Goal: Task Accomplishment & Management: Use online tool/utility

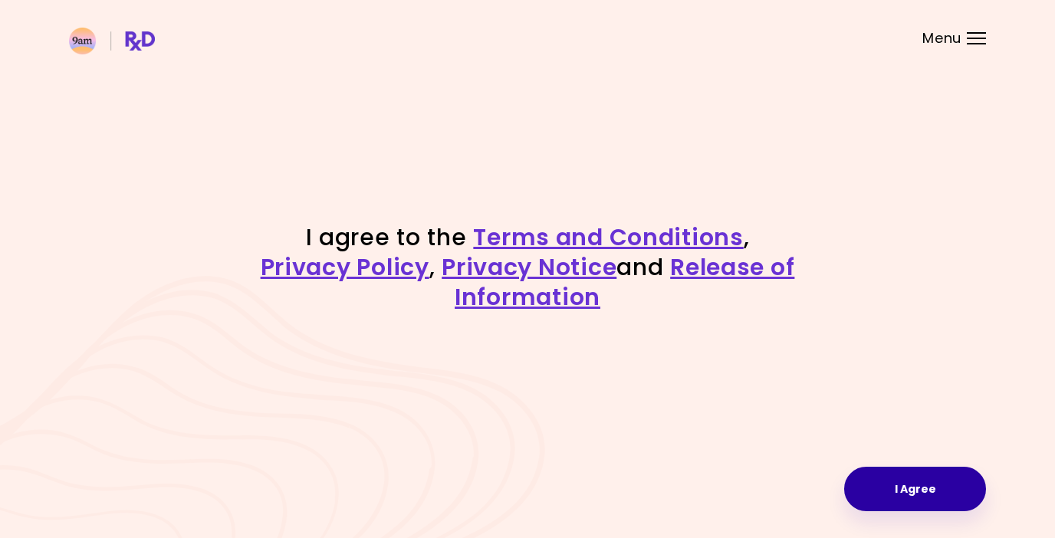
click at [872, 489] on button "I Agree" at bounding box center [915, 489] width 142 height 44
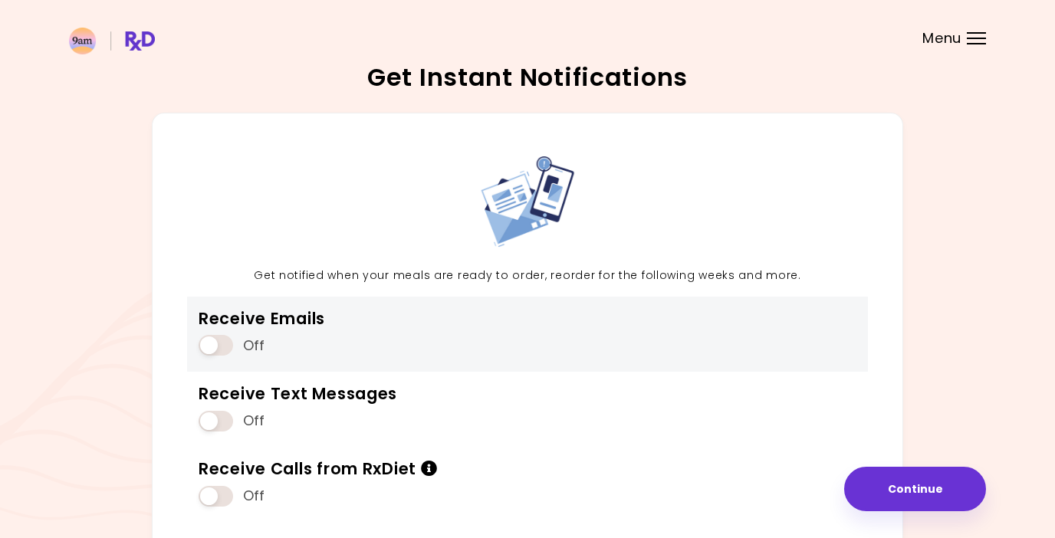
click at [215, 348] on span at bounding box center [216, 345] width 34 height 21
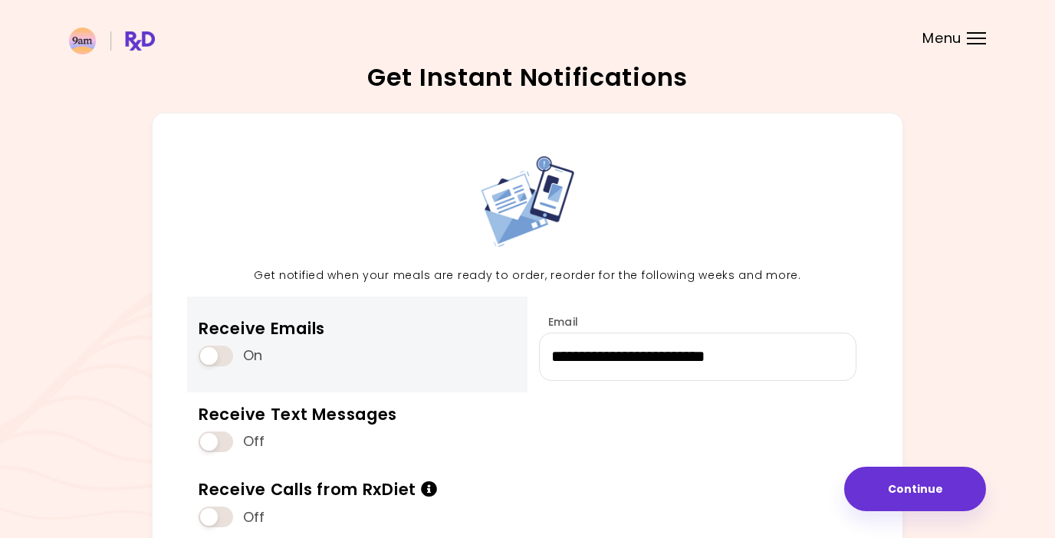
click at [215, 353] on span at bounding box center [216, 356] width 34 height 21
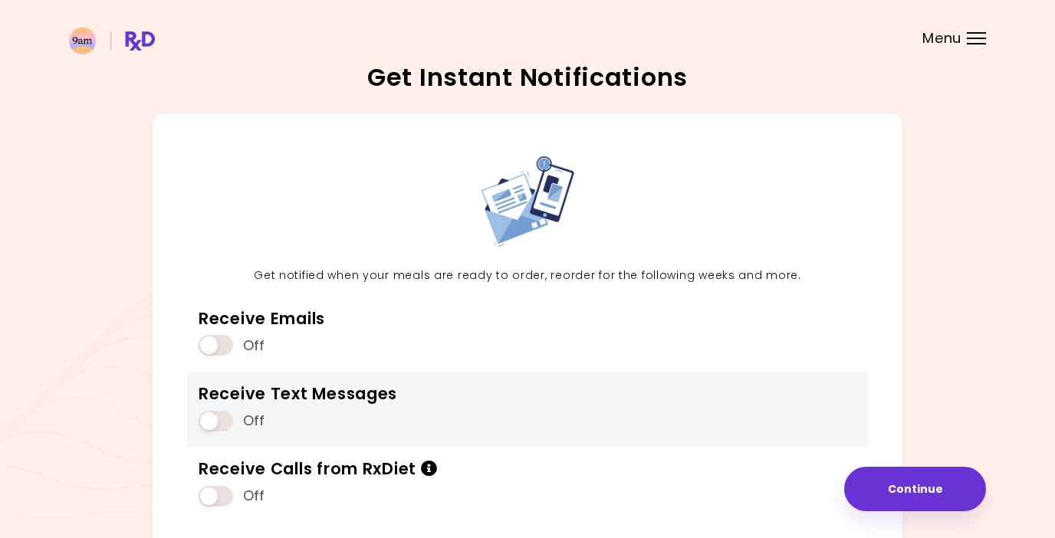
click at [218, 416] on span at bounding box center [216, 421] width 34 height 21
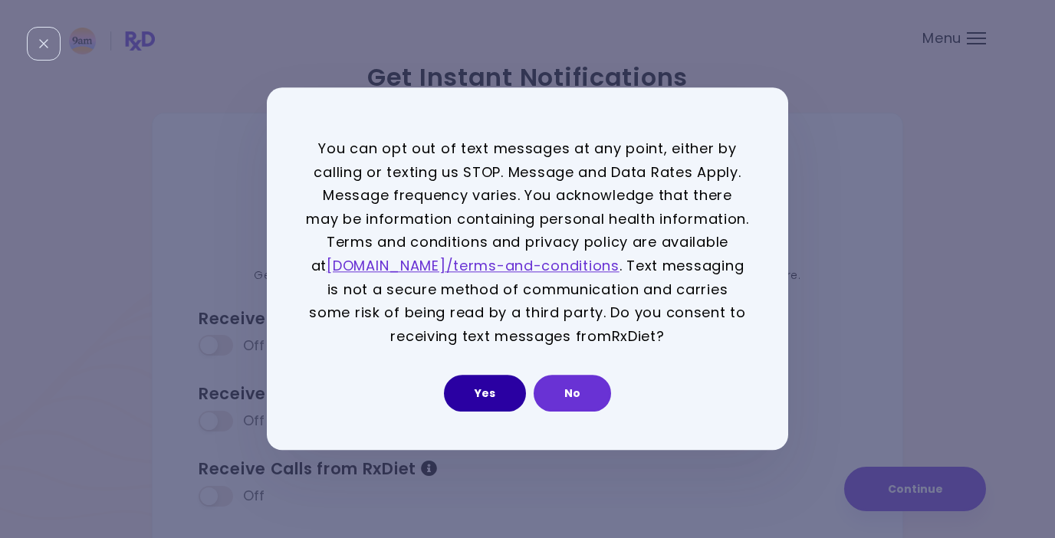
click at [493, 389] on button "Yes" at bounding box center [485, 394] width 82 height 37
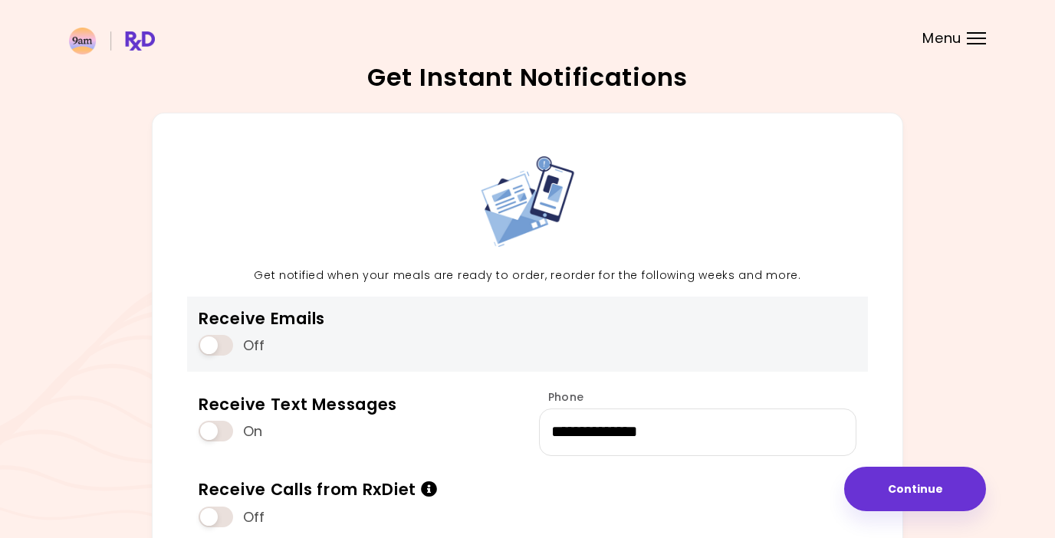
click at [215, 341] on span at bounding box center [216, 345] width 34 height 21
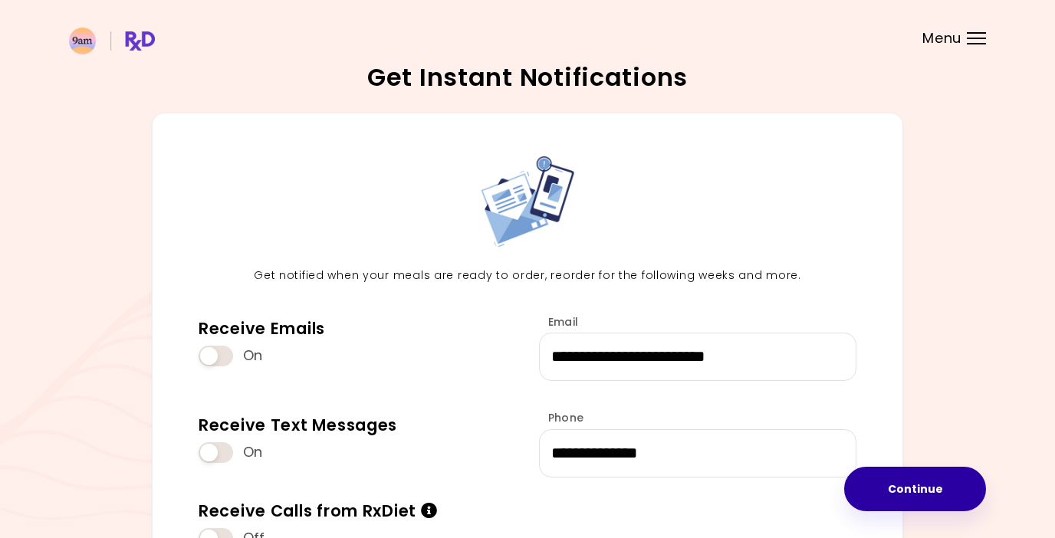
click at [923, 474] on button "Continue" at bounding box center [915, 489] width 142 height 44
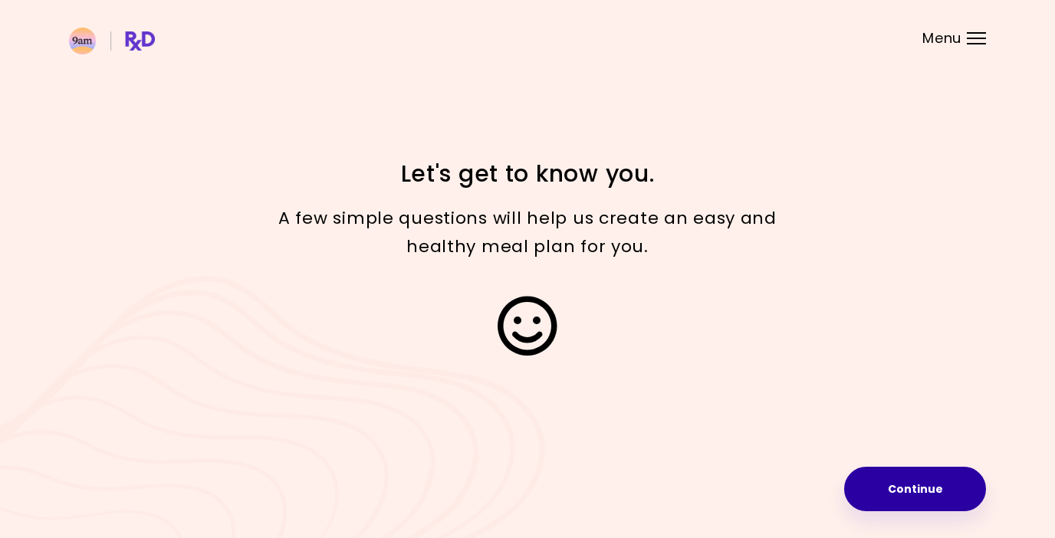
click at [916, 485] on button "Continue" at bounding box center [915, 489] width 142 height 44
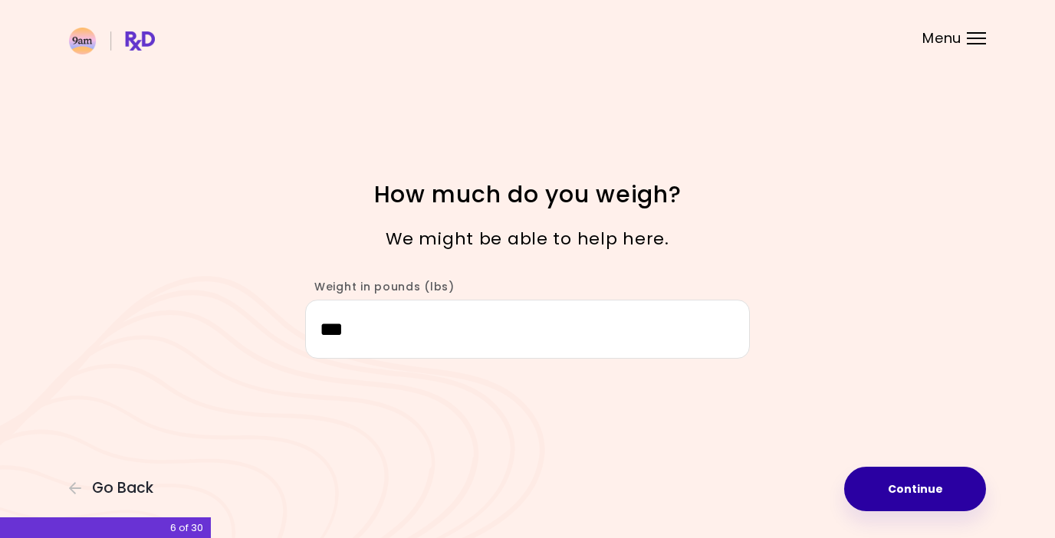
click at [915, 475] on button "Continue" at bounding box center [915, 489] width 142 height 44
select select "****"
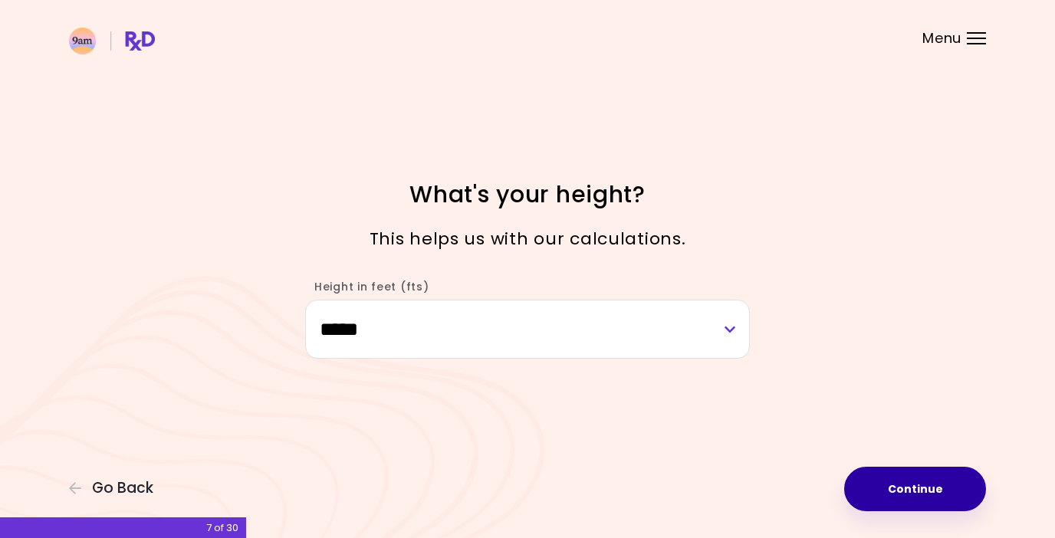
click at [911, 478] on button "Continue" at bounding box center [915, 489] width 142 height 44
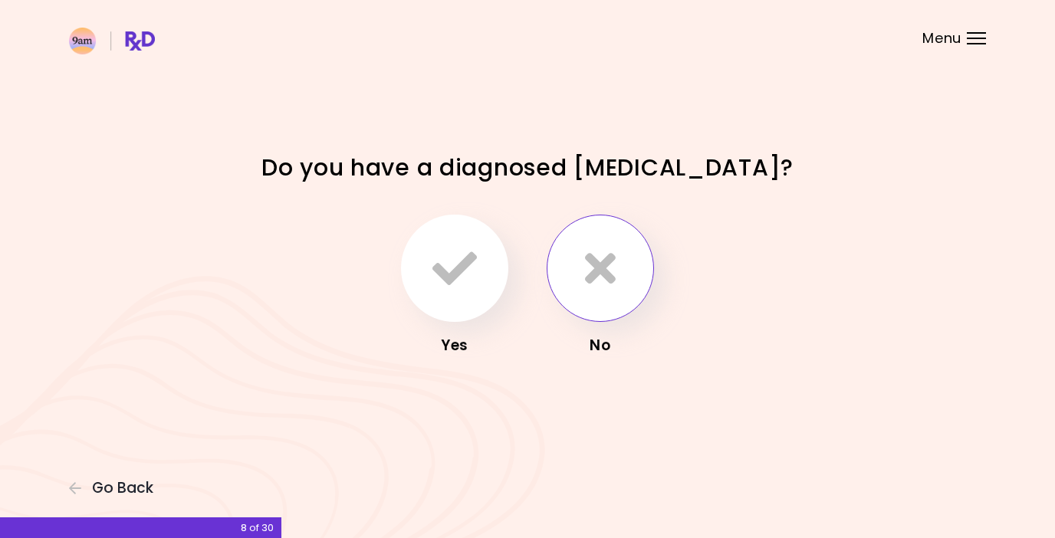
click at [602, 272] on icon "button" at bounding box center [600, 268] width 31 height 44
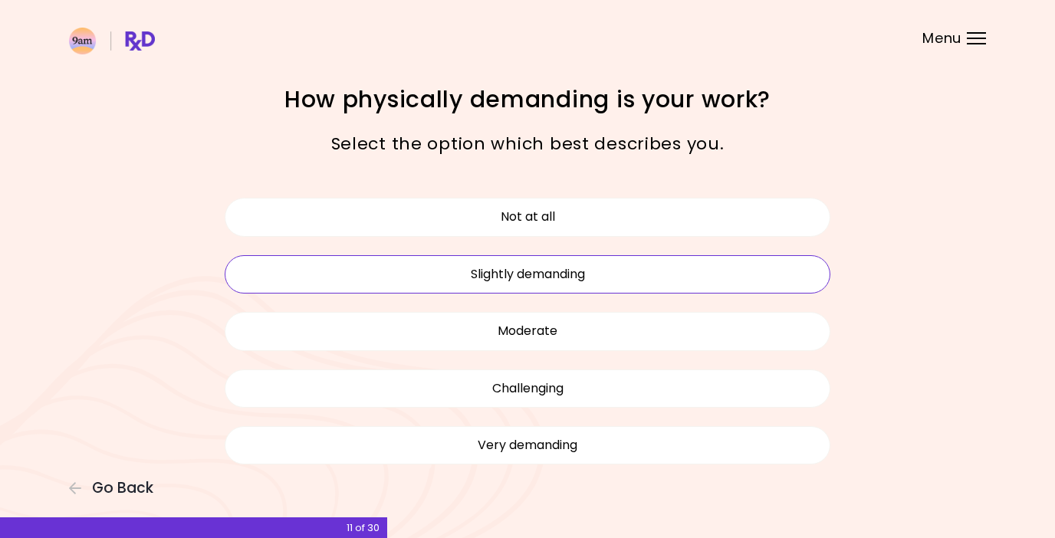
click at [616, 271] on button "Slightly demanding" at bounding box center [528, 274] width 606 height 38
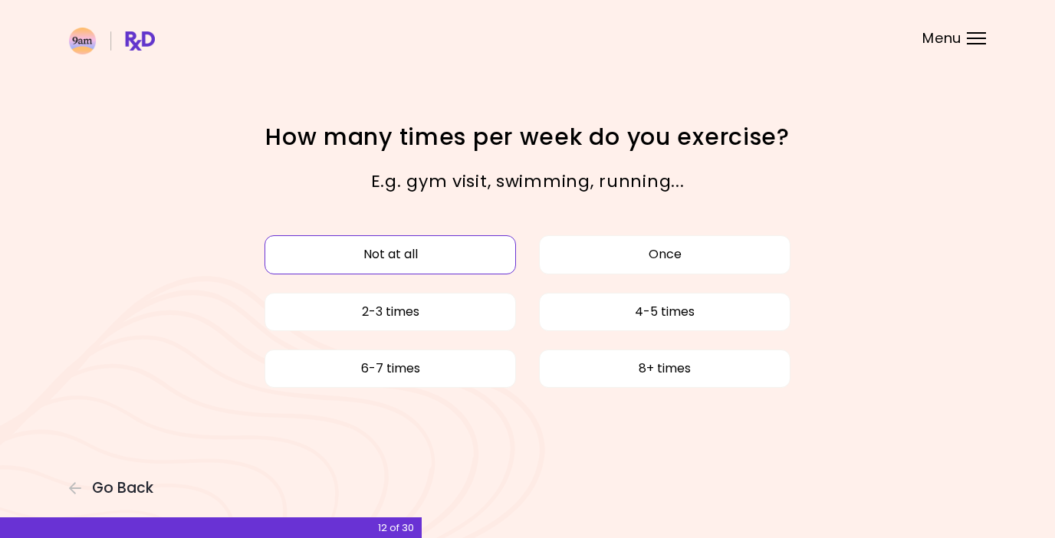
click at [468, 261] on button "Not at all" at bounding box center [389, 254] width 251 height 38
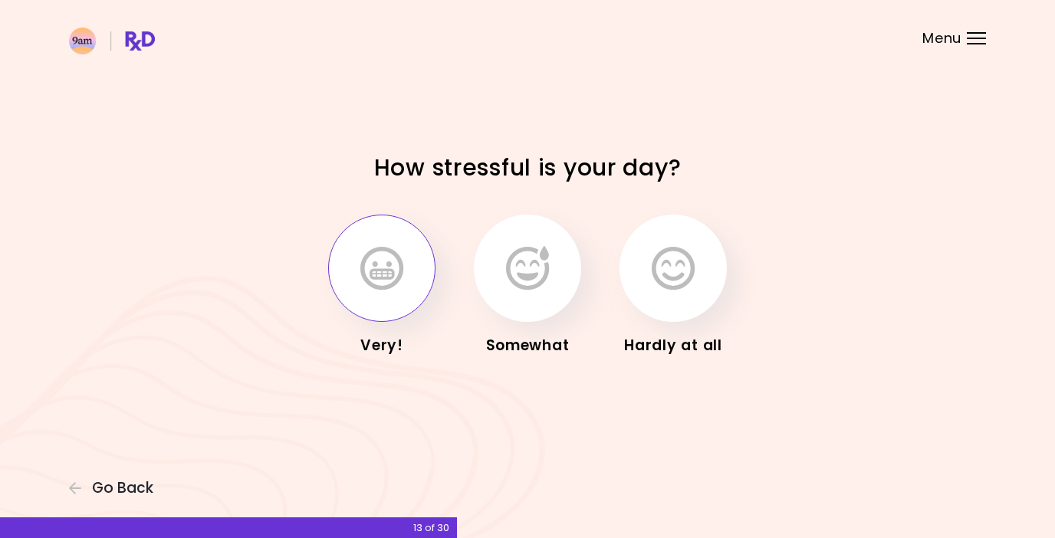
click at [416, 261] on button "button" at bounding box center [381, 268] width 107 height 107
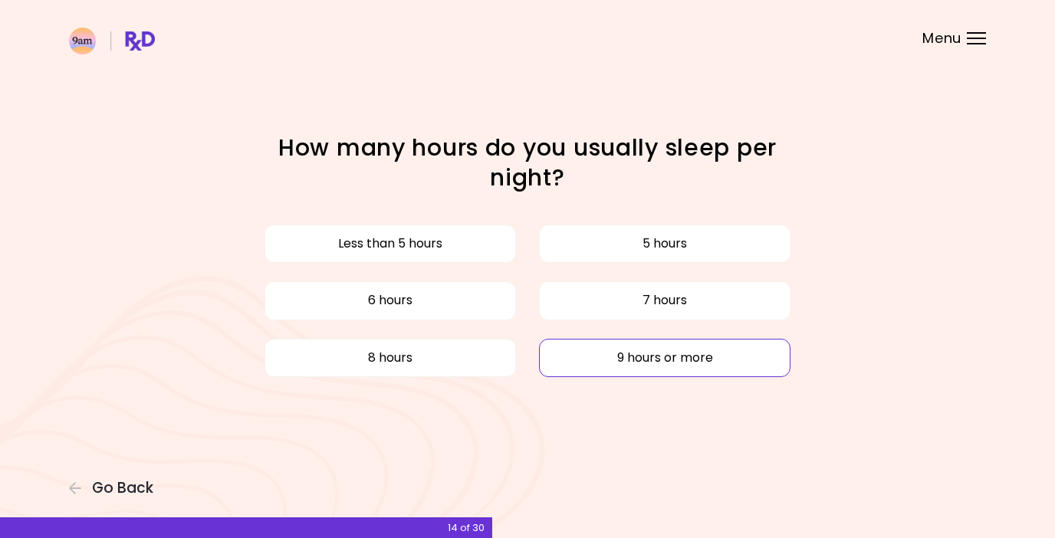
click at [601, 366] on button "9 hours or more" at bounding box center [664, 358] width 251 height 38
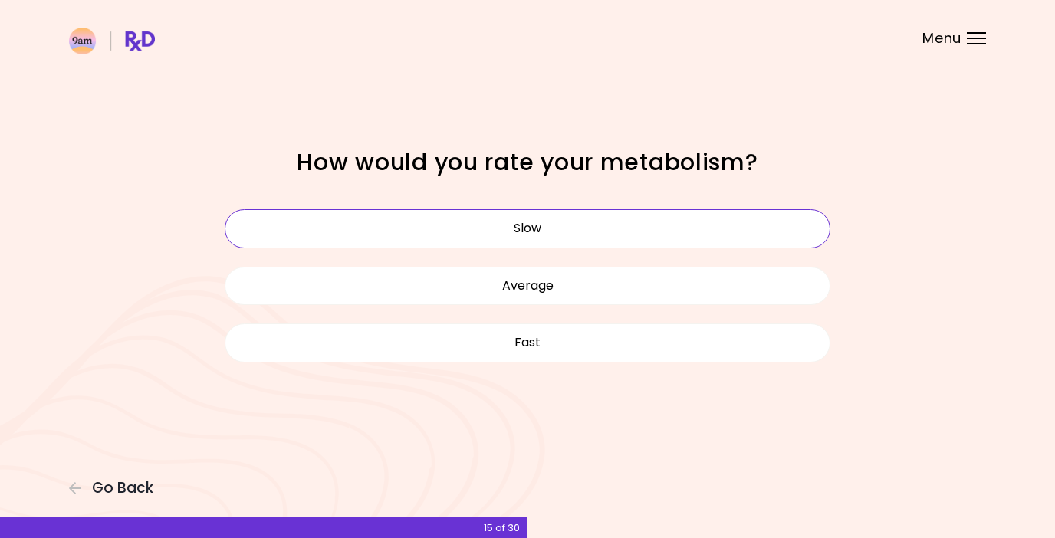
click at [600, 224] on button "Slow" at bounding box center [528, 228] width 606 height 38
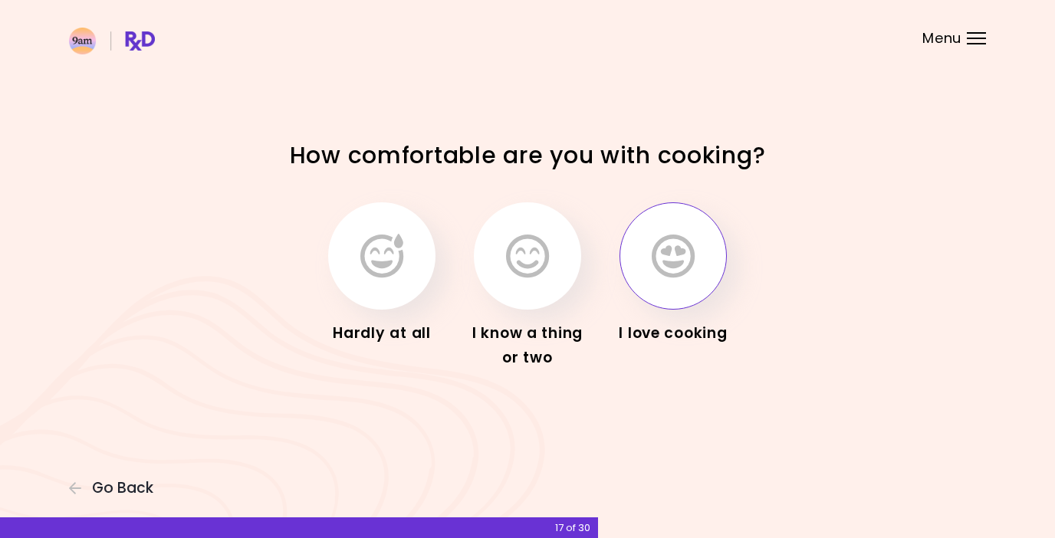
click at [629, 268] on button "button" at bounding box center [672, 255] width 107 height 107
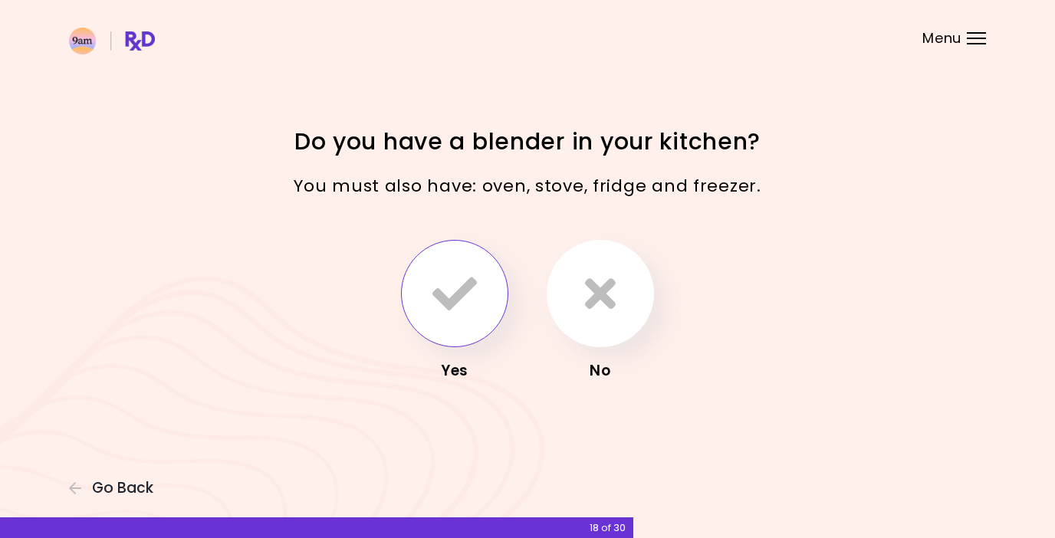
click at [423, 291] on button "button" at bounding box center [454, 293] width 107 height 107
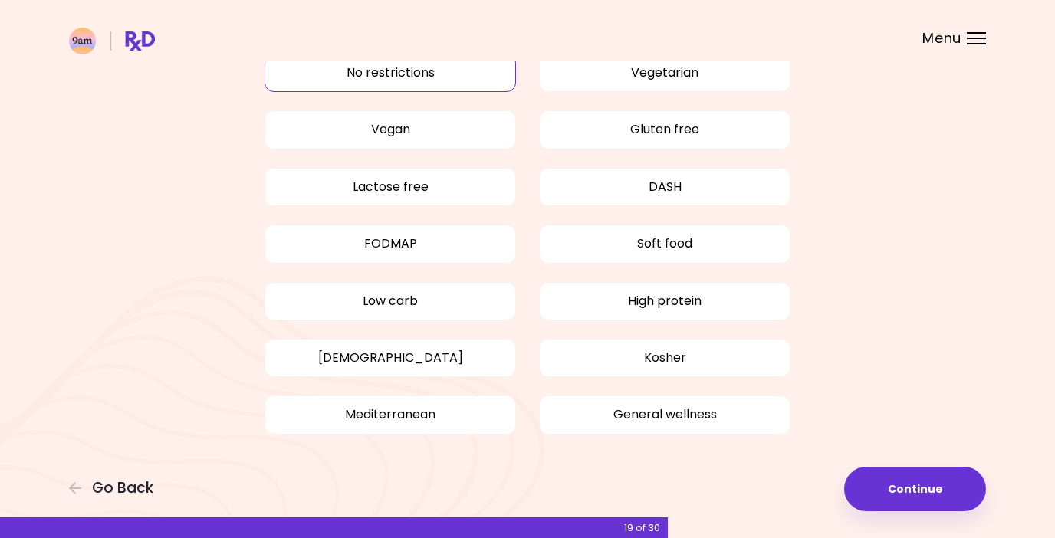
scroll to position [100, 0]
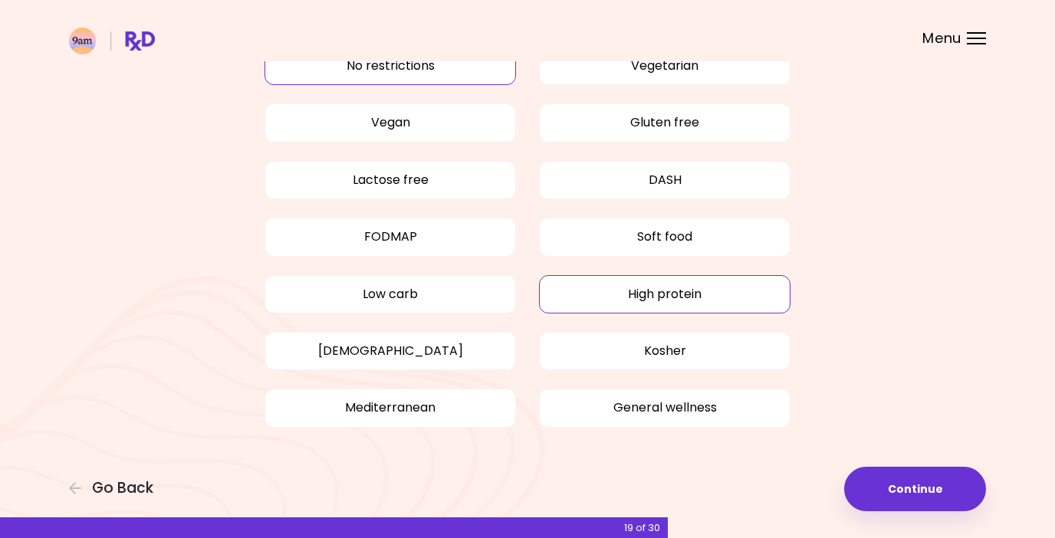
click at [729, 288] on button "High protein" at bounding box center [664, 294] width 251 height 38
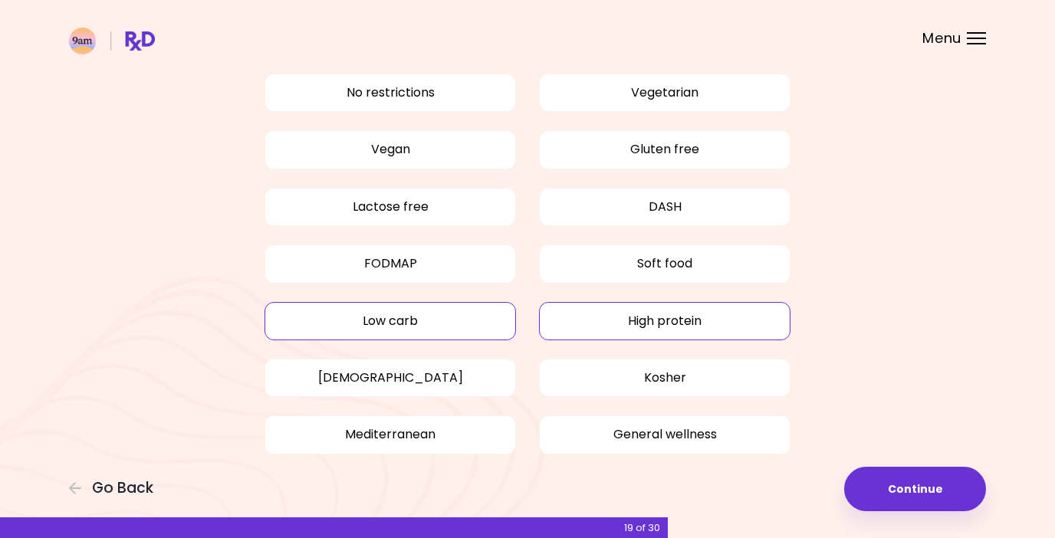
click at [473, 316] on button "Low carb" at bounding box center [389, 321] width 251 height 38
click at [892, 490] on button "Continue" at bounding box center [915, 489] width 142 height 44
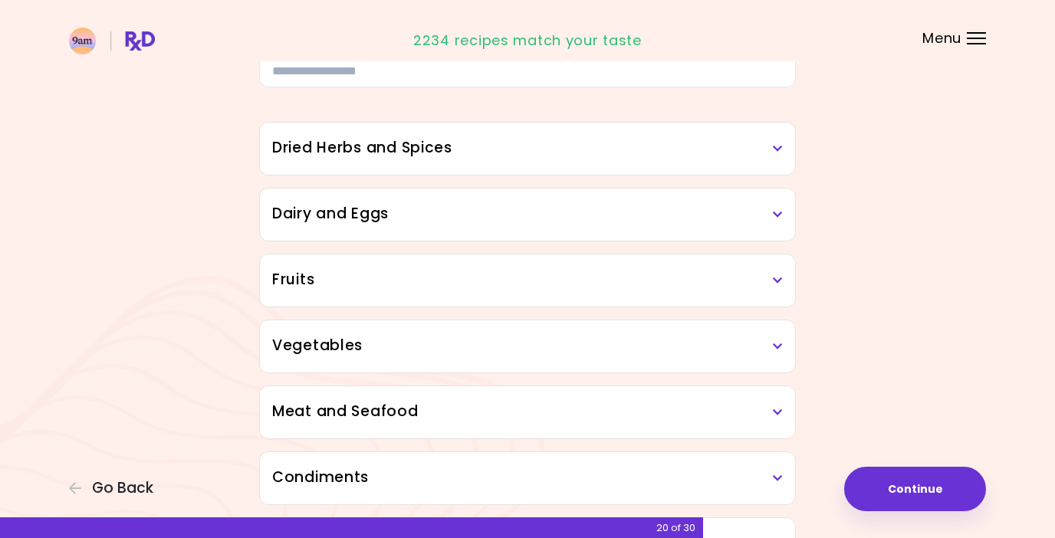
scroll to position [106, 0]
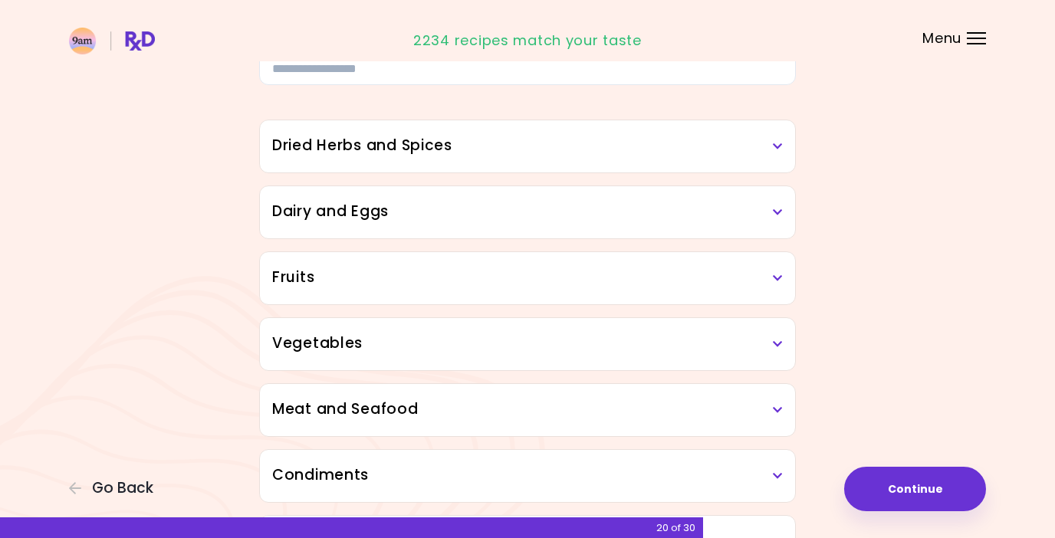
click at [779, 145] on icon at bounding box center [778, 146] width 10 height 11
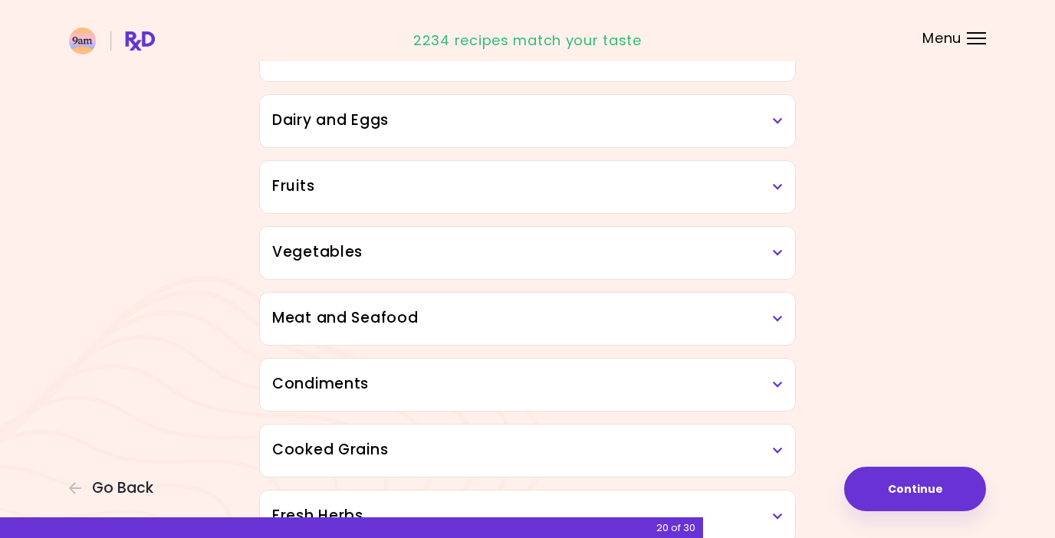
scroll to position [439, 0]
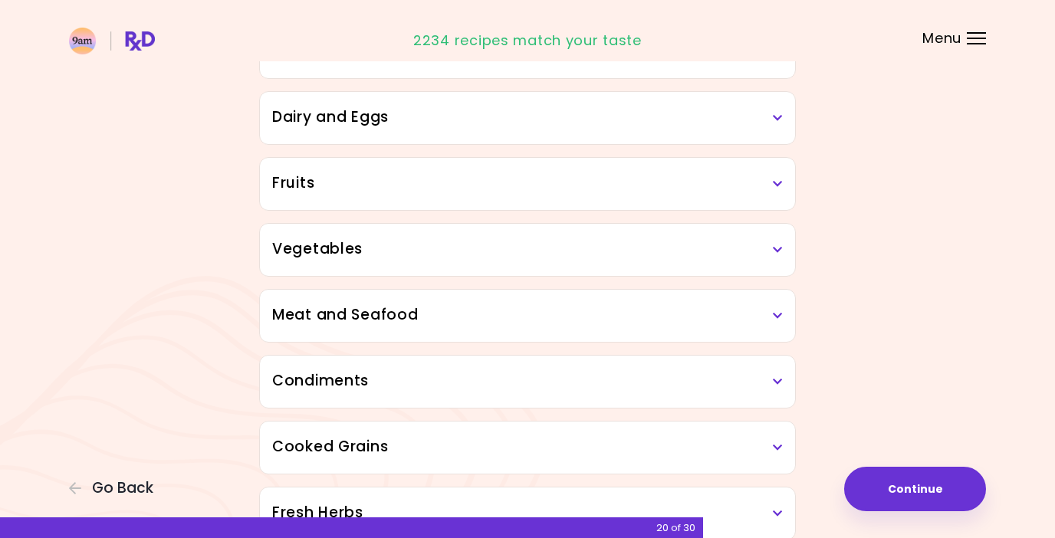
click at [772, 316] on h3 "Meat and Seafood" at bounding box center [527, 315] width 511 height 22
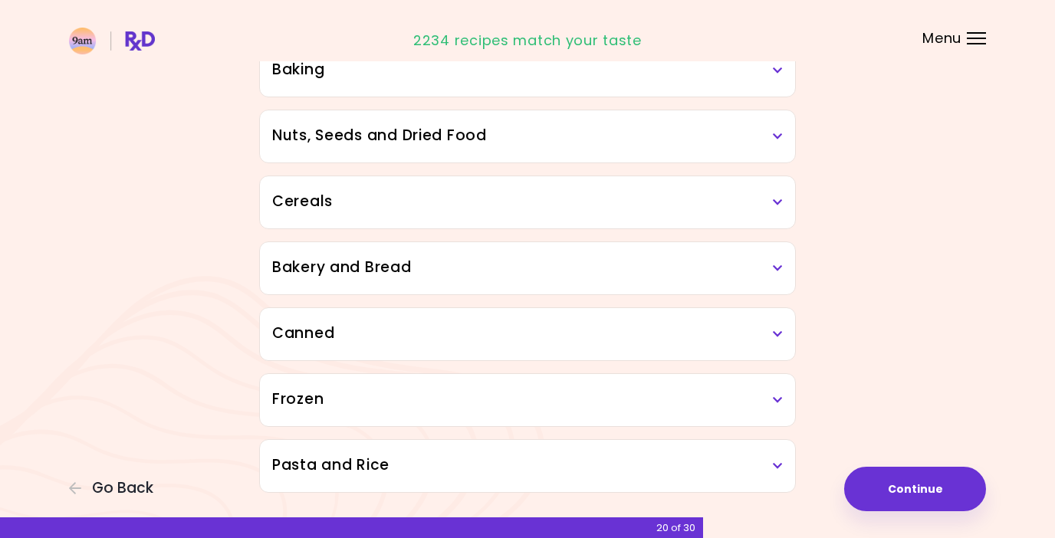
scroll to position [1400, 0]
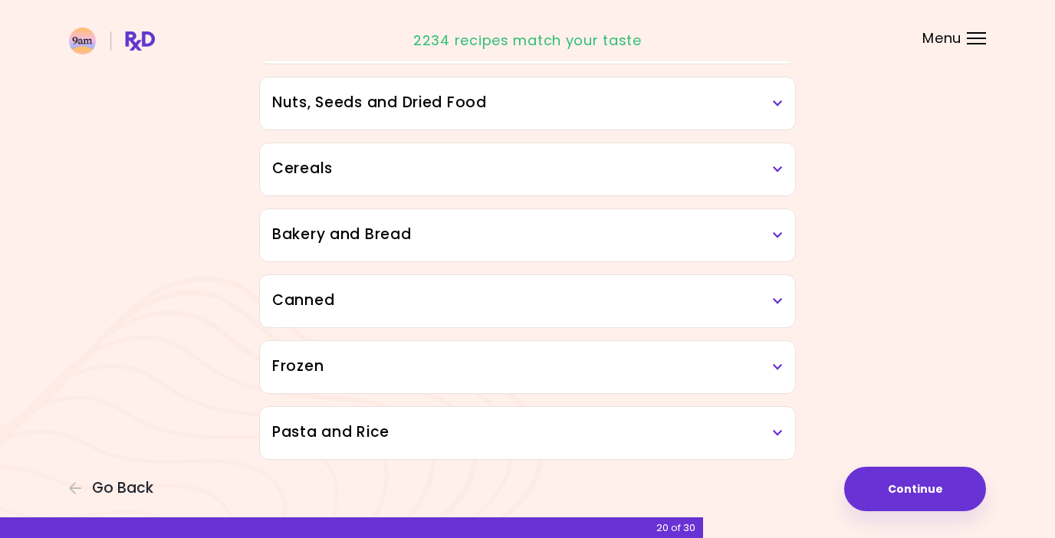
click at [767, 372] on h3 "Frozen" at bounding box center [527, 367] width 511 height 22
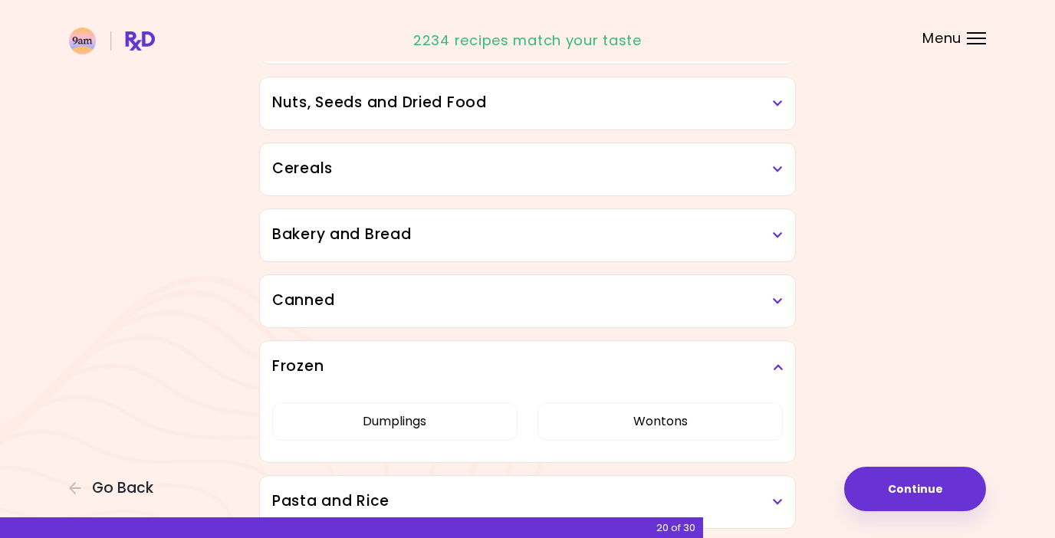
click at [768, 372] on h3 "Frozen" at bounding box center [527, 367] width 511 height 22
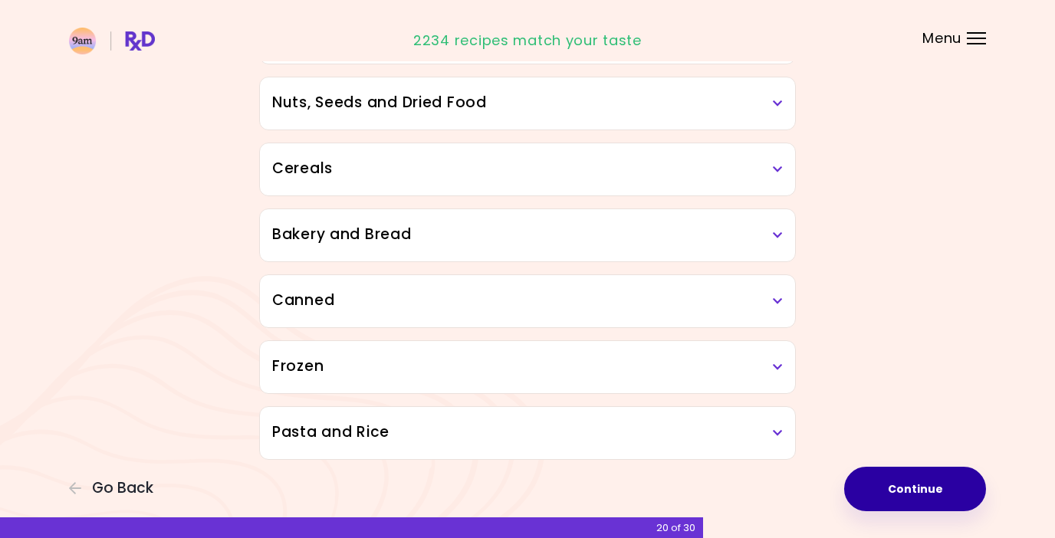
click at [921, 492] on button "Continue" at bounding box center [915, 489] width 142 height 44
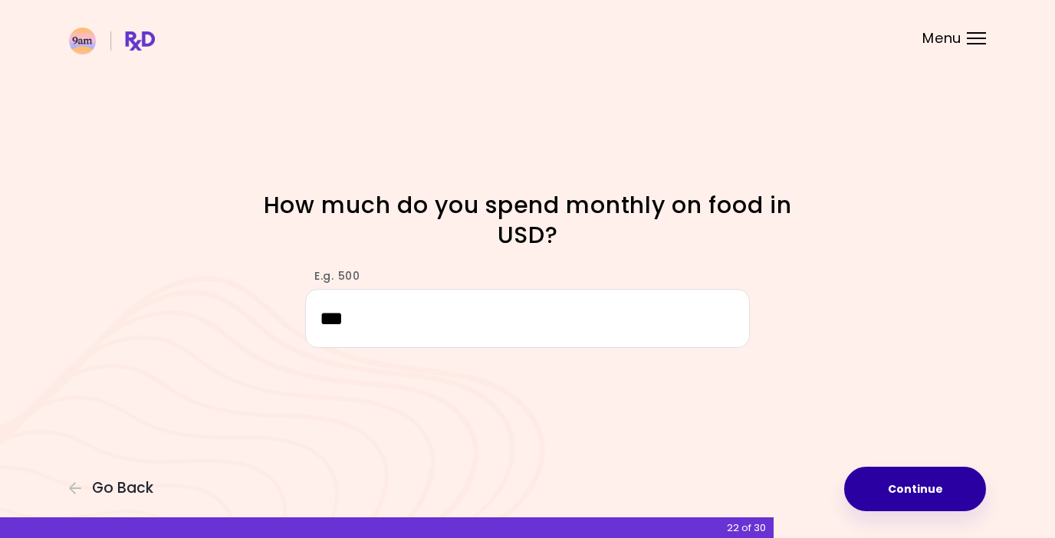
type input "***"
click at [943, 483] on button "Continue" at bounding box center [915, 489] width 142 height 44
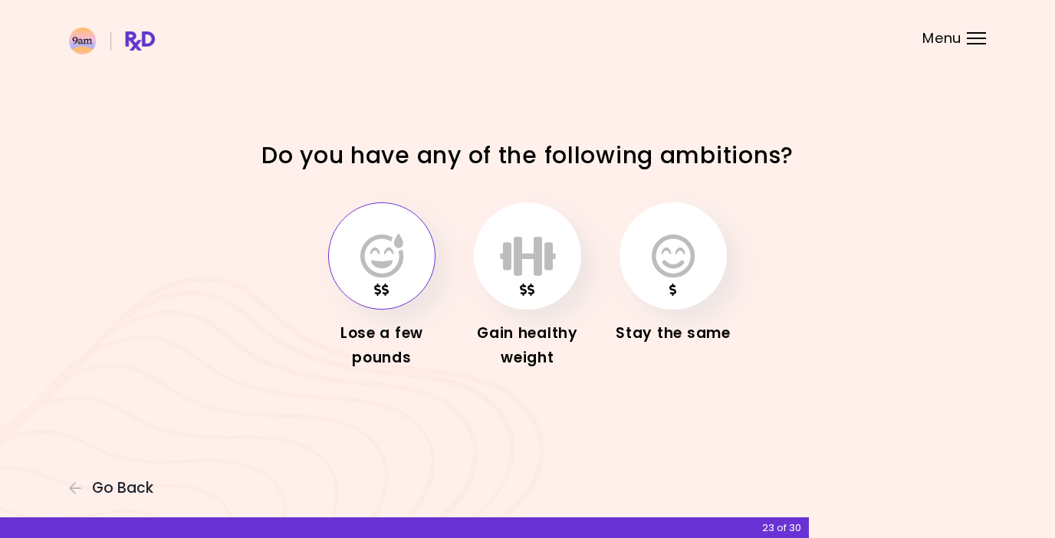
click at [391, 275] on icon "button" at bounding box center [381, 256] width 43 height 44
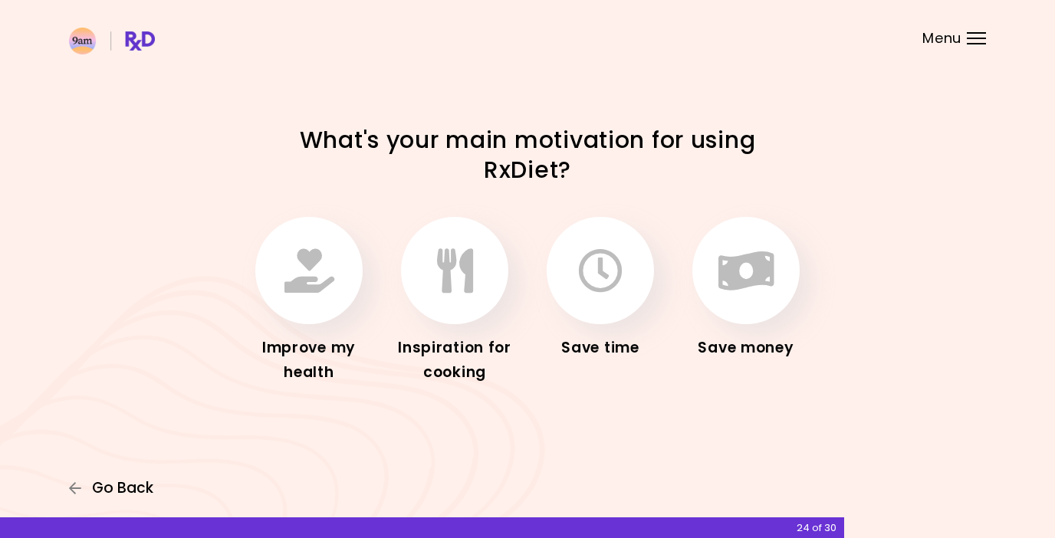
click at [87, 488] on button "Go Back" at bounding box center [115, 488] width 92 height 17
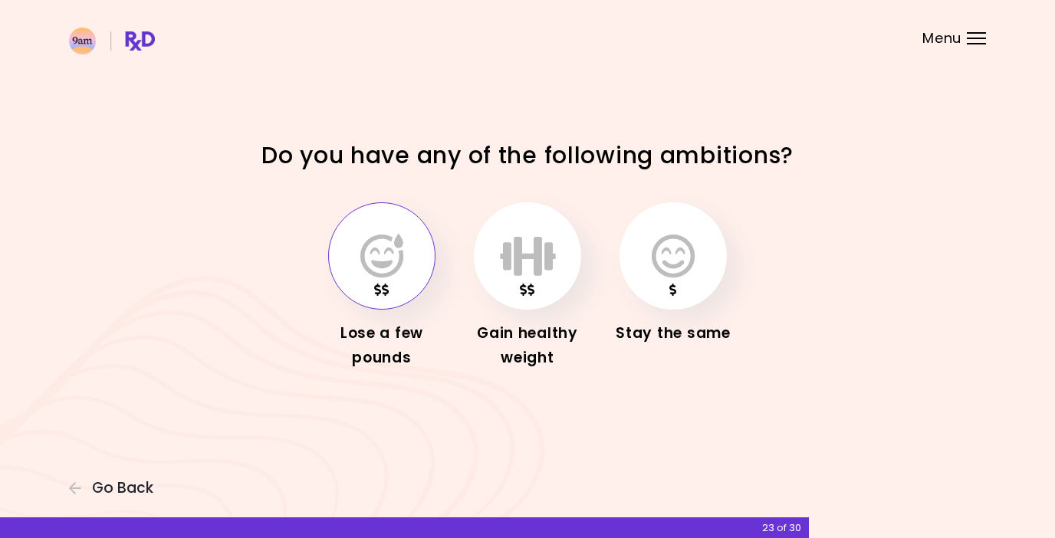
click at [385, 299] on button "button" at bounding box center [381, 255] width 107 height 107
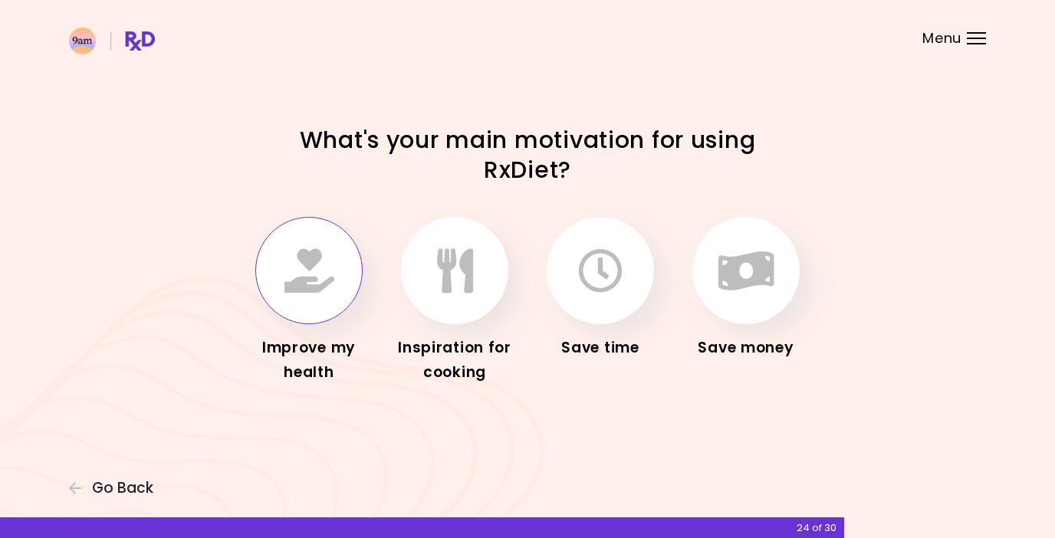
click at [316, 266] on icon "button" at bounding box center [309, 270] width 50 height 44
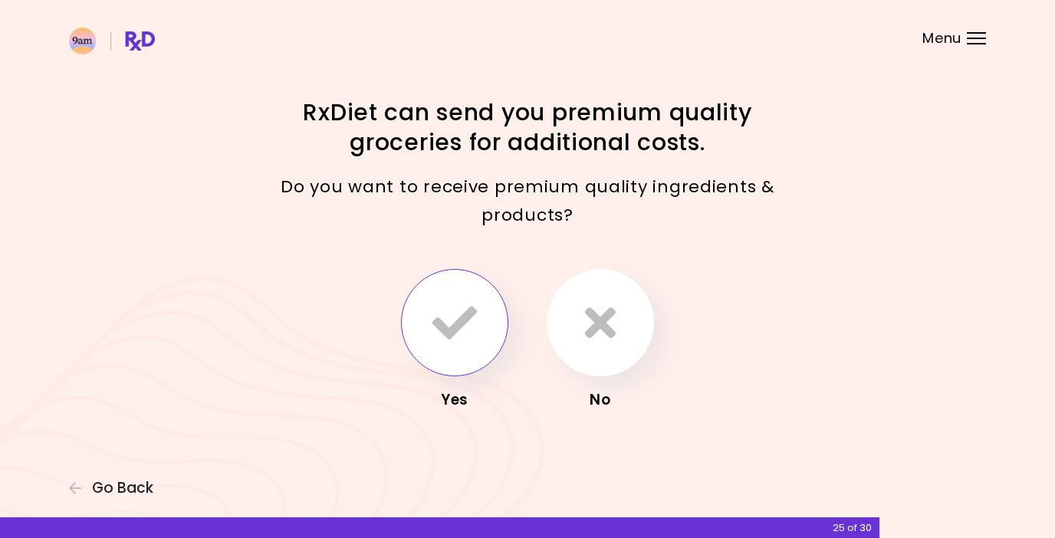
click at [461, 319] on icon "button" at bounding box center [454, 323] width 44 height 44
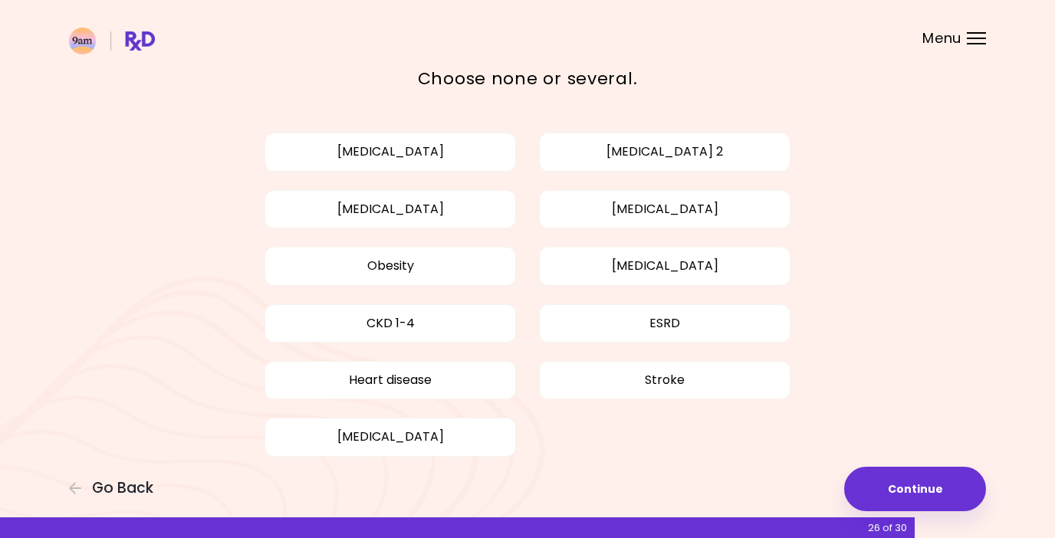
scroll to position [67, 0]
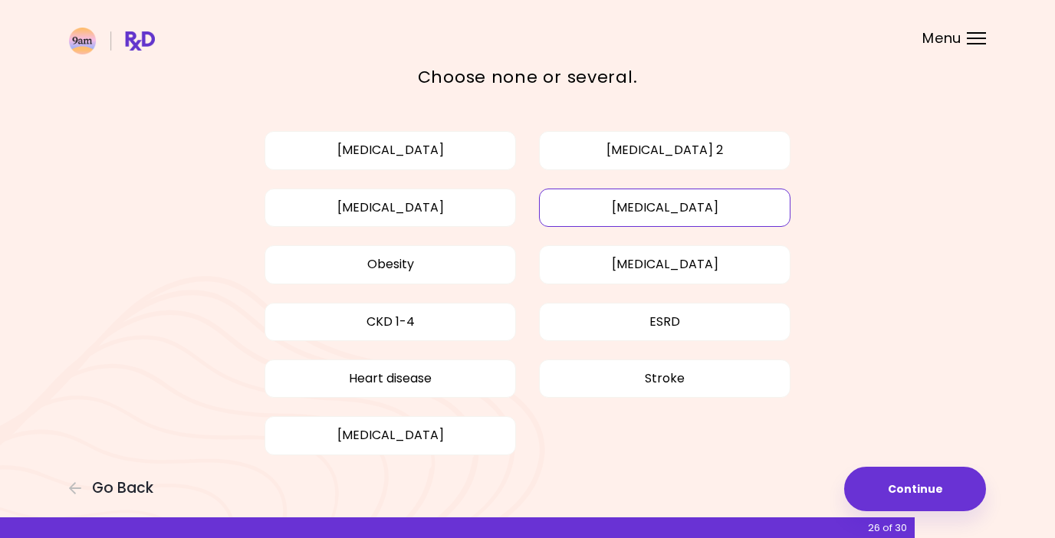
click at [613, 197] on button "[MEDICAL_DATA]" at bounding box center [664, 208] width 251 height 38
click at [731, 215] on button "[MEDICAL_DATA]" at bounding box center [664, 208] width 251 height 38
click at [839, 227] on div "[MEDICAL_DATA] [MEDICAL_DATA] 2 [MEDICAL_DATA] [MEDICAL_DATA] Obesity [MEDICAL_…" at bounding box center [527, 293] width 629 height 342
click at [755, 225] on button "[MEDICAL_DATA]" at bounding box center [664, 208] width 251 height 38
click at [858, 202] on div "[MEDICAL_DATA] [MEDICAL_DATA] 2 [MEDICAL_DATA] [MEDICAL_DATA] Obesity [MEDICAL_…" at bounding box center [527, 293] width 736 height 380
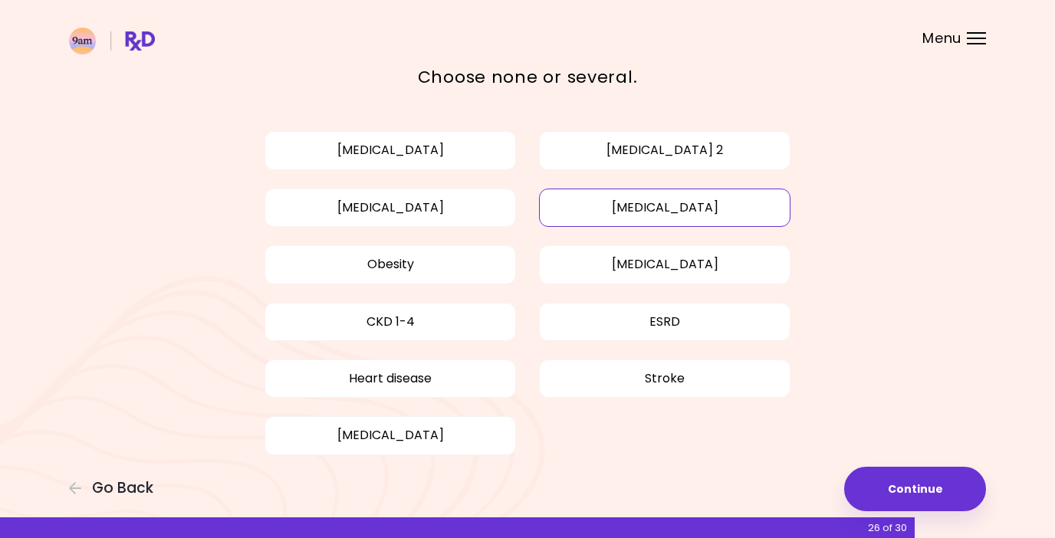
click at [754, 207] on button "[MEDICAL_DATA]" at bounding box center [664, 208] width 251 height 38
click at [855, 222] on div "[MEDICAL_DATA] [MEDICAL_DATA] 2 [MEDICAL_DATA] [MEDICAL_DATA] Obesity [MEDICAL_…" at bounding box center [527, 293] width 736 height 380
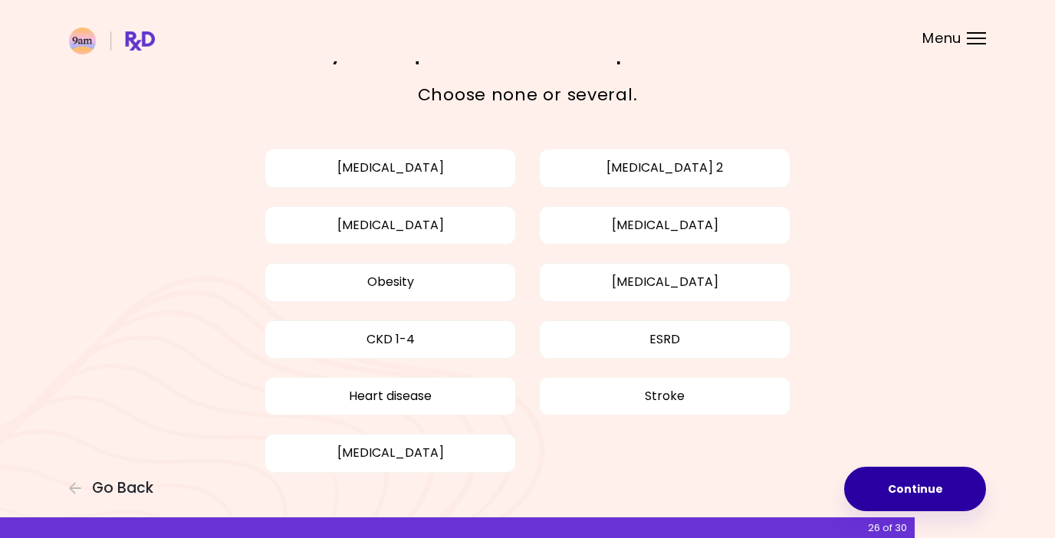
click at [895, 496] on button "Continue" at bounding box center [915, 489] width 142 height 44
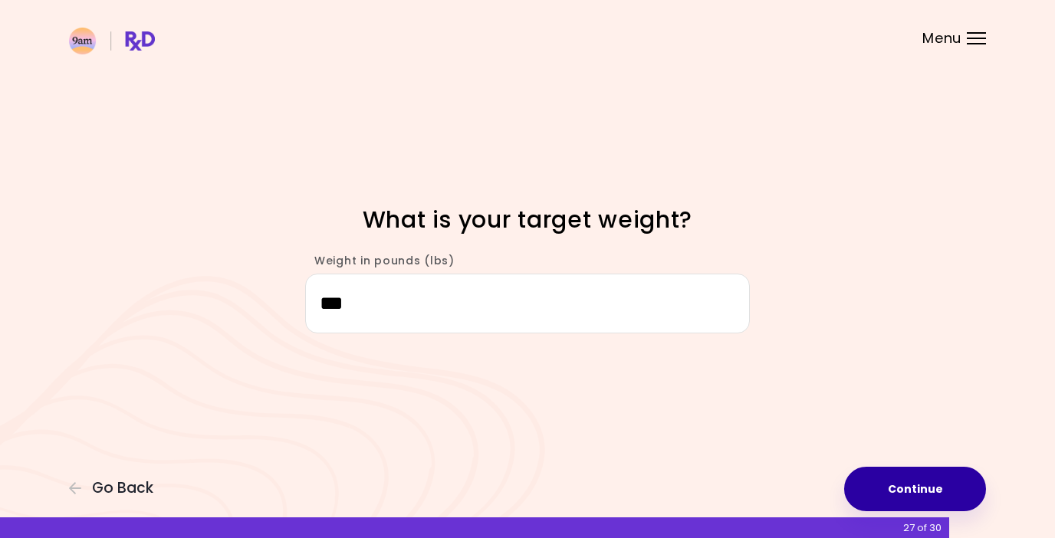
type input "***"
click at [945, 493] on button "Continue" at bounding box center [915, 489] width 142 height 44
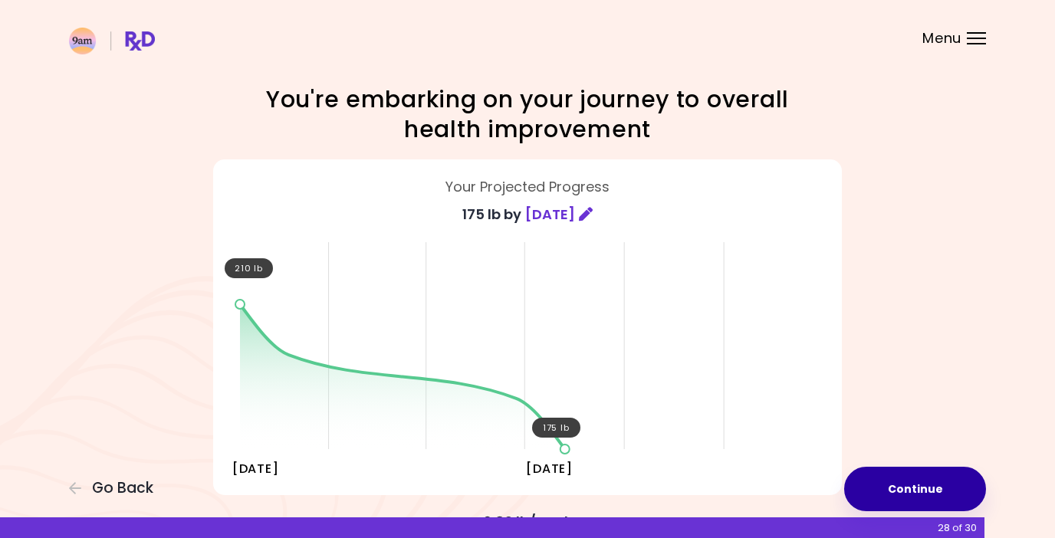
click at [925, 491] on button "Continue" at bounding box center [915, 489] width 142 height 44
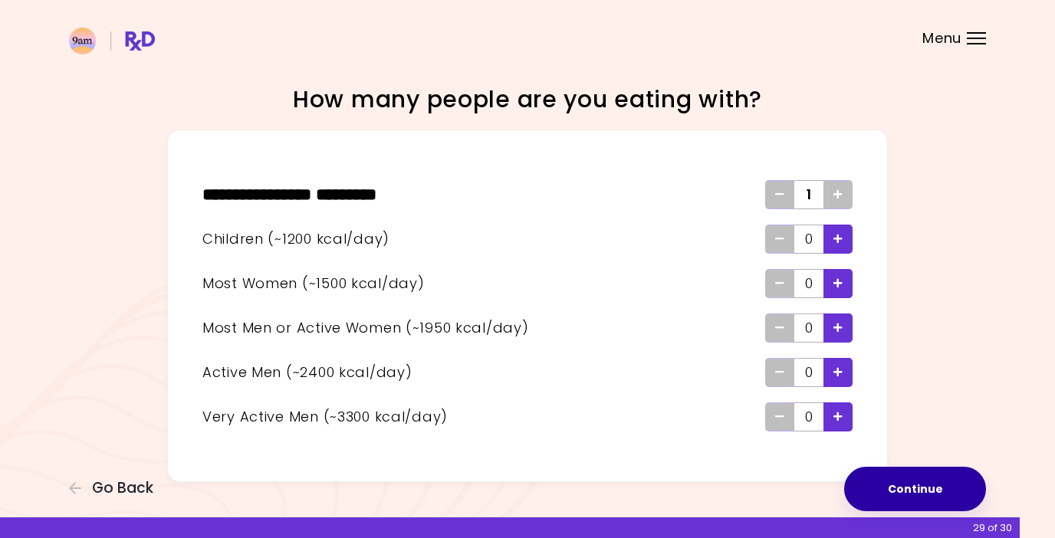
click at [921, 480] on button "Continue" at bounding box center [915, 489] width 142 height 44
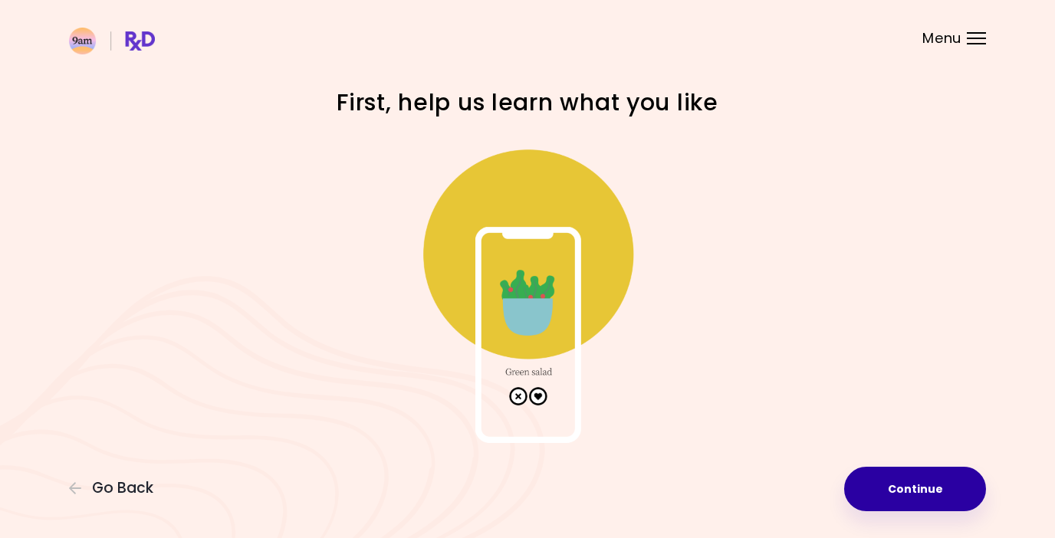
click at [921, 480] on button "Continue" at bounding box center [915, 489] width 142 height 44
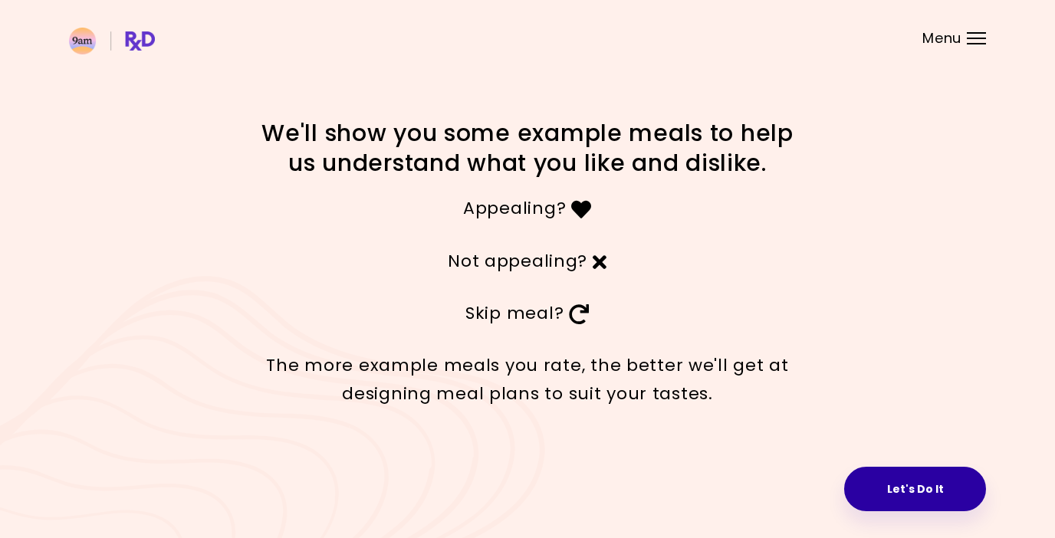
click at [895, 479] on button "Let's Do It" at bounding box center [915, 489] width 142 height 44
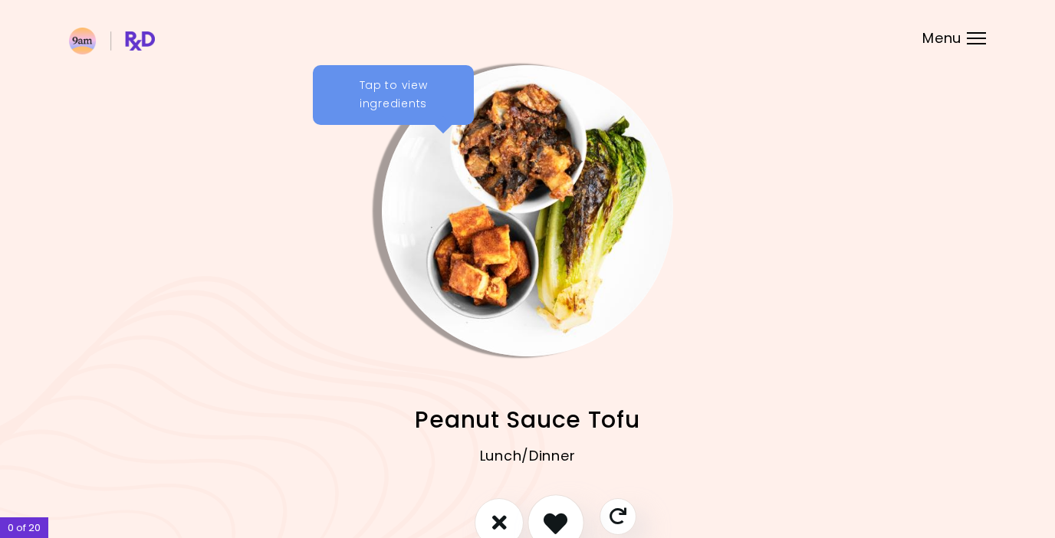
click at [560, 514] on icon "I like this recipe" at bounding box center [556, 523] width 24 height 24
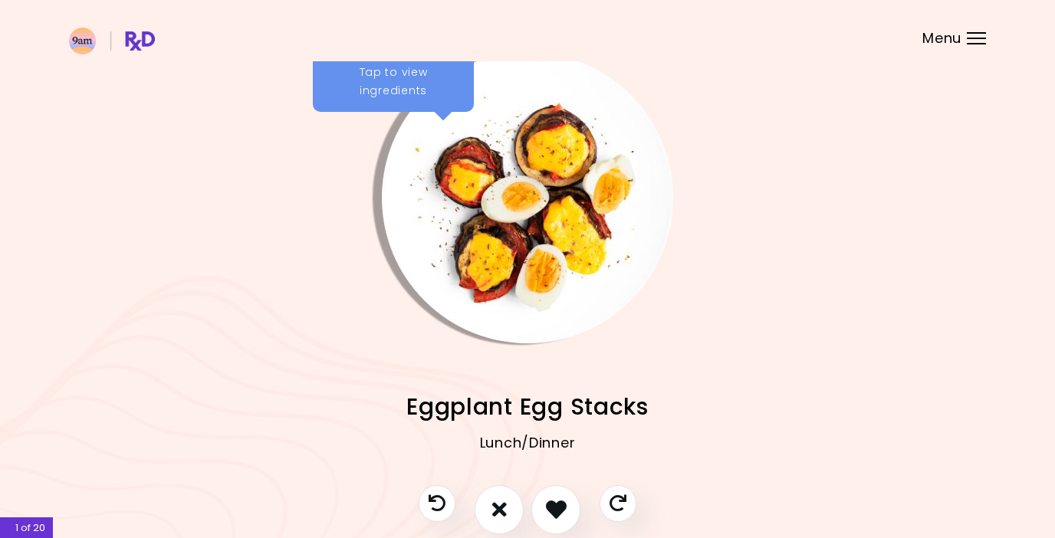
scroll to position [14, 0]
click at [564, 500] on icon "I like this recipe" at bounding box center [556, 509] width 24 height 24
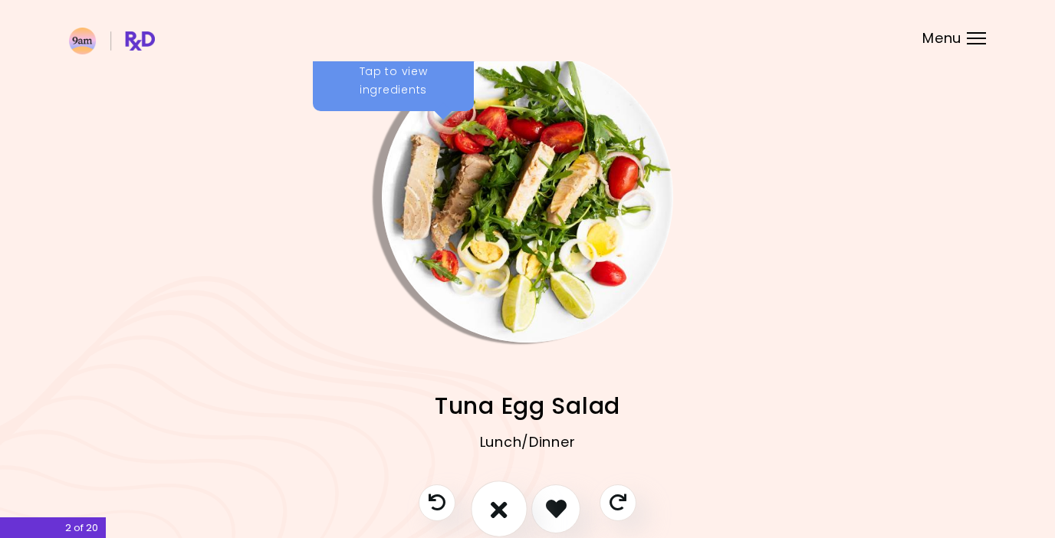
click at [506, 499] on icon "I don't like this recipe" at bounding box center [499, 509] width 17 height 24
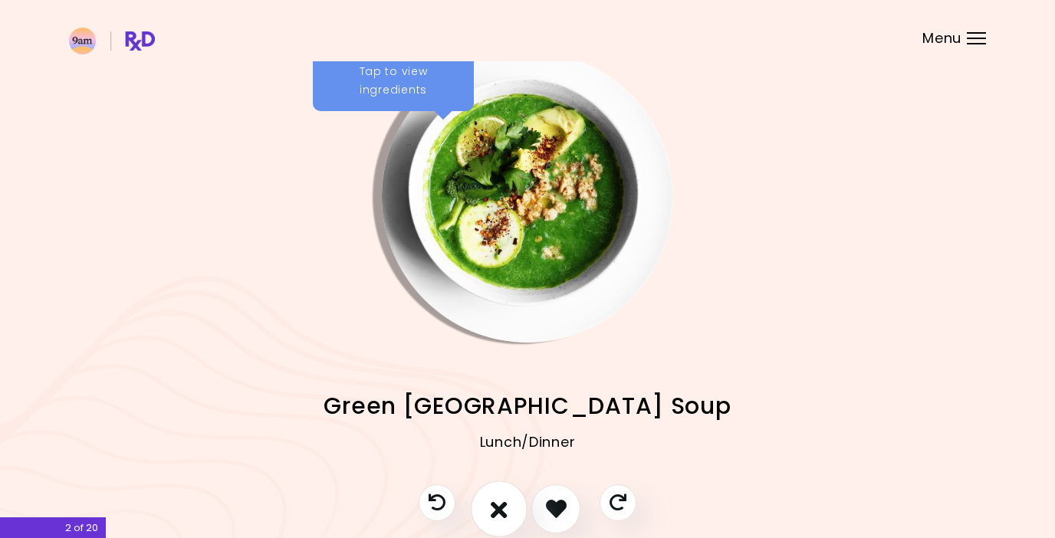
click at [506, 499] on icon "I don't like this recipe" at bounding box center [499, 509] width 17 height 24
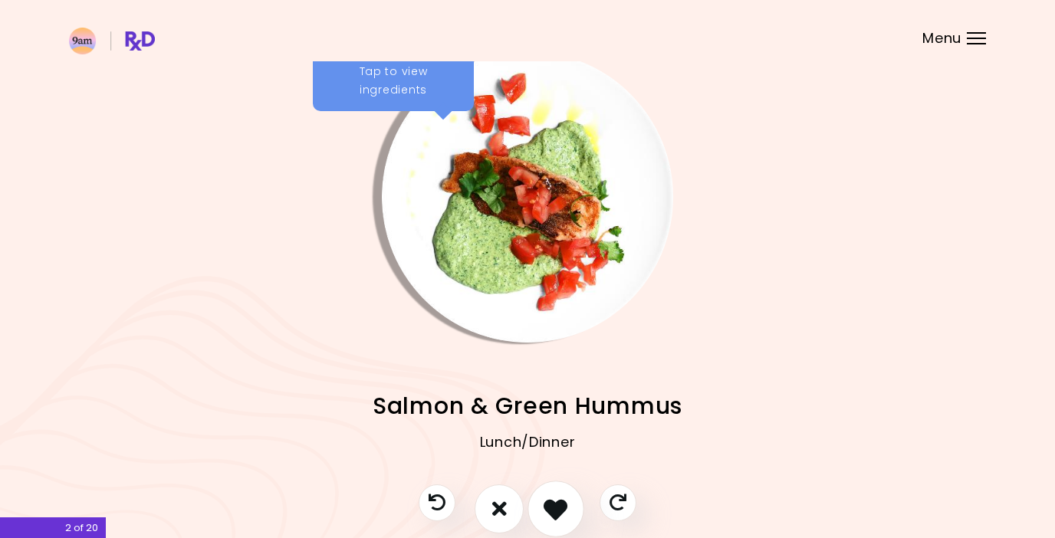
click at [551, 508] on icon "I like this recipe" at bounding box center [556, 509] width 24 height 24
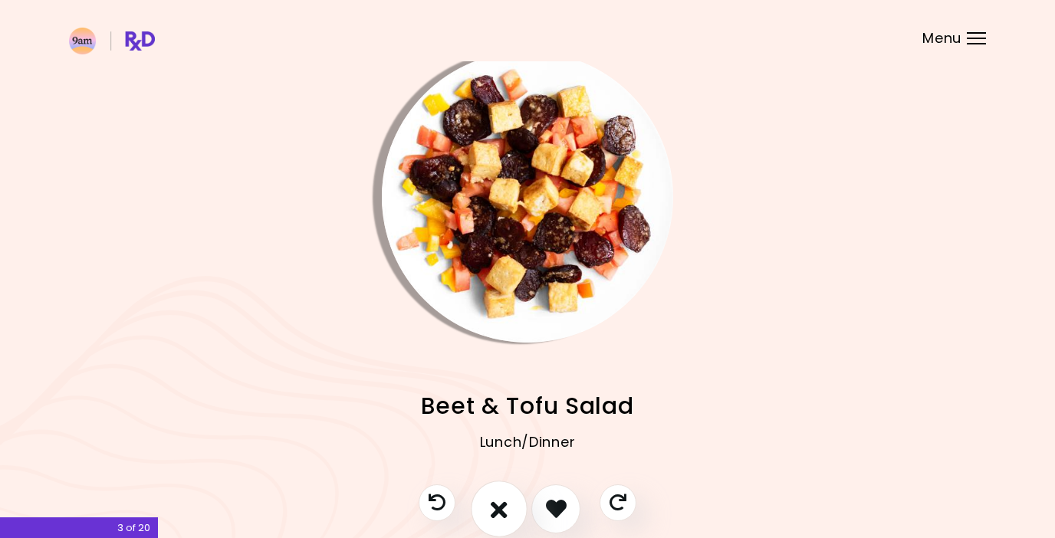
click at [501, 504] on icon "I don't like this recipe" at bounding box center [499, 509] width 17 height 24
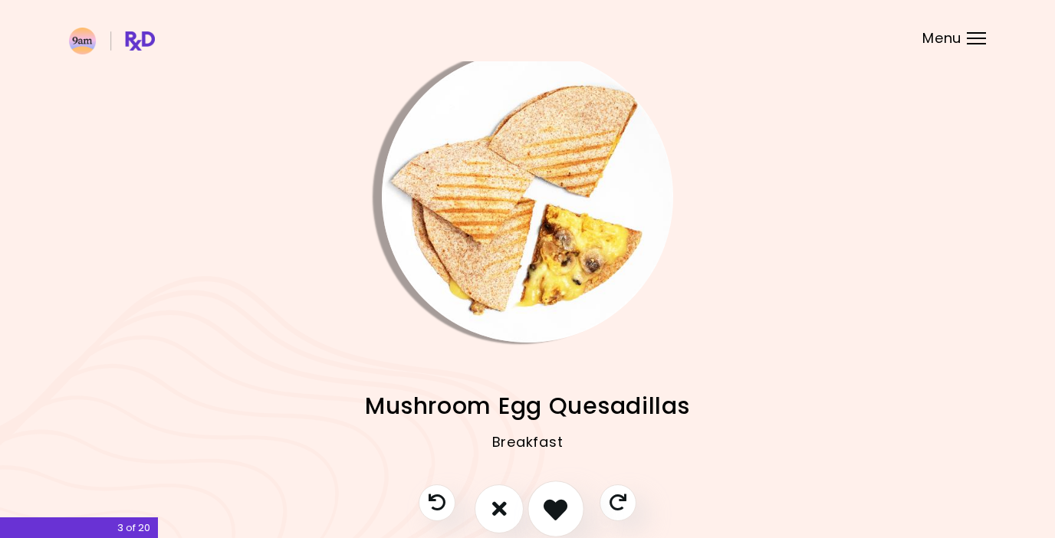
click at [550, 504] on icon "I like this recipe" at bounding box center [556, 509] width 24 height 24
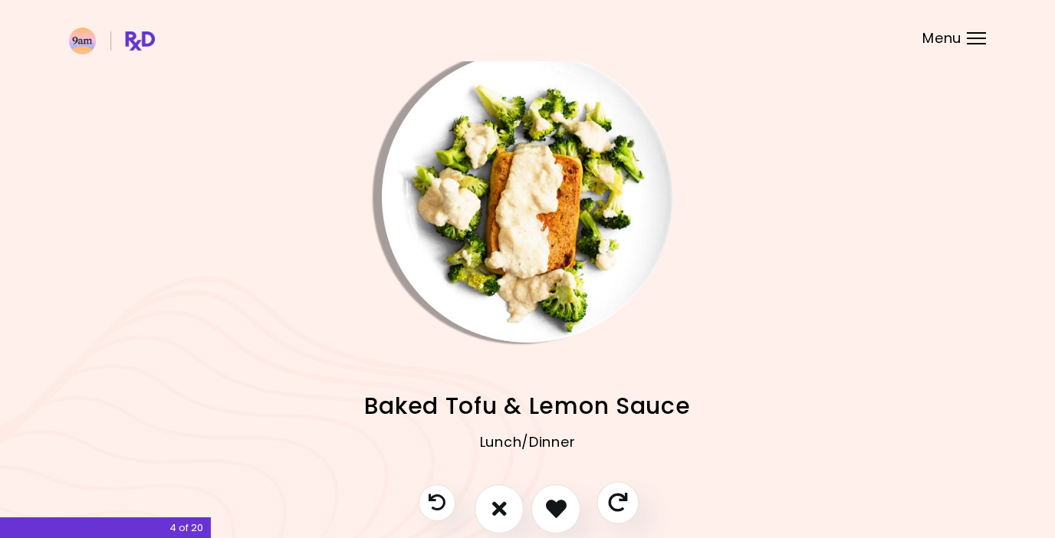
click at [613, 504] on icon "Skip" at bounding box center [617, 502] width 19 height 19
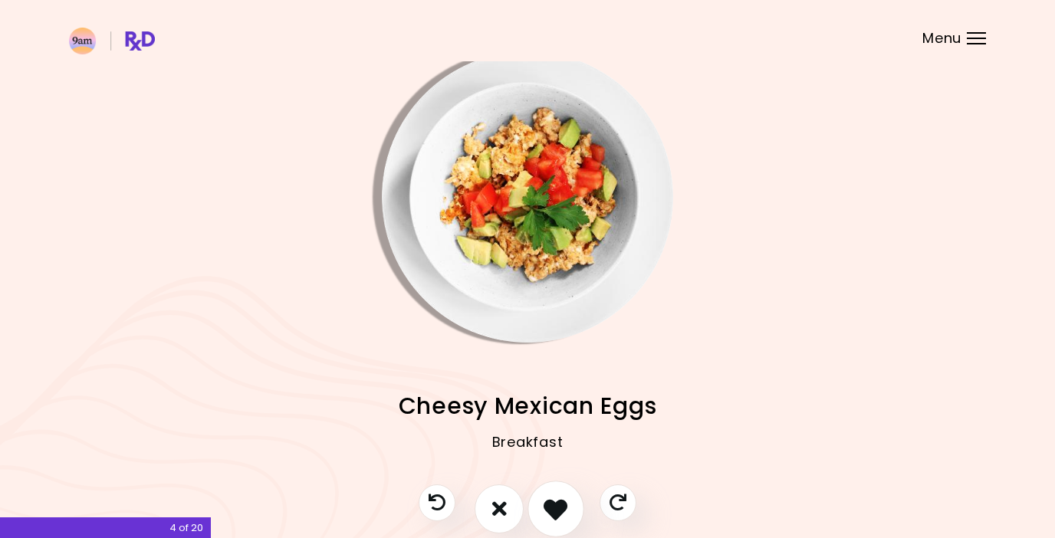
click at [552, 512] on icon "I like this recipe" at bounding box center [556, 509] width 24 height 24
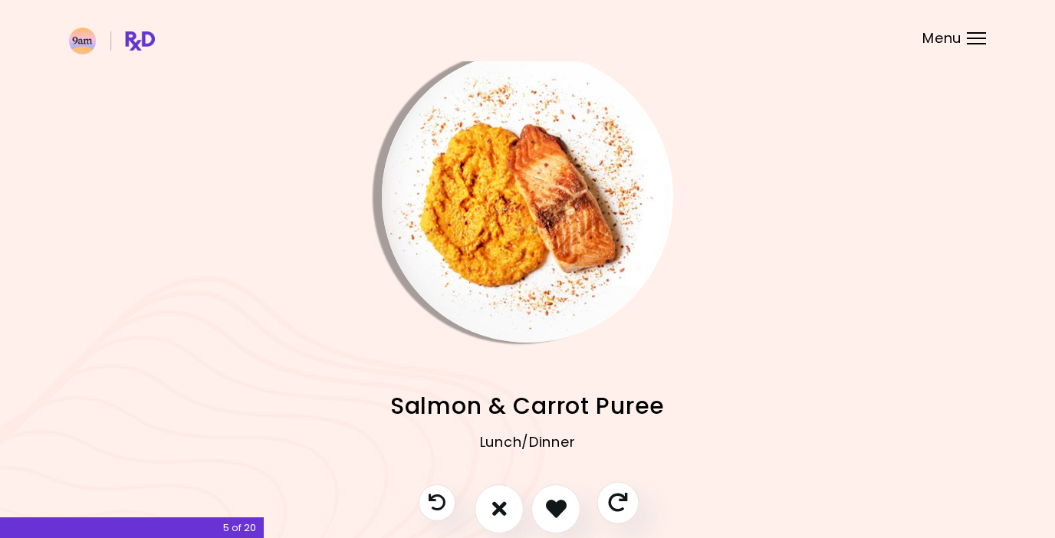
click at [610, 499] on icon "Skip" at bounding box center [617, 502] width 19 height 19
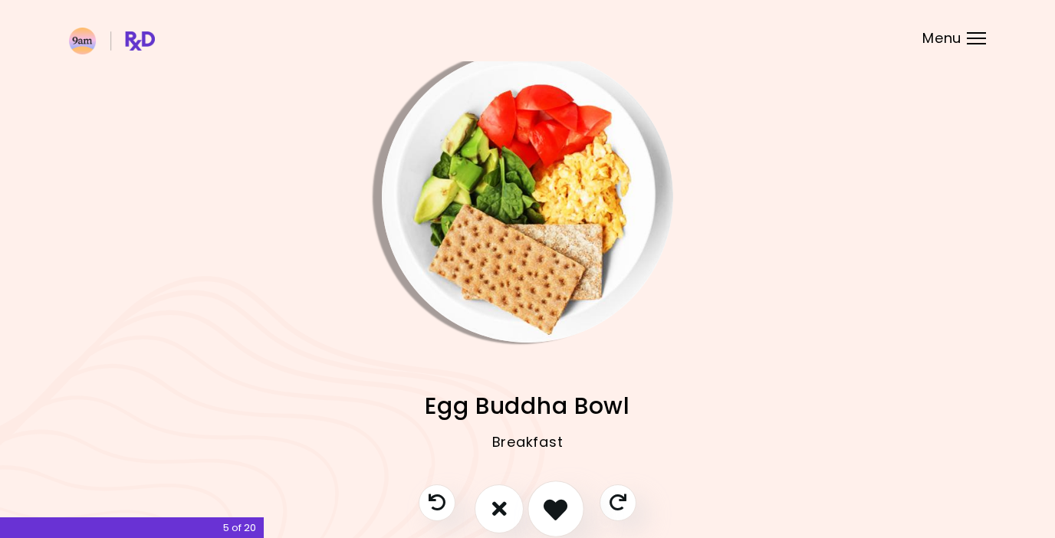
click at [550, 507] on icon "I like this recipe" at bounding box center [556, 509] width 24 height 24
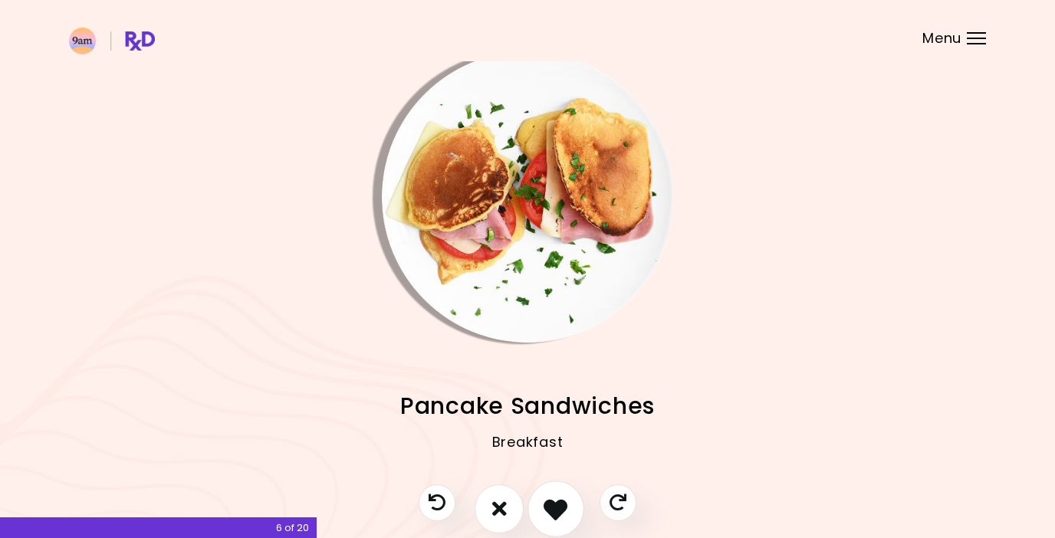
click at [550, 507] on icon "I like this recipe" at bounding box center [556, 509] width 24 height 24
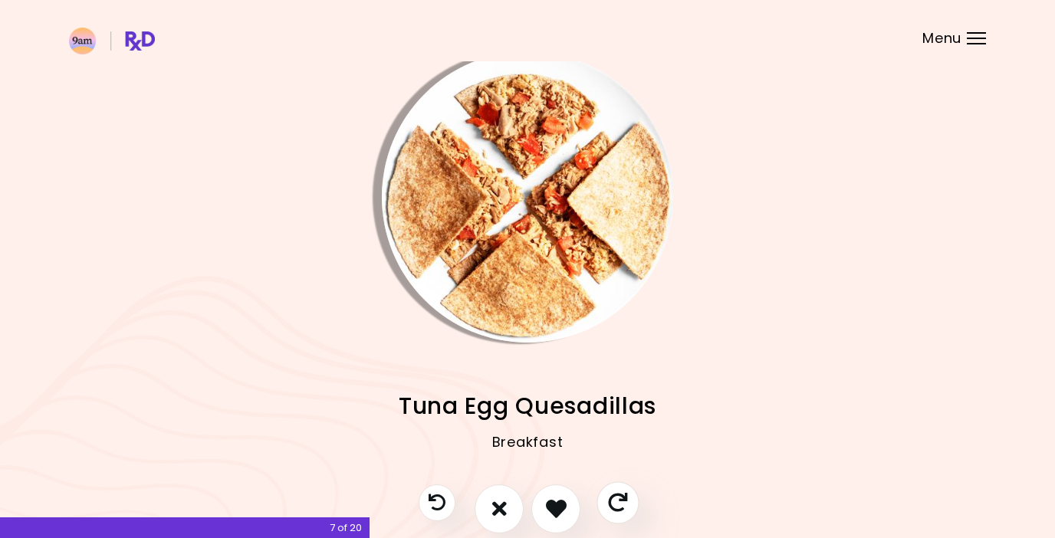
click at [612, 499] on icon "Skip" at bounding box center [617, 502] width 19 height 19
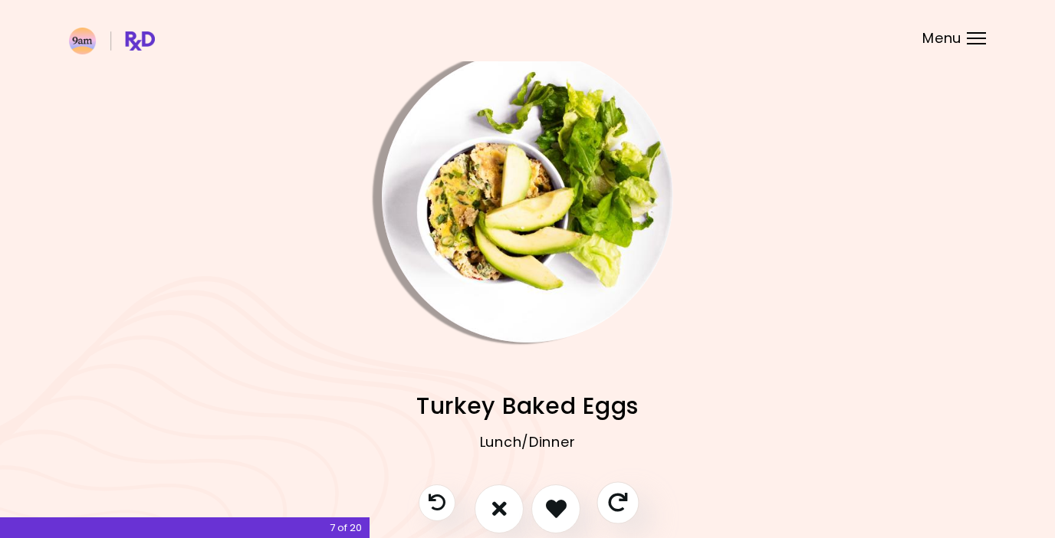
click at [612, 499] on icon "Skip" at bounding box center [617, 502] width 19 height 19
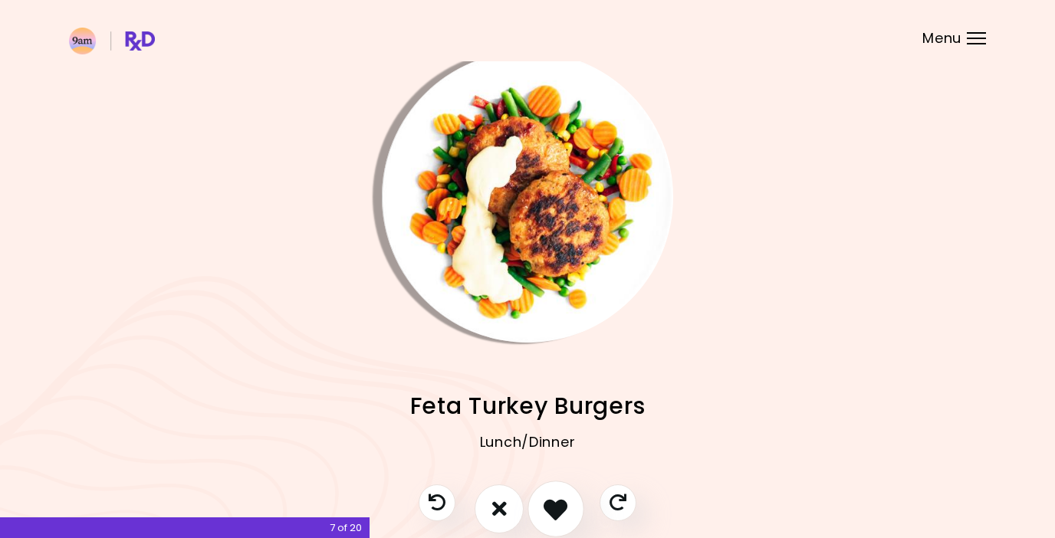
click at [557, 504] on icon "I like this recipe" at bounding box center [556, 509] width 24 height 24
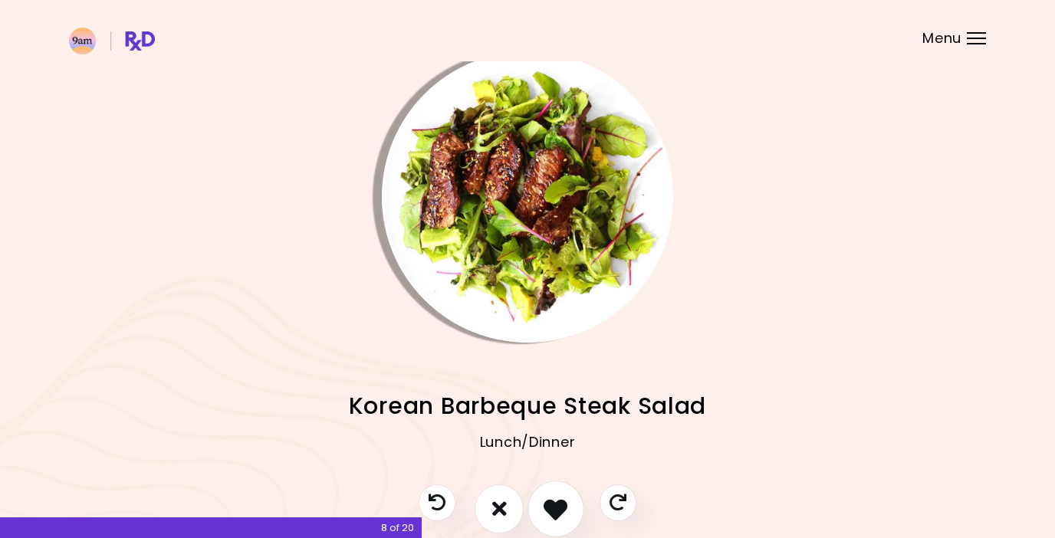
click at [557, 504] on icon "I like this recipe" at bounding box center [556, 509] width 24 height 24
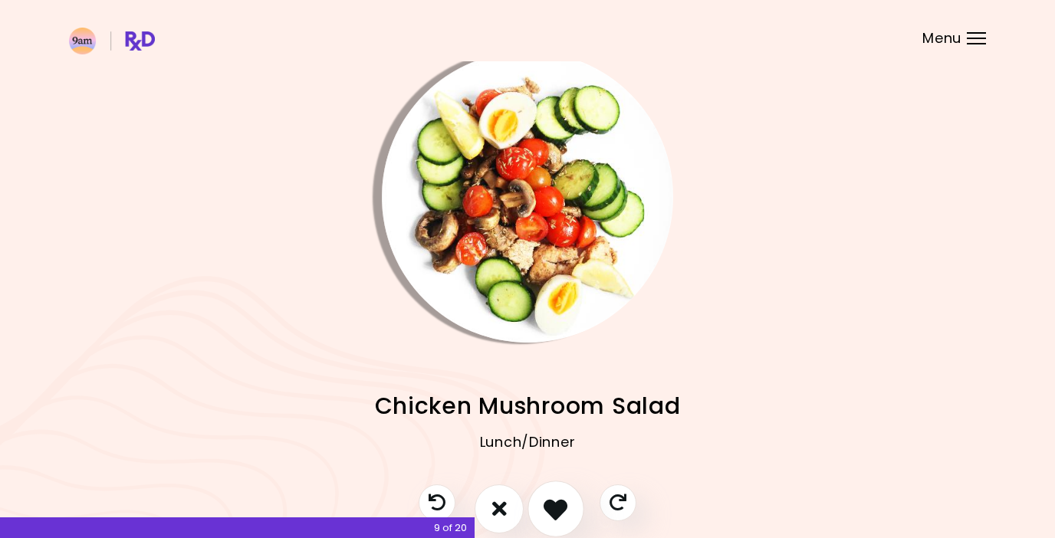
click at [557, 504] on icon "I like this recipe" at bounding box center [556, 509] width 24 height 24
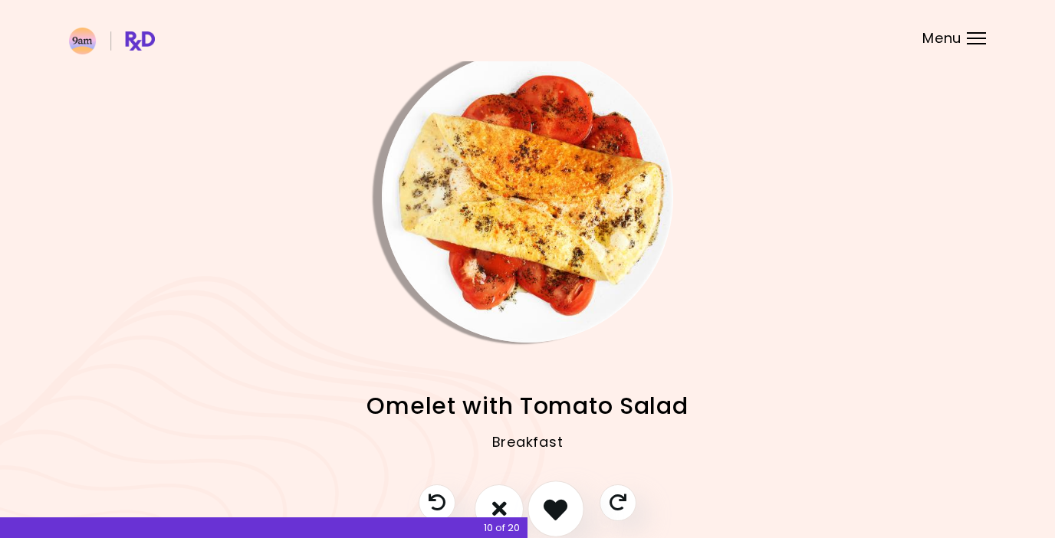
click at [557, 504] on icon "I like this recipe" at bounding box center [556, 509] width 24 height 24
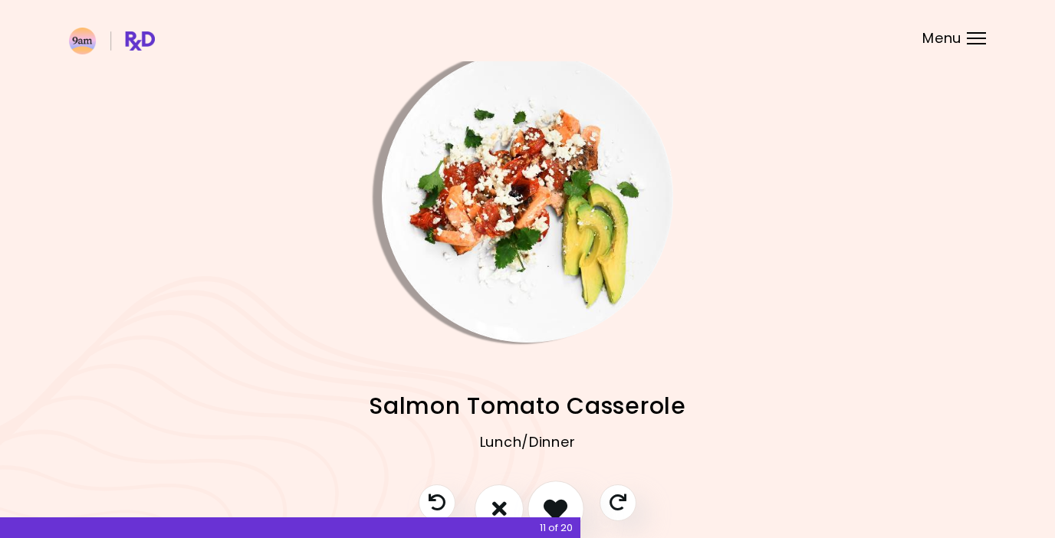
click at [557, 504] on icon "I like this recipe" at bounding box center [556, 509] width 24 height 24
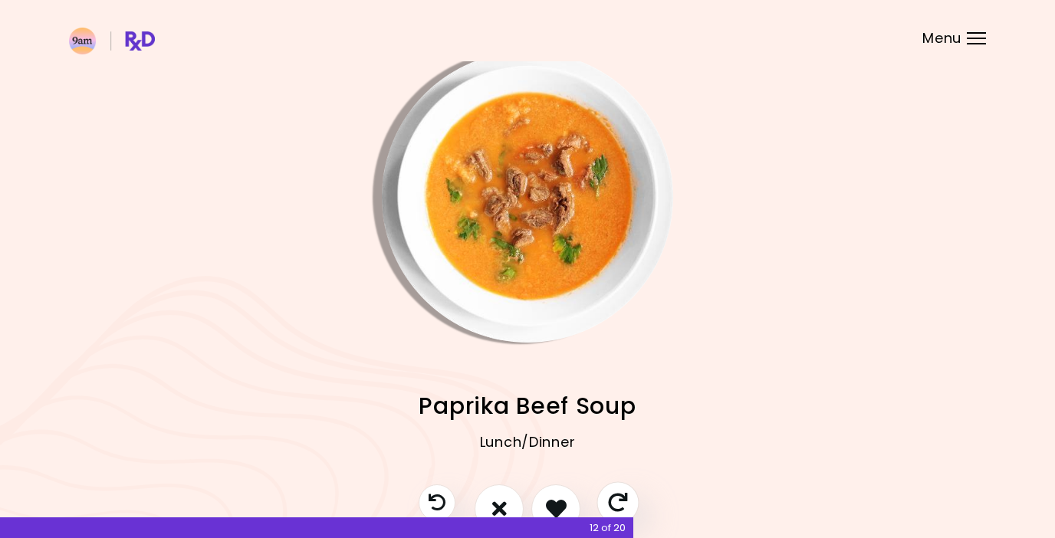
click at [614, 500] on icon "Skip" at bounding box center [617, 502] width 19 height 19
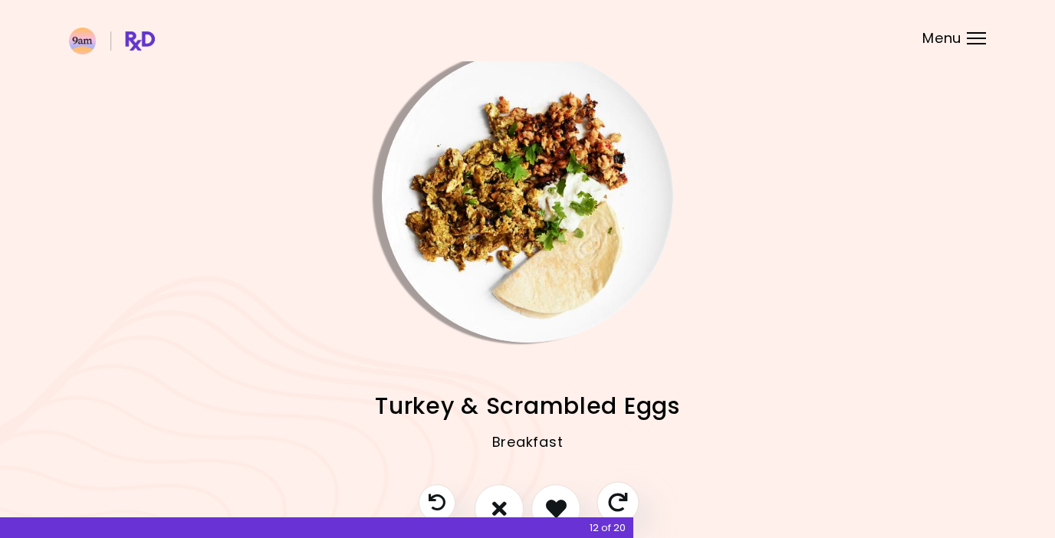
click at [625, 496] on icon "Skip" at bounding box center [617, 502] width 19 height 19
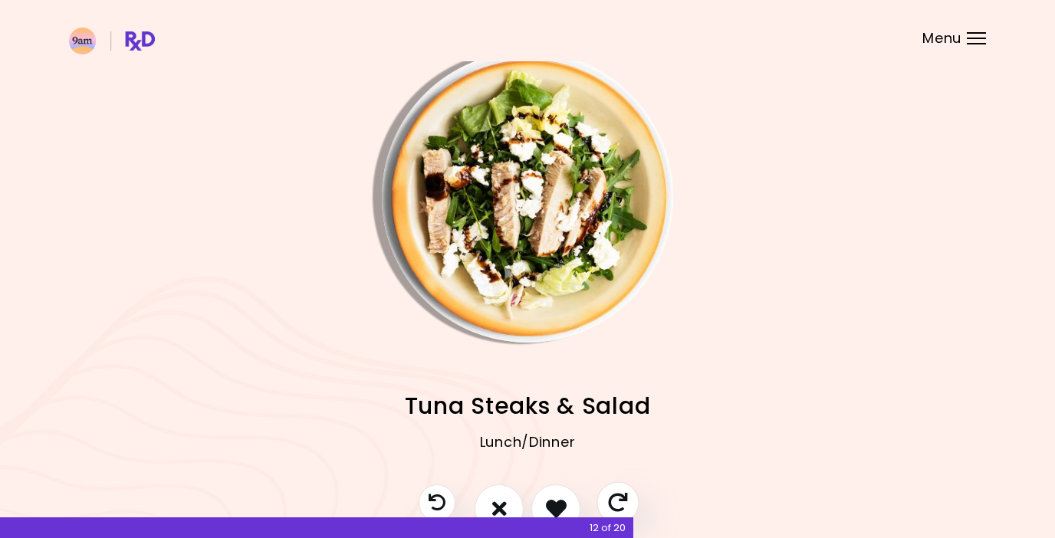
click at [620, 494] on icon "Skip" at bounding box center [617, 502] width 19 height 19
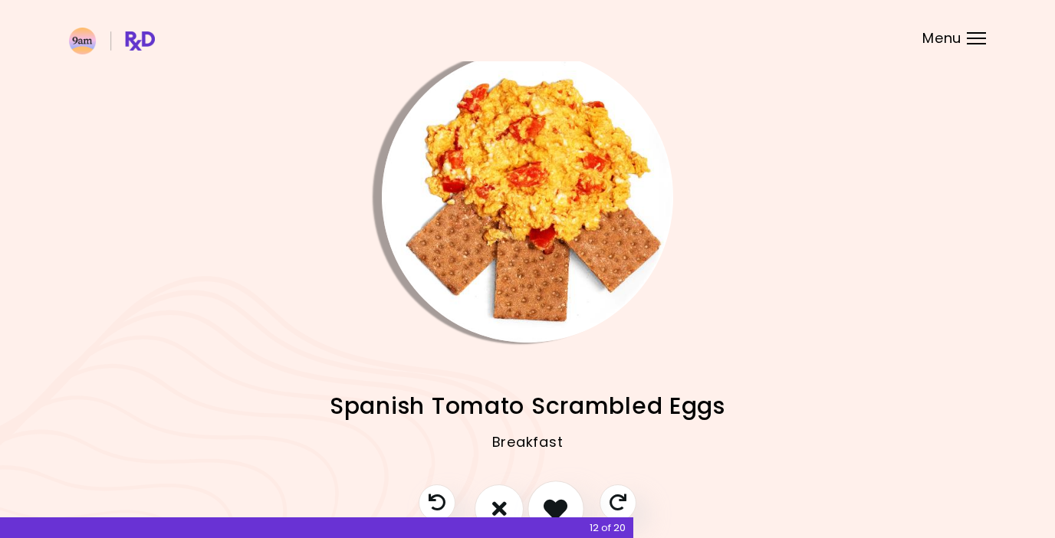
click at [556, 501] on icon "I like this recipe" at bounding box center [556, 509] width 24 height 24
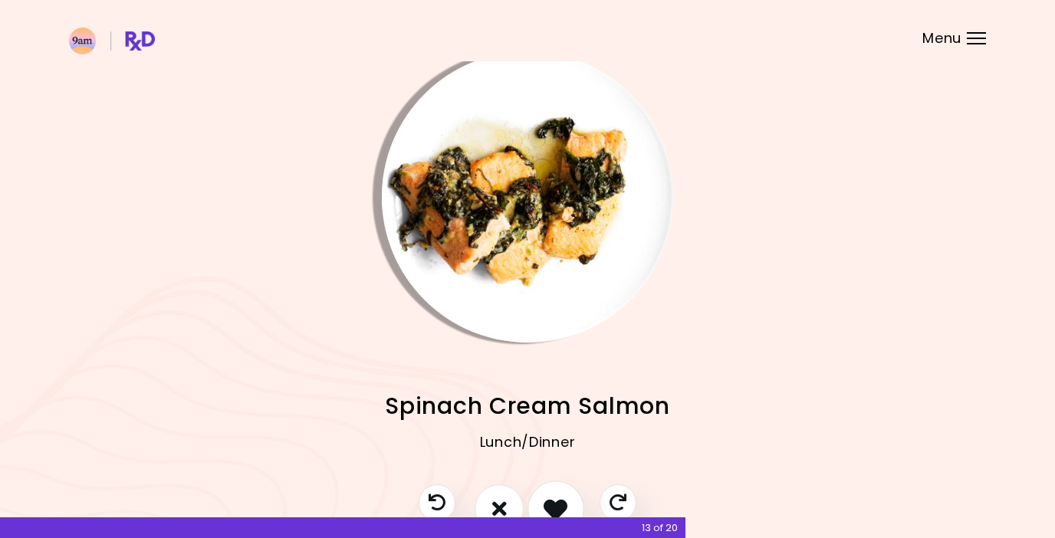
click at [556, 501] on icon "I like this recipe" at bounding box center [556, 509] width 24 height 24
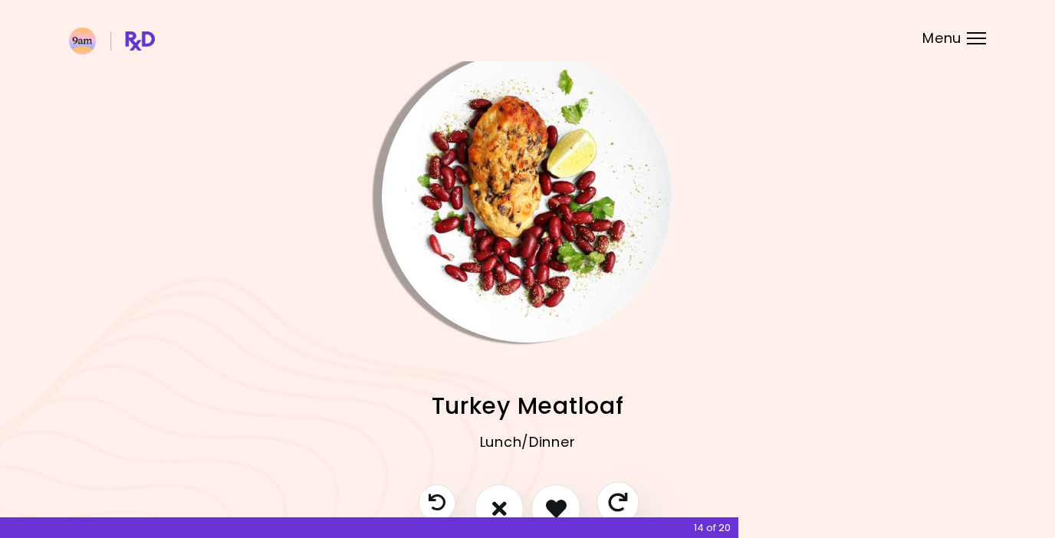
click at [622, 498] on icon "Skip" at bounding box center [617, 502] width 19 height 19
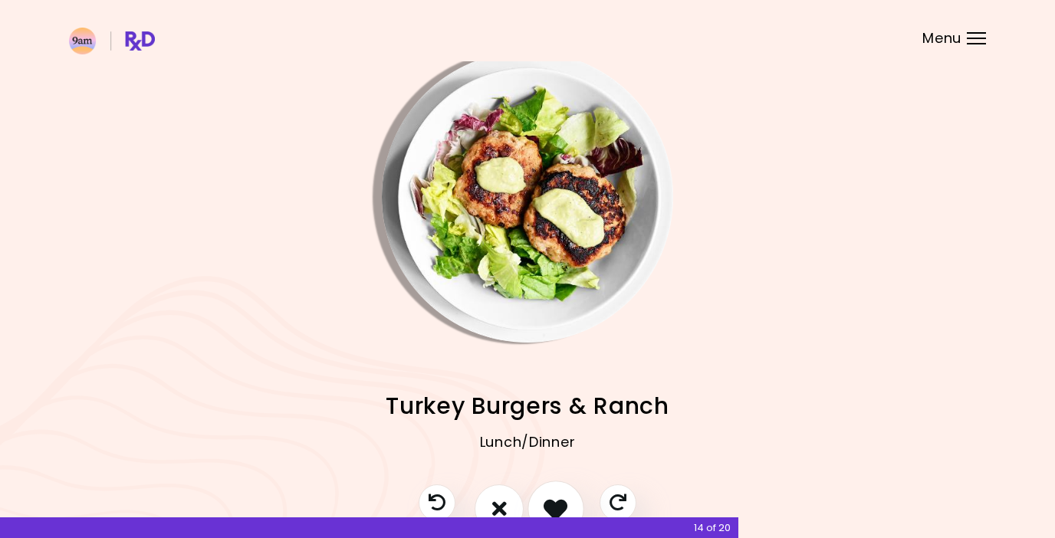
click at [556, 504] on icon "I like this recipe" at bounding box center [556, 509] width 24 height 24
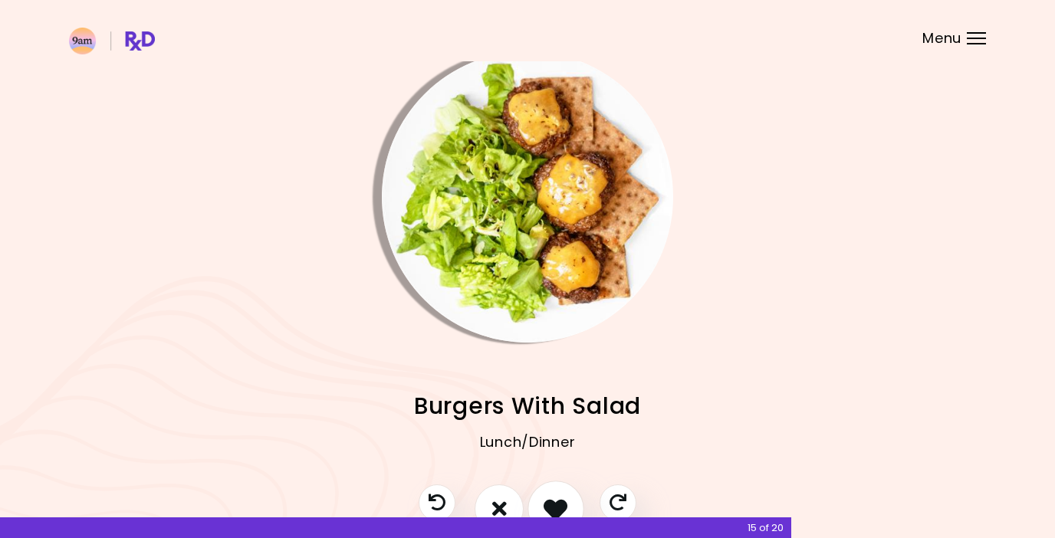
click at [552, 499] on icon "I like this recipe" at bounding box center [556, 509] width 24 height 24
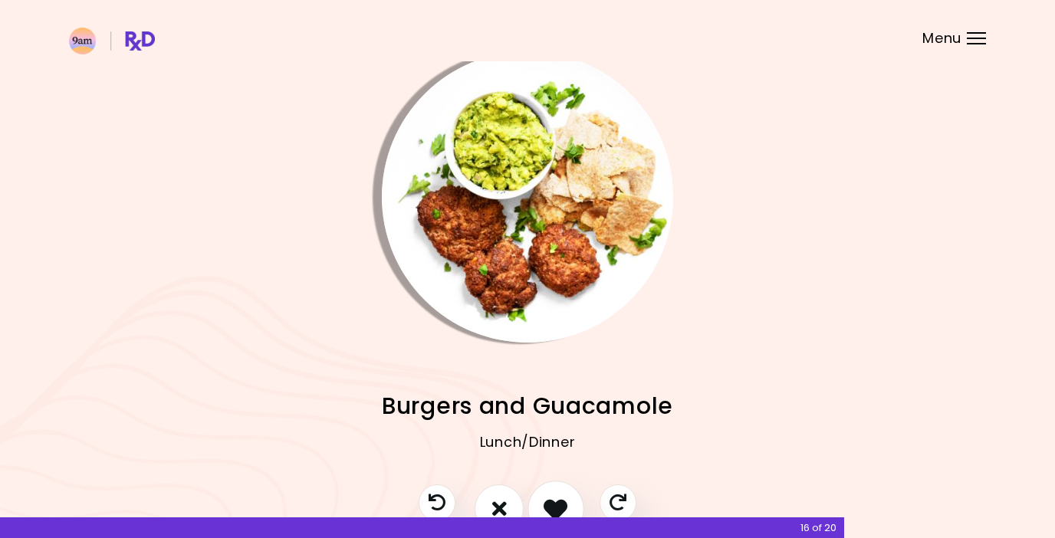
click at [552, 499] on icon "I like this recipe" at bounding box center [556, 509] width 24 height 24
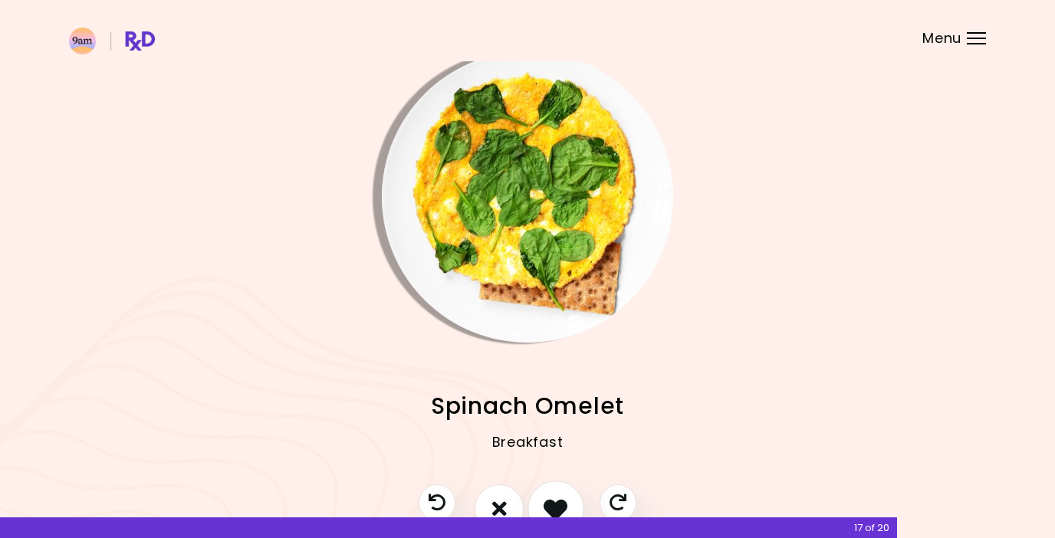
click at [552, 499] on icon "I like this recipe" at bounding box center [556, 509] width 24 height 24
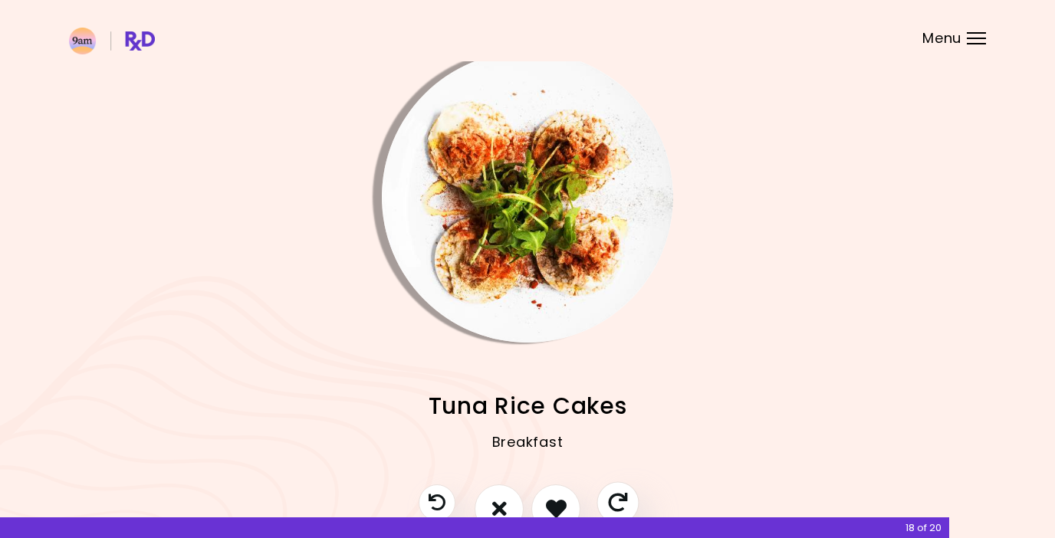
click at [623, 494] on icon "Skip" at bounding box center [617, 502] width 19 height 19
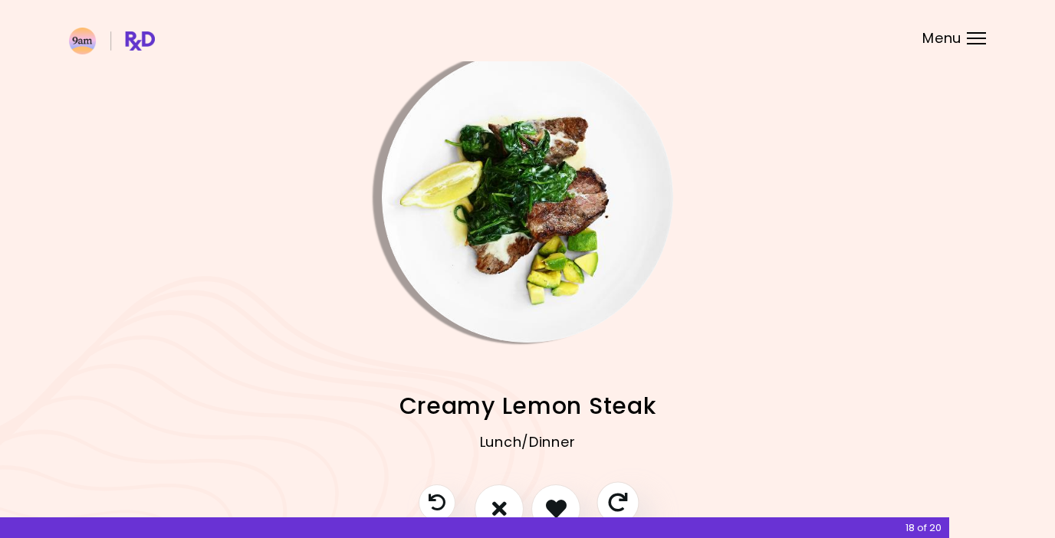
click at [607, 498] on button "Skip" at bounding box center [617, 502] width 42 height 42
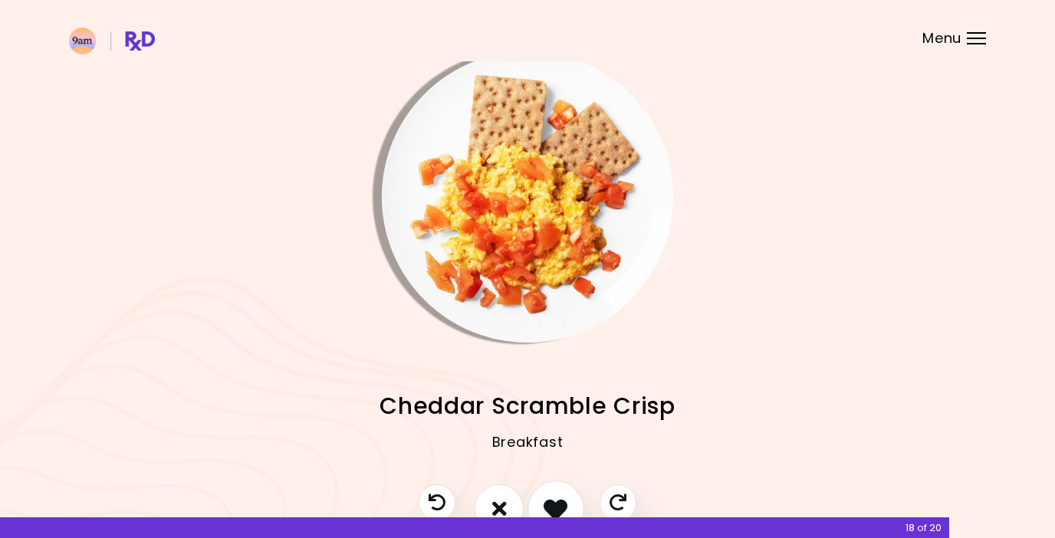
click at [548, 502] on icon "I like this recipe" at bounding box center [556, 509] width 24 height 24
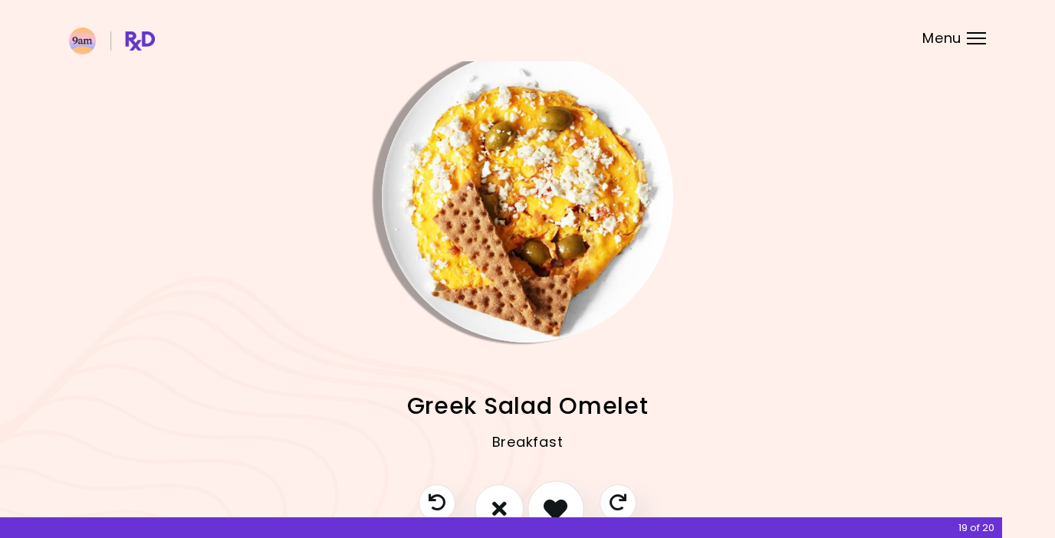
click at [548, 502] on icon "I like this recipe" at bounding box center [556, 509] width 24 height 24
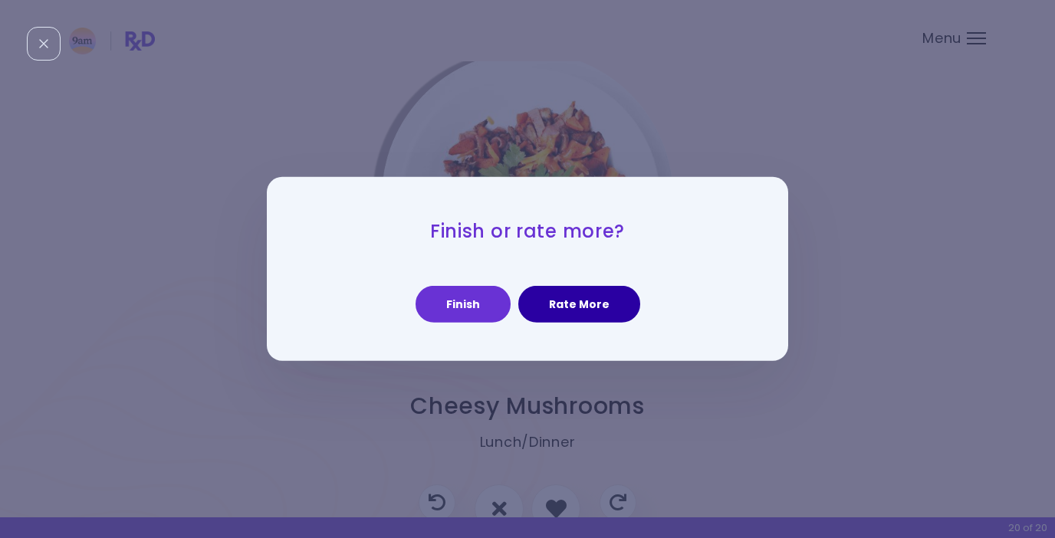
click at [547, 311] on button "Rate More" at bounding box center [579, 304] width 122 height 37
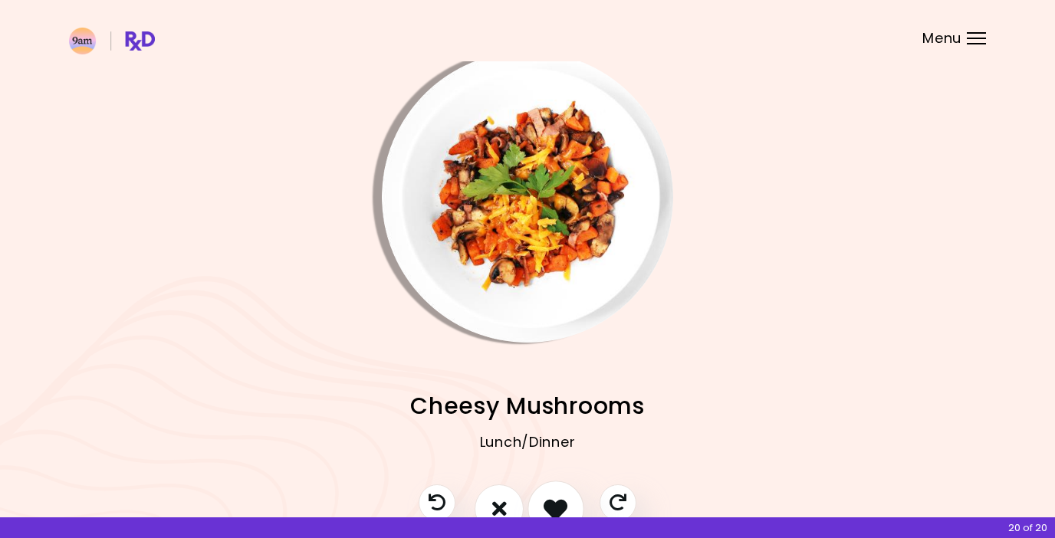
click at [562, 502] on icon "I like this recipe" at bounding box center [556, 509] width 24 height 24
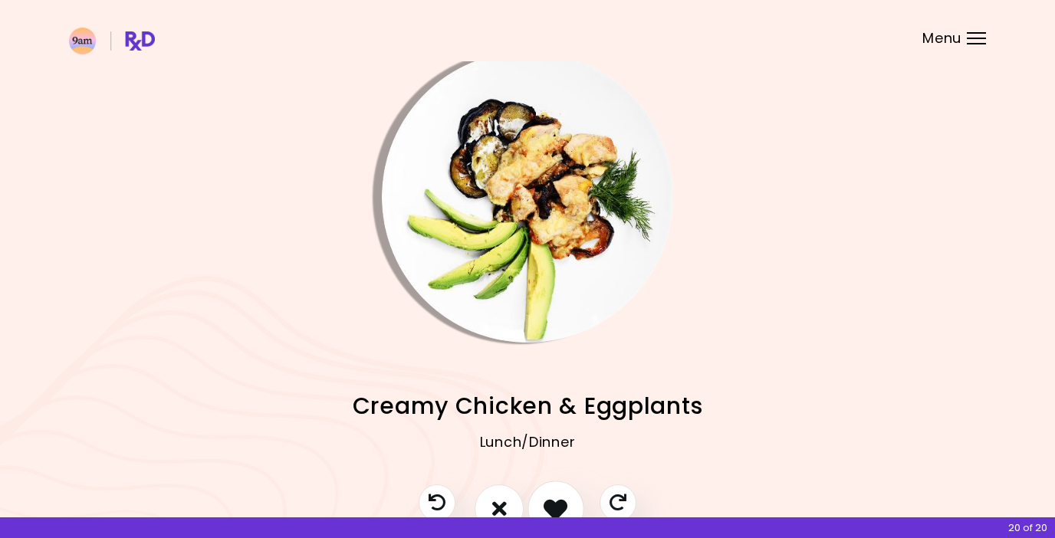
click at [562, 502] on icon "I like this recipe" at bounding box center [556, 509] width 24 height 24
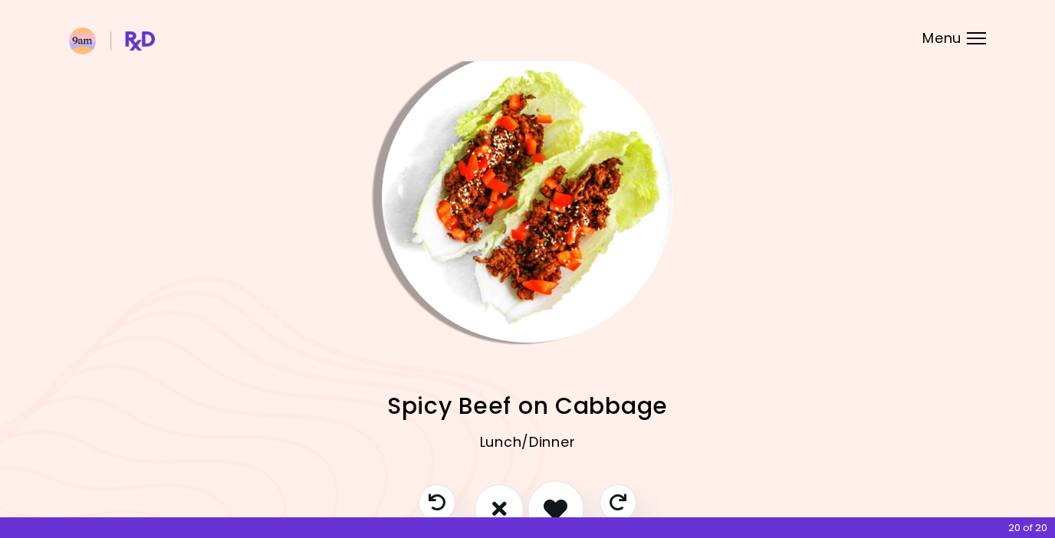
click at [562, 502] on icon "I like this recipe" at bounding box center [556, 509] width 24 height 24
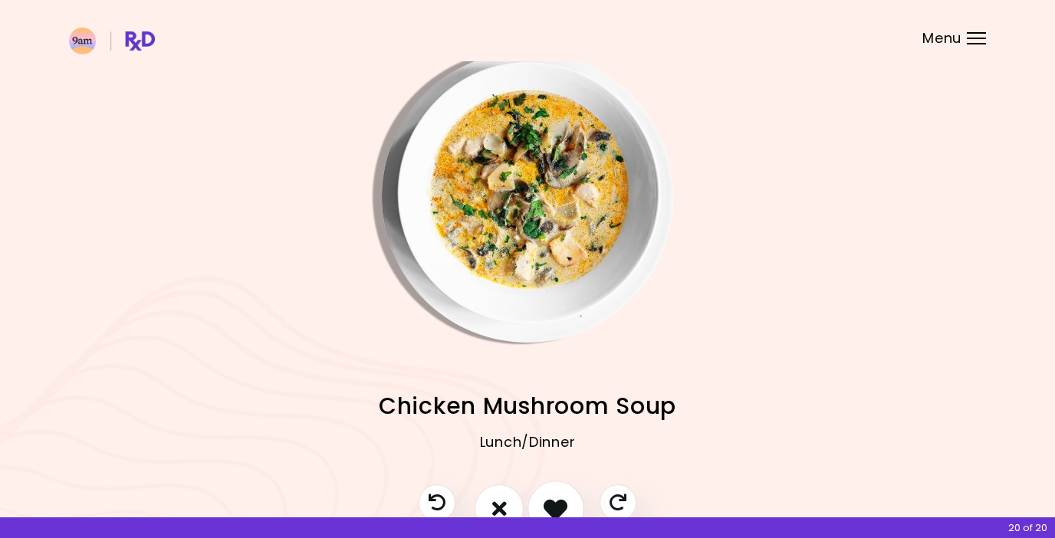
click at [562, 502] on icon "I like this recipe" at bounding box center [556, 509] width 24 height 24
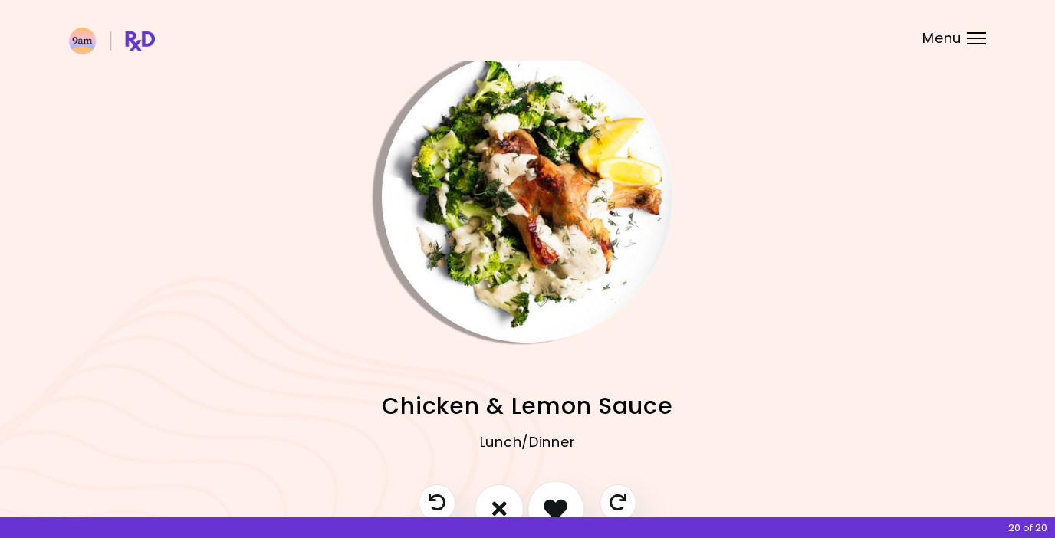
click at [562, 502] on icon "I like this recipe" at bounding box center [556, 509] width 24 height 24
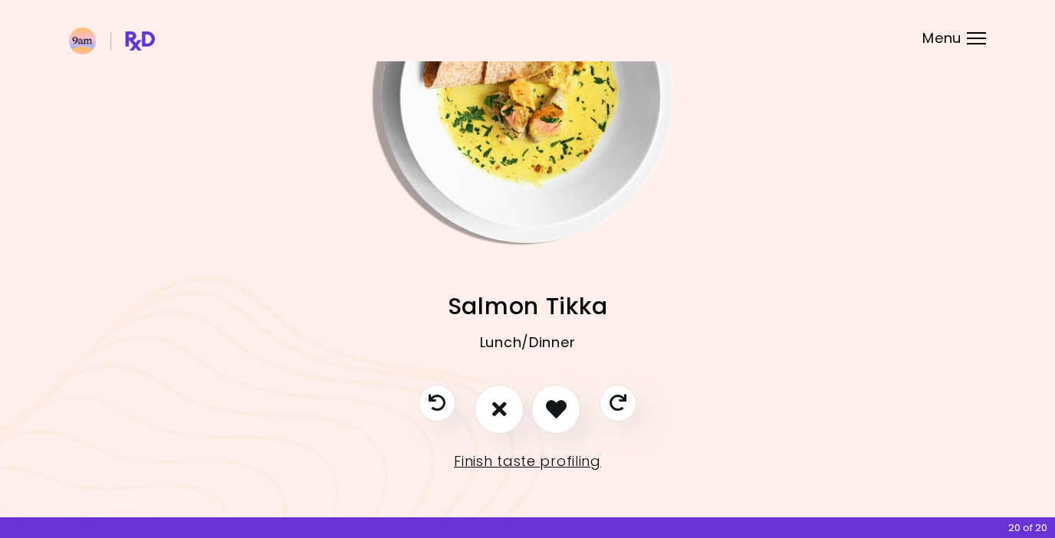
scroll to position [113, 0]
click at [565, 464] on link "Finish taste profiling" at bounding box center [527, 462] width 147 height 25
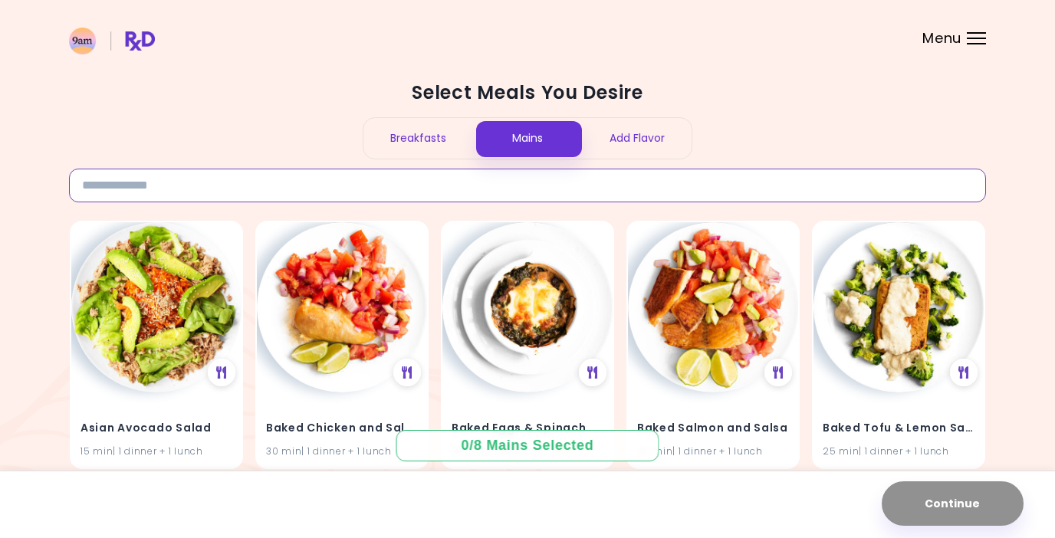
click at [503, 195] on input at bounding box center [527, 186] width 917 height 34
click at [348, 171] on input at bounding box center [527, 186] width 917 height 34
type input "*"
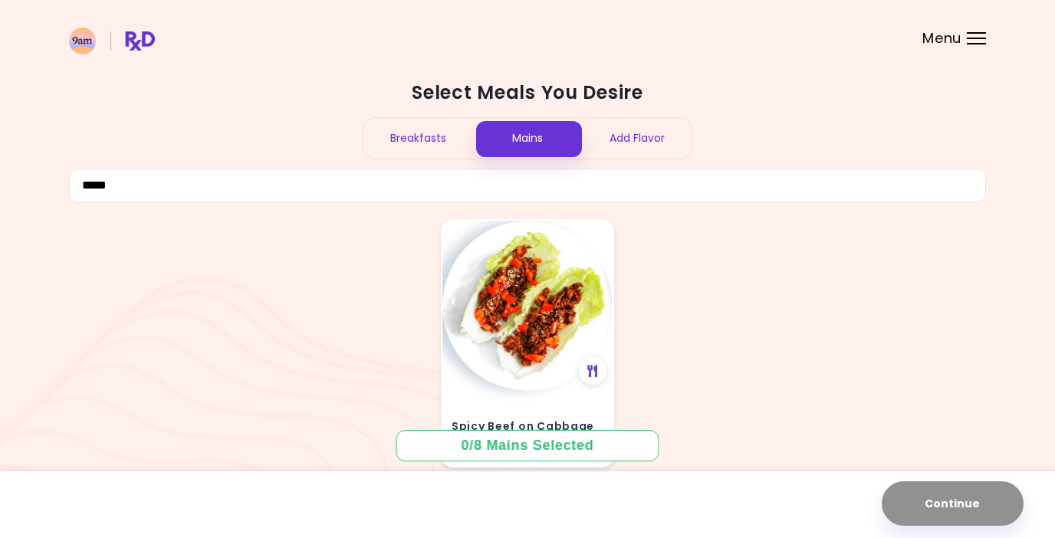
click at [529, 301] on img at bounding box center [527, 306] width 170 height 170
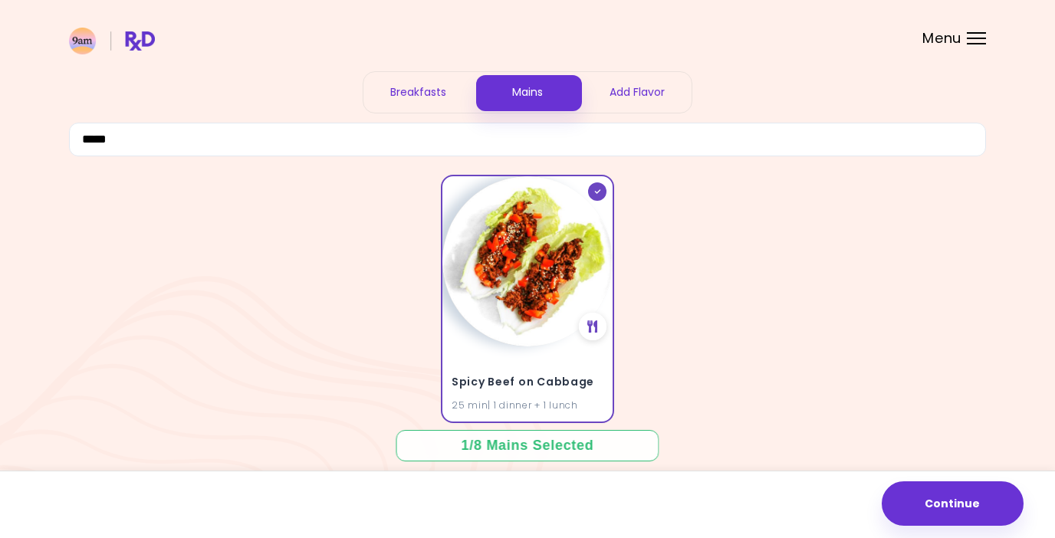
scroll to position [48, 0]
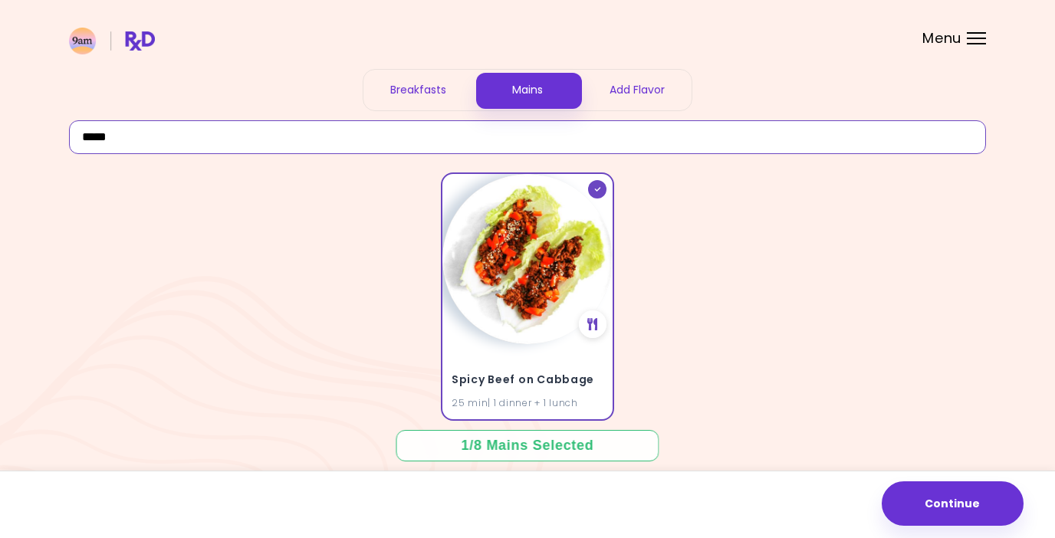
click at [649, 136] on input "*****" at bounding box center [527, 137] width 917 height 34
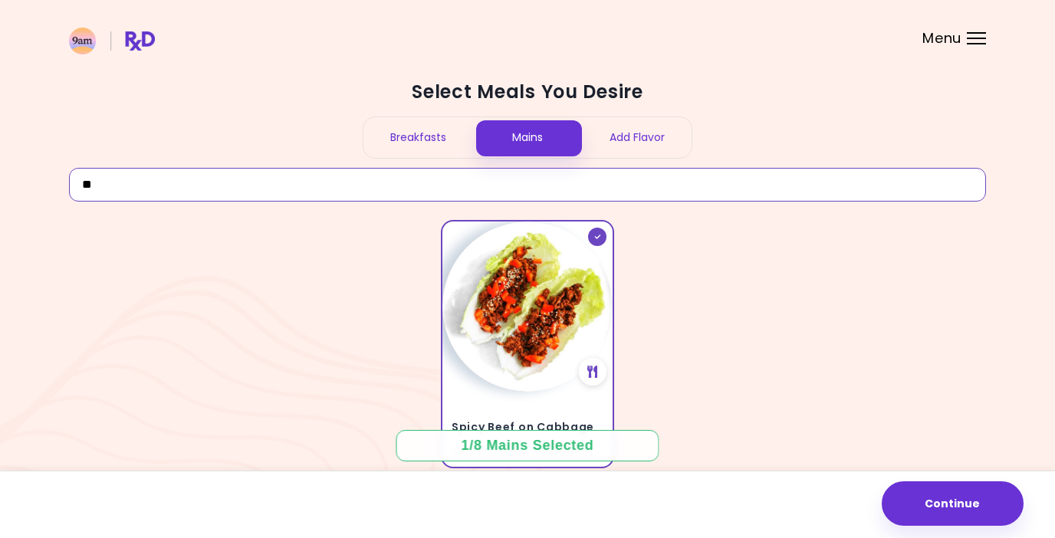
type input "*"
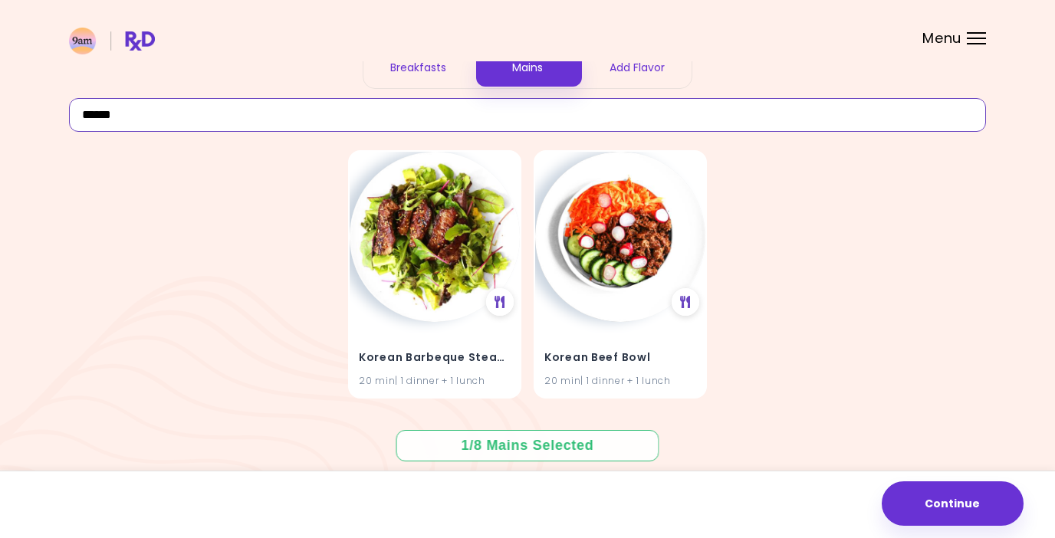
scroll to position [70, 0]
click at [620, 264] on img at bounding box center [620, 236] width 170 height 170
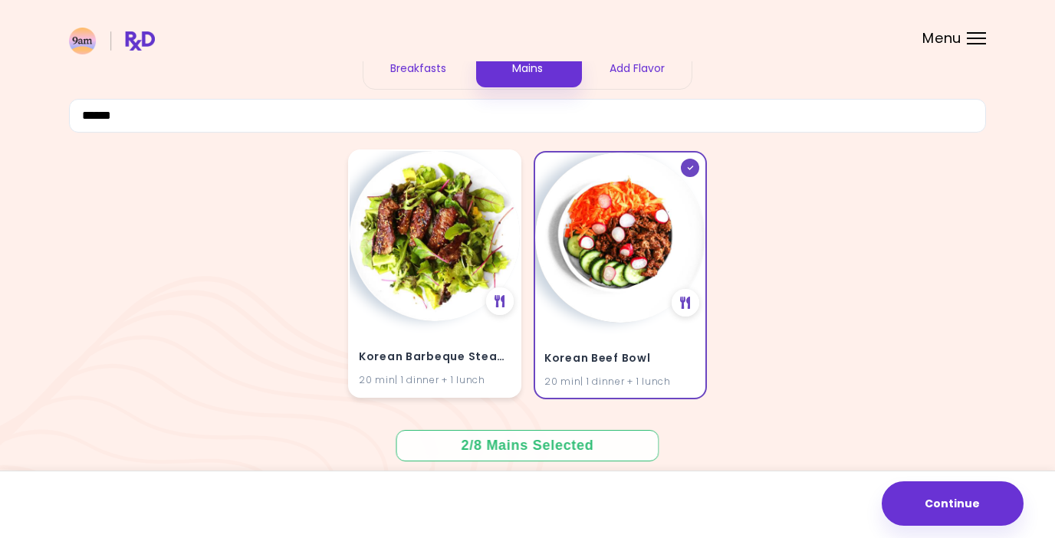
click at [480, 258] on img at bounding box center [435, 236] width 170 height 170
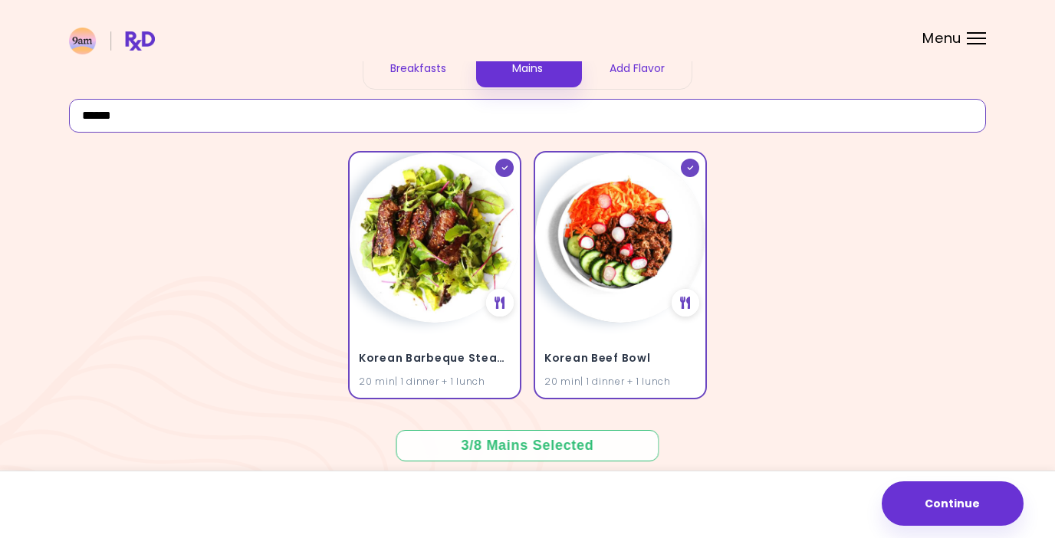
click at [412, 117] on input "******" at bounding box center [527, 116] width 917 height 34
type input "*"
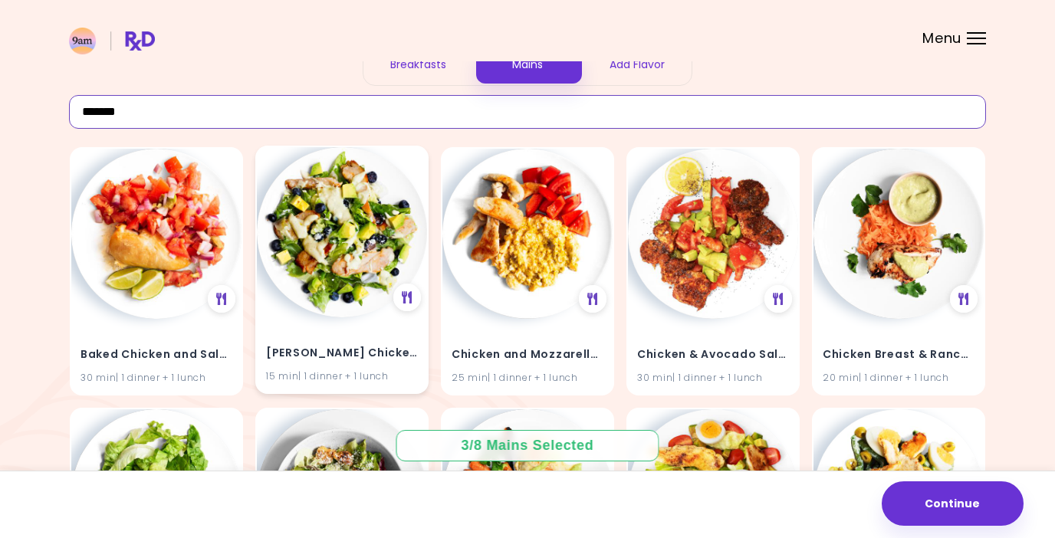
scroll to position [82, 0]
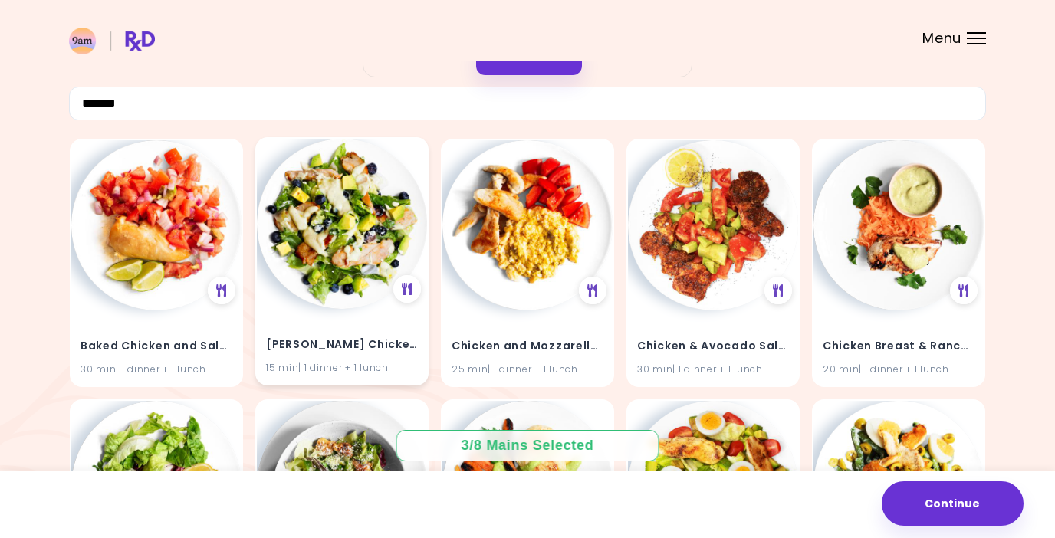
click at [304, 265] on img at bounding box center [342, 224] width 170 height 170
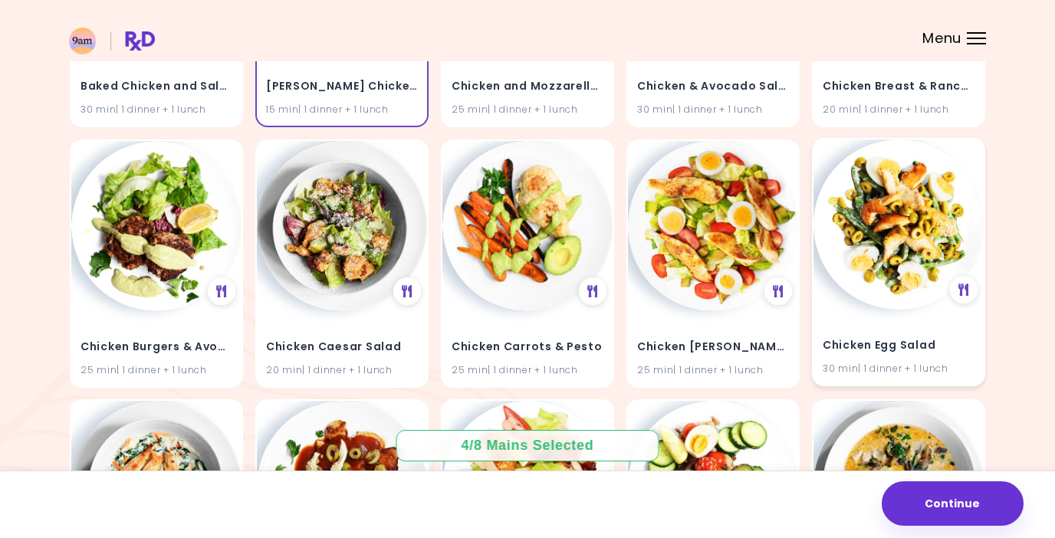
scroll to position [339, 0]
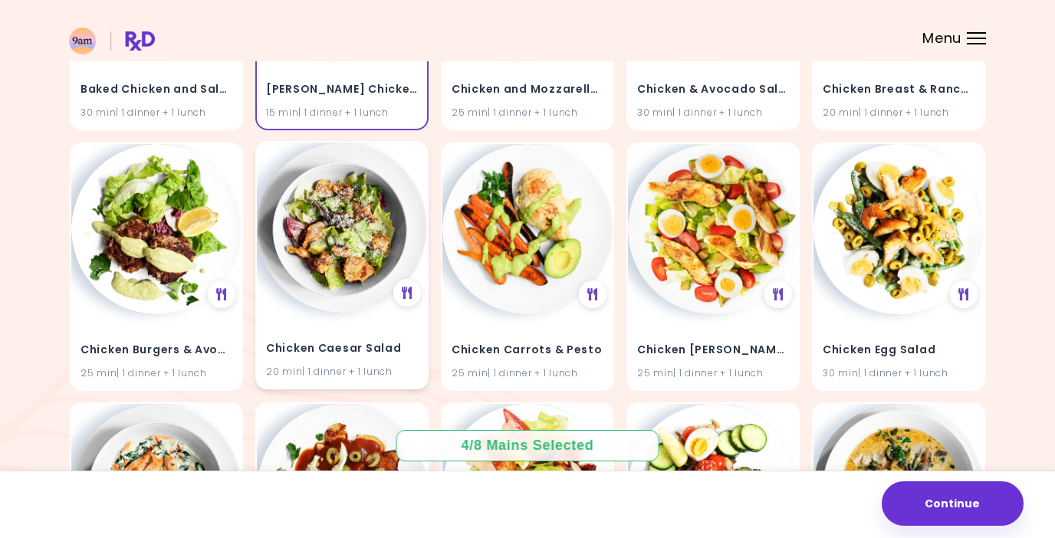
click at [364, 243] on img at bounding box center [342, 228] width 170 height 170
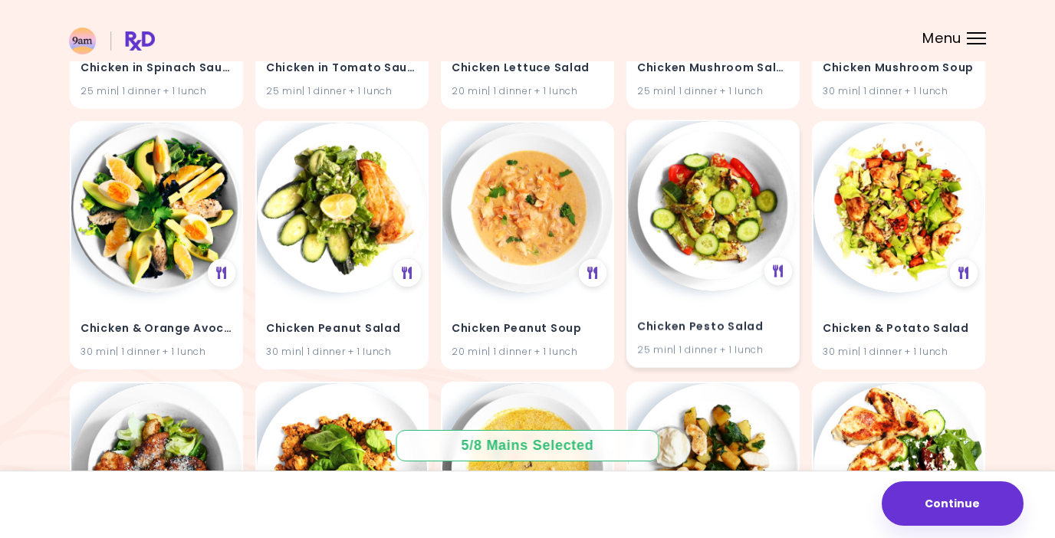
scroll to position [880, 0]
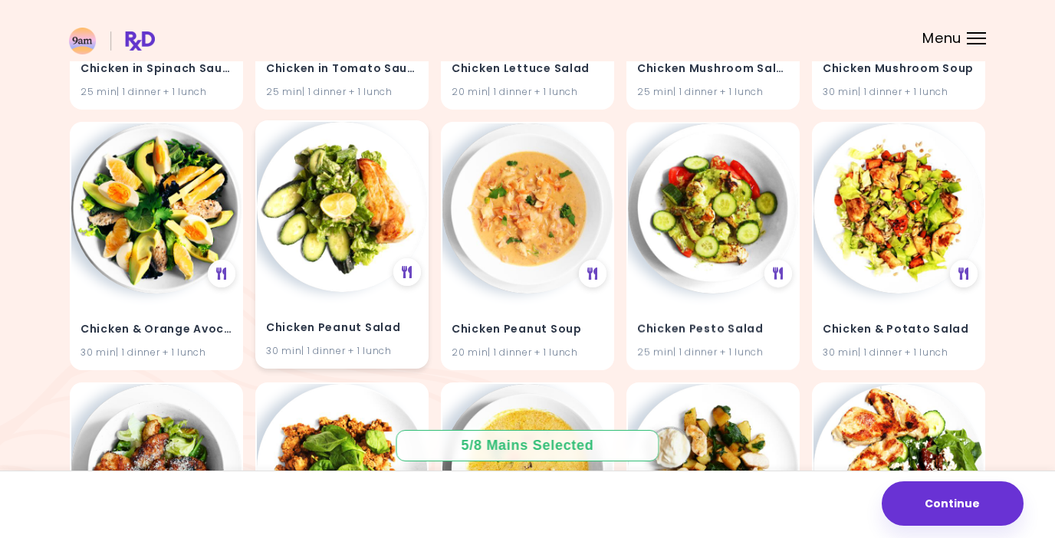
click at [366, 207] on img at bounding box center [342, 207] width 170 height 170
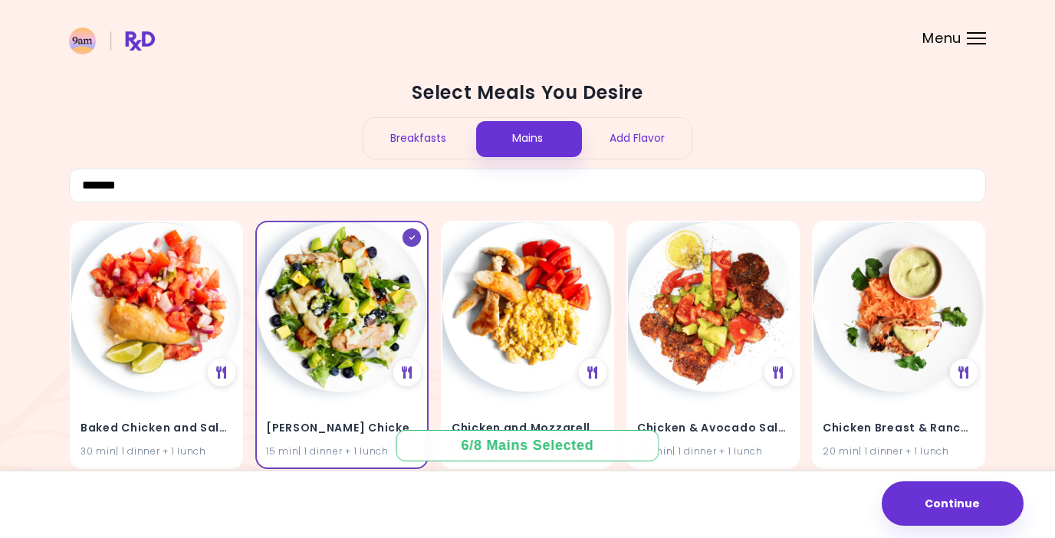
scroll to position [0, 0]
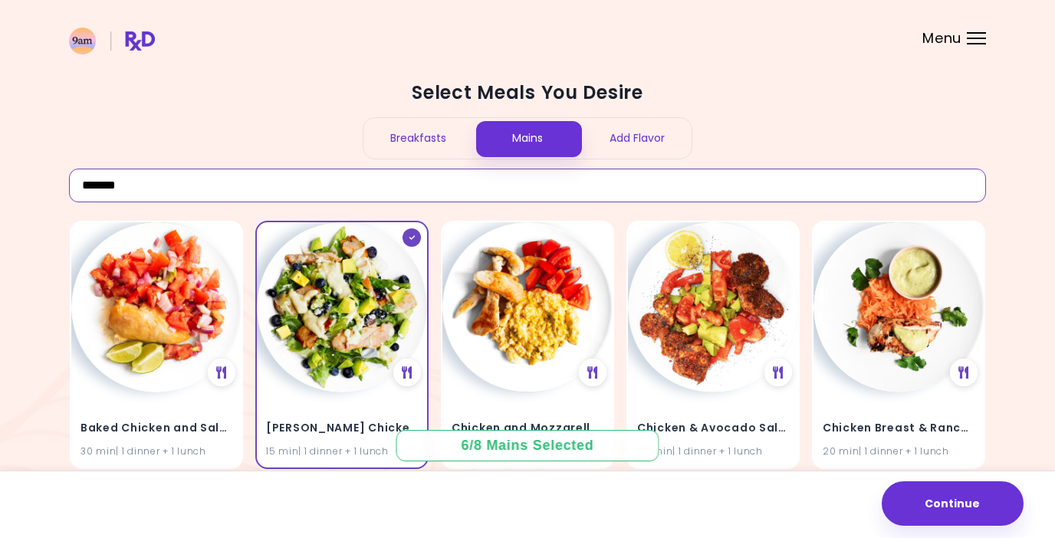
click at [339, 176] on input "*******" at bounding box center [527, 186] width 917 height 34
type input "*"
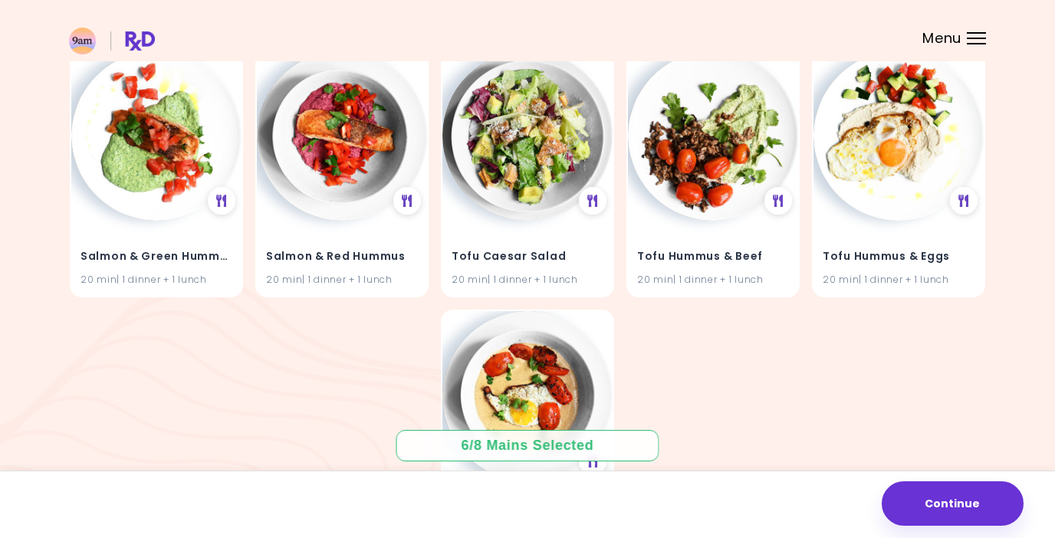
scroll to position [691, 0]
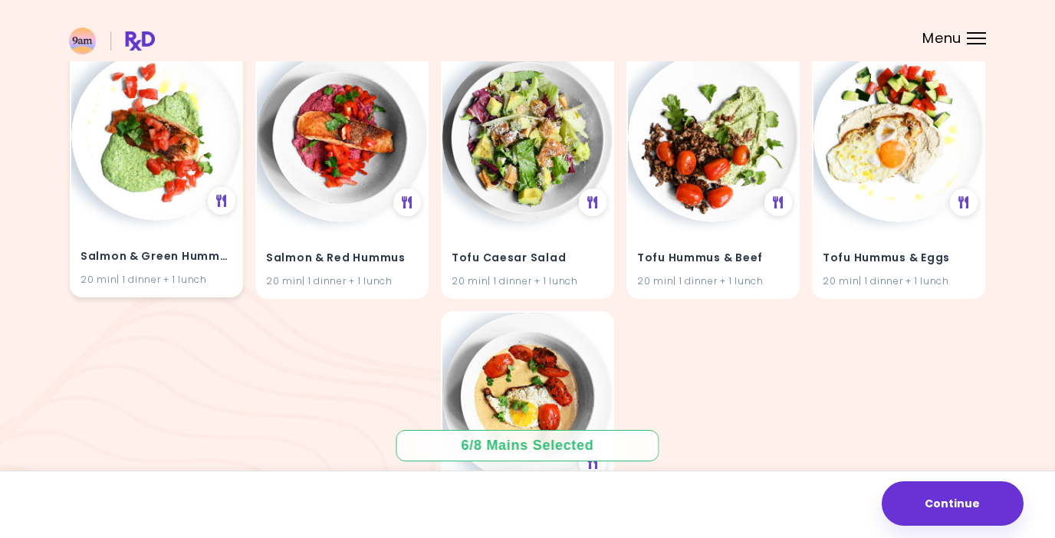
type input "****"
click at [139, 166] on img at bounding box center [156, 136] width 170 height 170
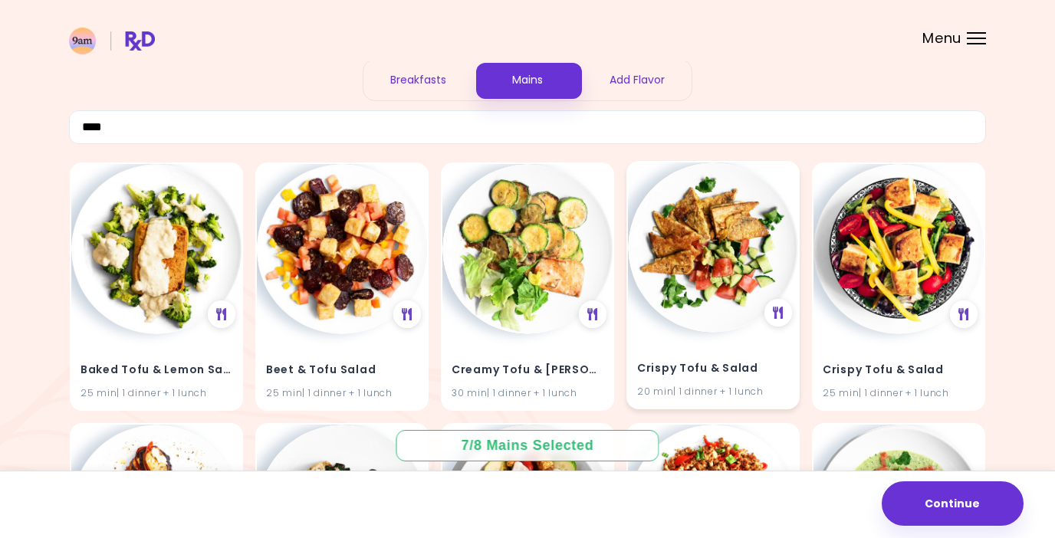
scroll to position [61, 0]
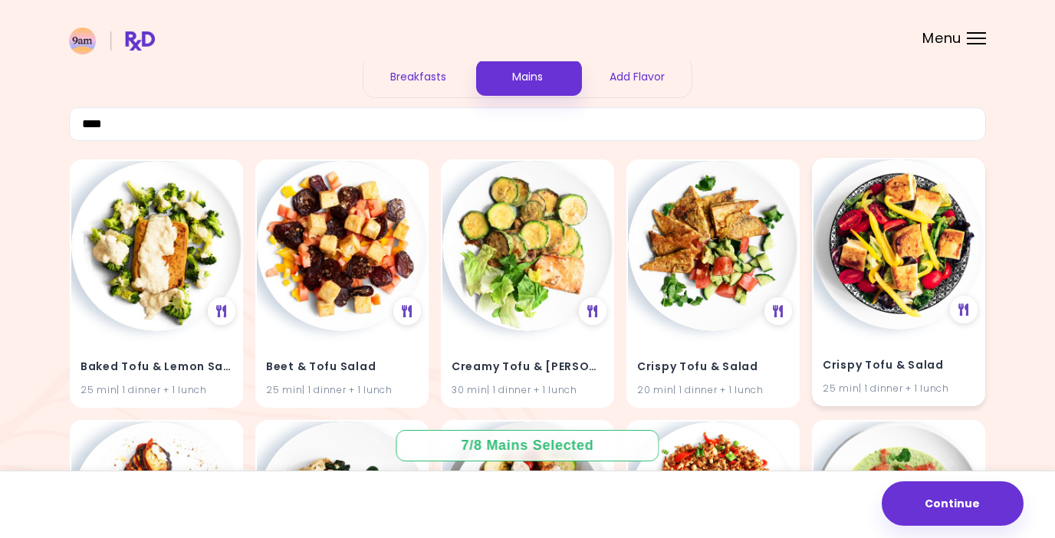
click at [941, 245] on img at bounding box center [898, 244] width 170 height 170
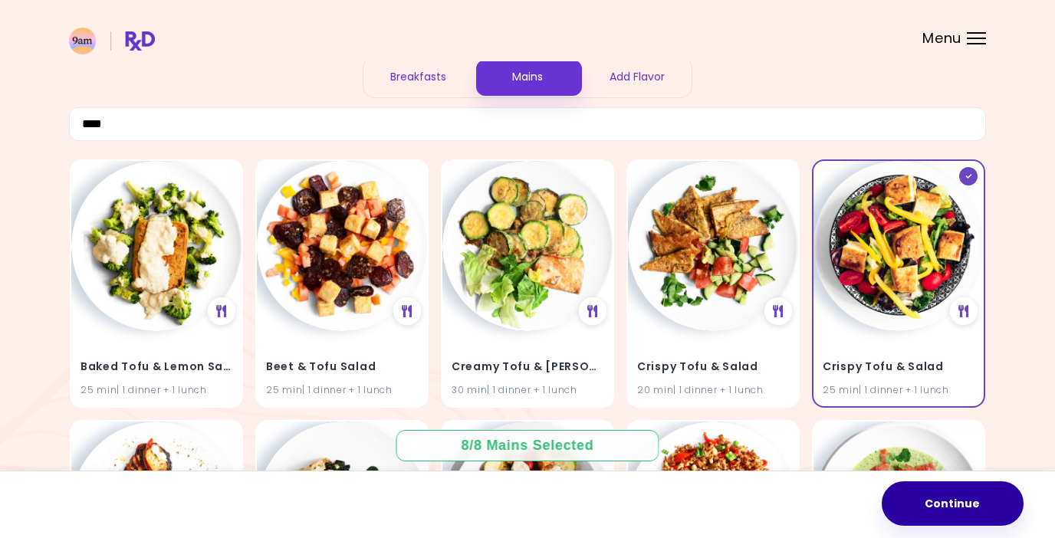
click at [941, 500] on button "Continue" at bounding box center [953, 503] width 142 height 44
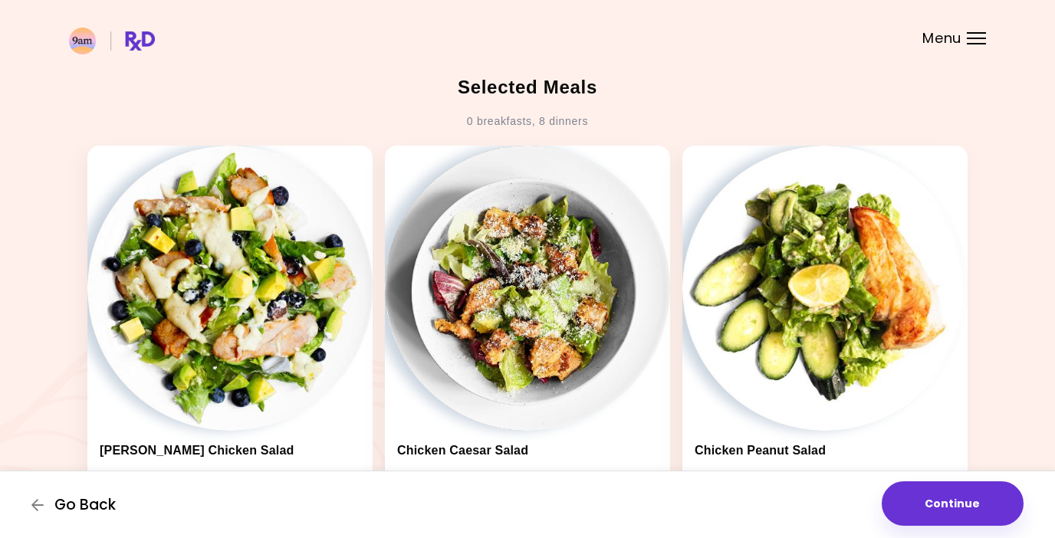
click at [77, 497] on span "Go Back" at bounding box center [84, 505] width 61 height 17
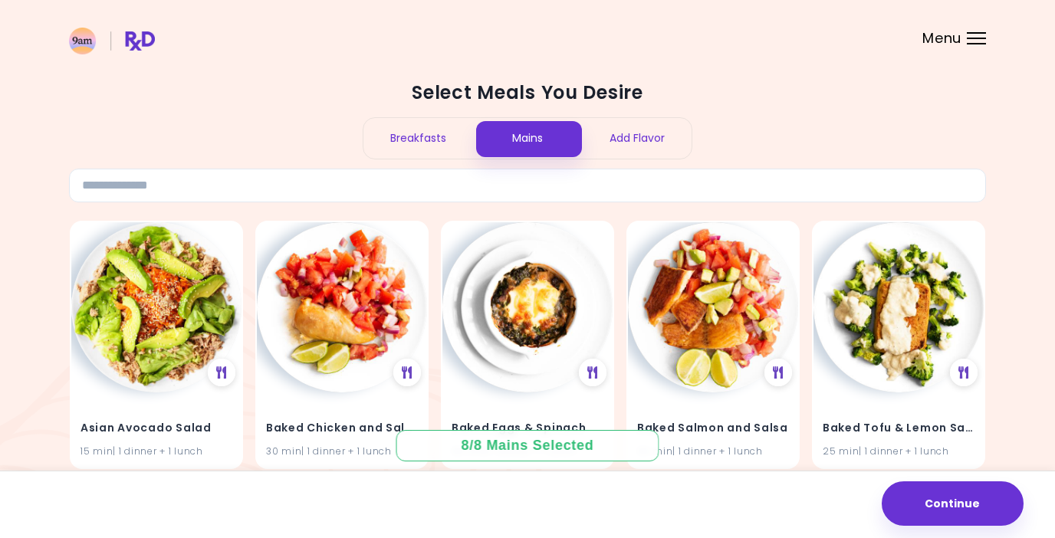
click at [406, 144] on div "Breakfasts" at bounding box center [418, 138] width 110 height 41
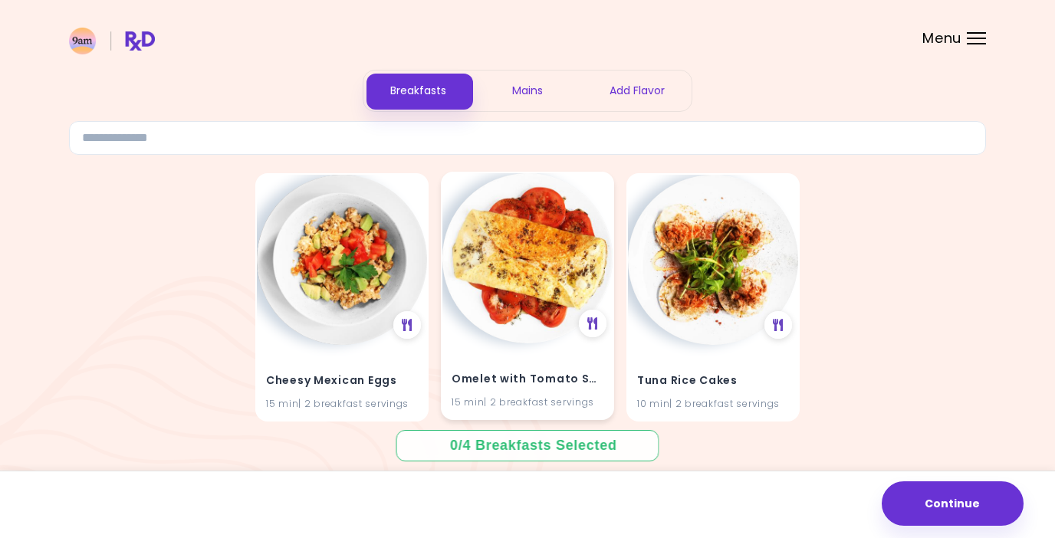
scroll to position [56, 0]
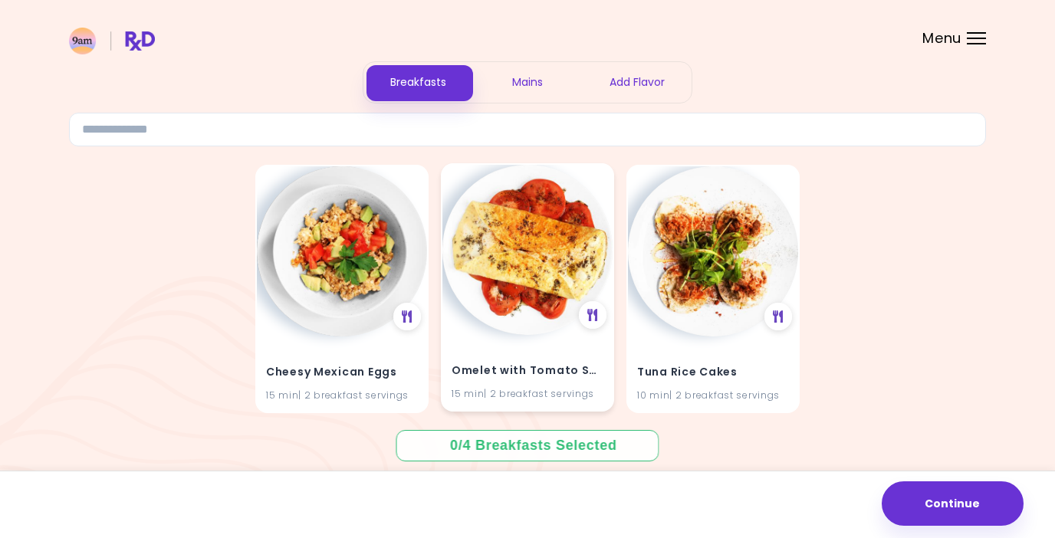
click at [545, 259] on img at bounding box center [527, 250] width 170 height 170
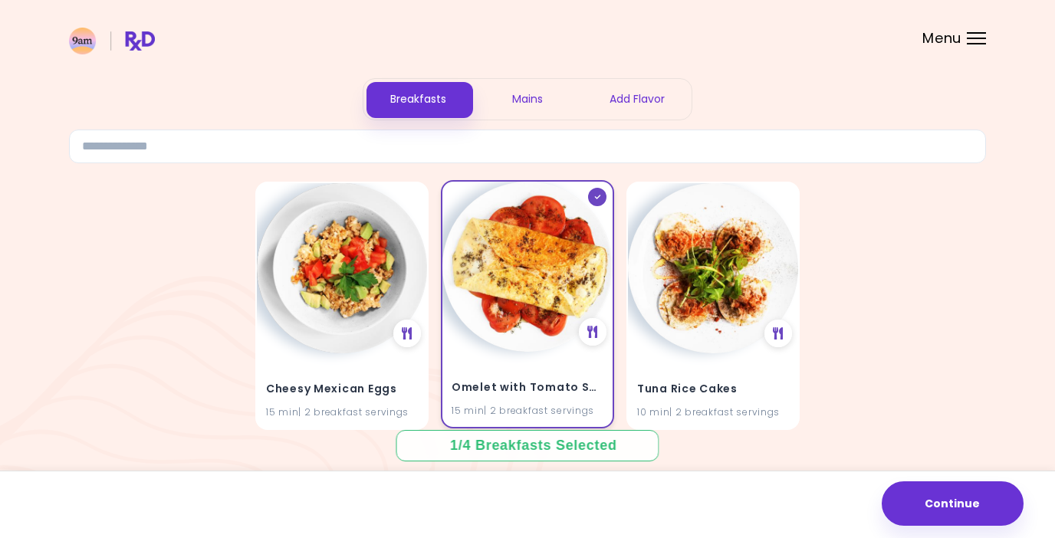
scroll to position [35, 0]
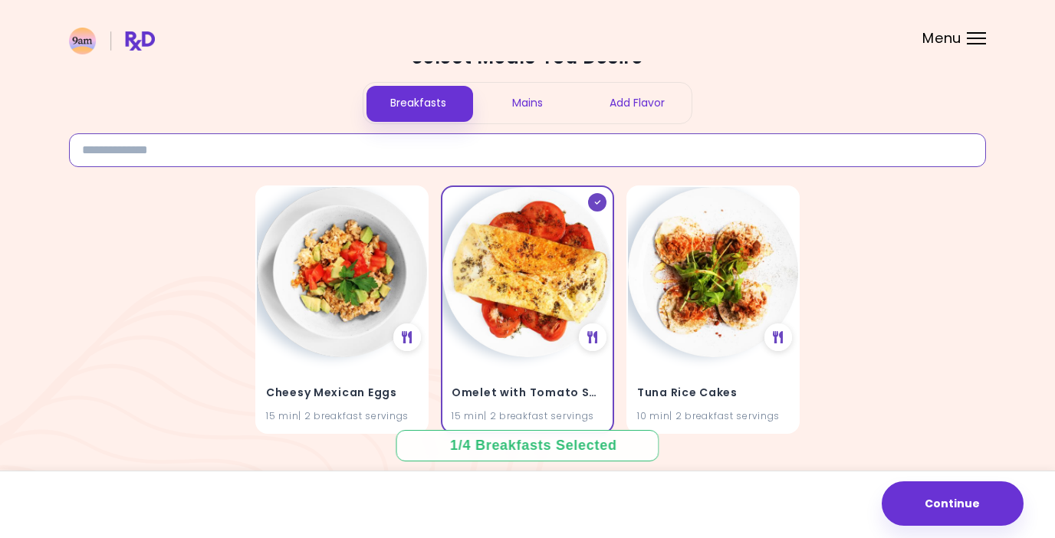
click at [399, 144] on input at bounding box center [527, 150] width 917 height 34
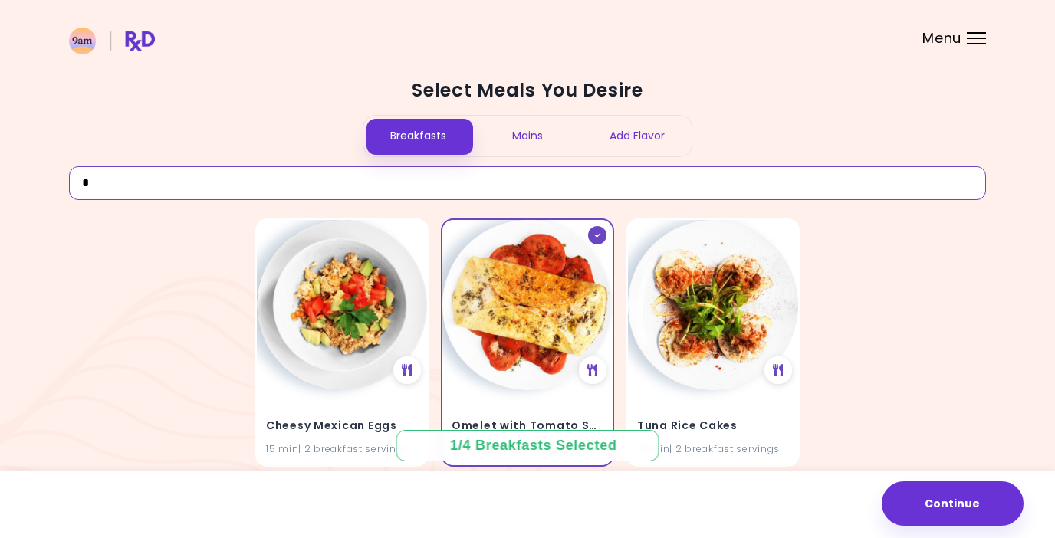
scroll to position [1, 0]
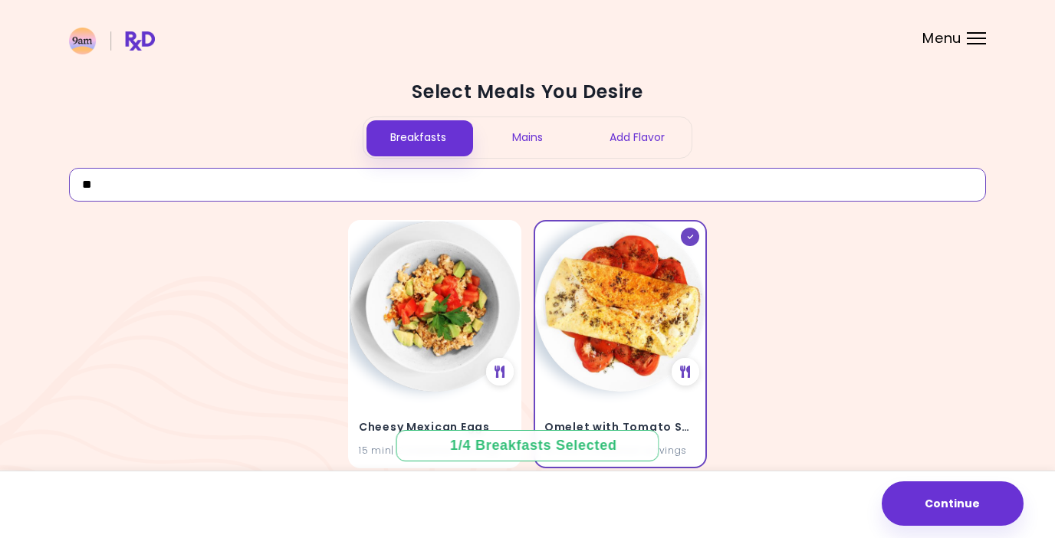
type input "*"
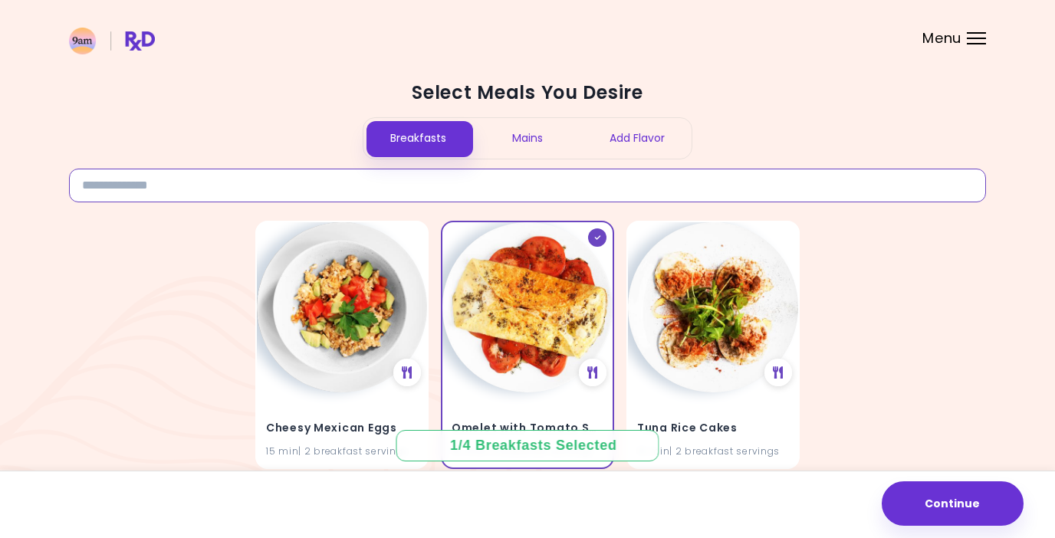
scroll to position [0, 0]
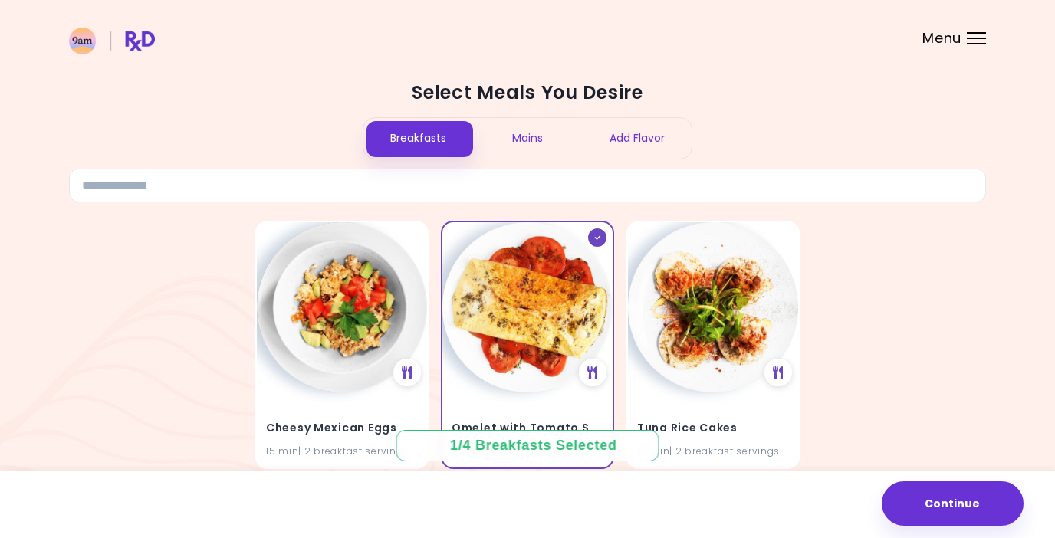
click at [639, 146] on div "Add Flavor" at bounding box center [637, 138] width 110 height 41
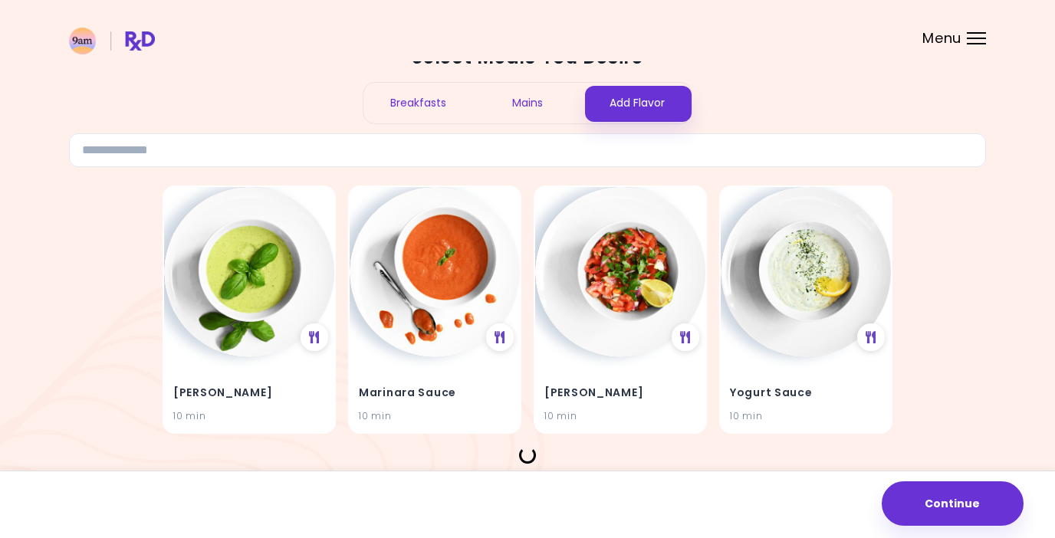
scroll to position [46, 0]
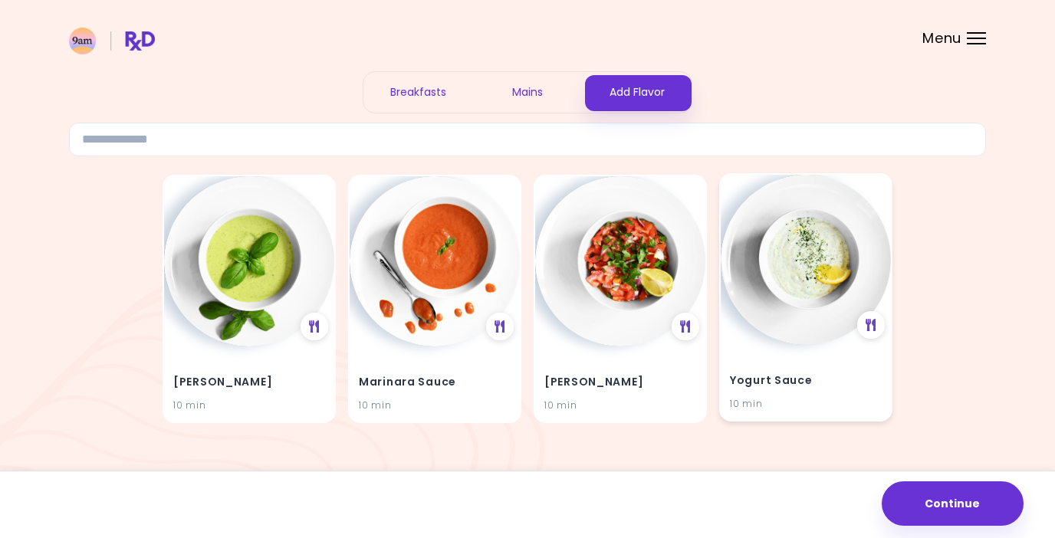
click at [793, 281] on img at bounding box center [806, 260] width 170 height 170
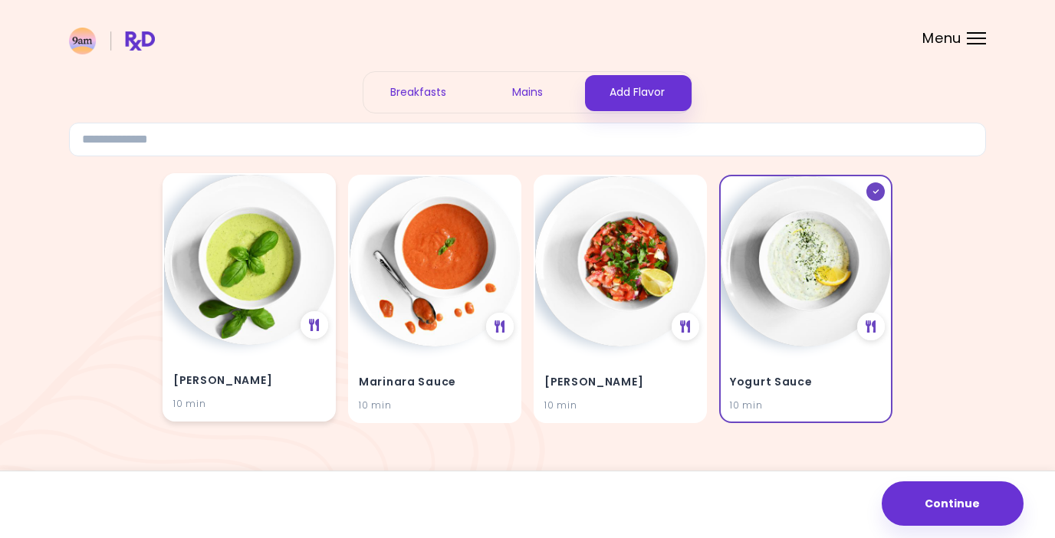
click at [248, 314] on img at bounding box center [249, 260] width 170 height 170
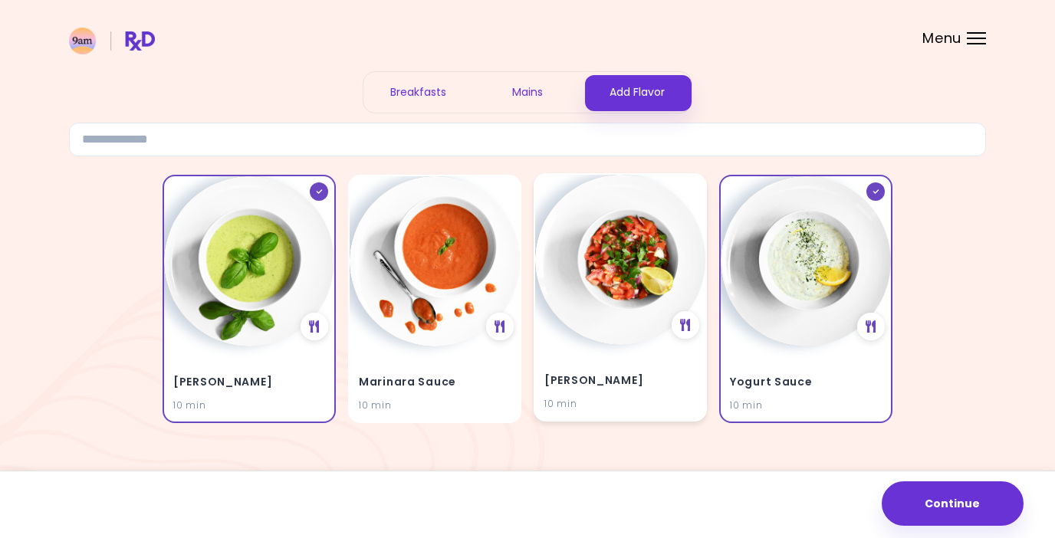
click at [628, 373] on h4 "[PERSON_NAME]" at bounding box center [620, 381] width 152 height 25
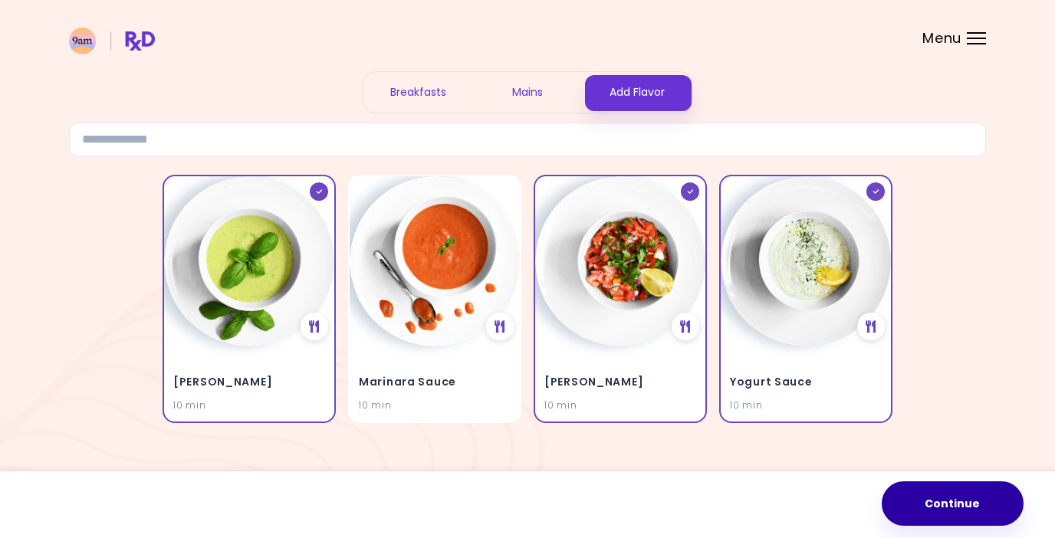
click at [931, 502] on button "Continue" at bounding box center [953, 503] width 142 height 44
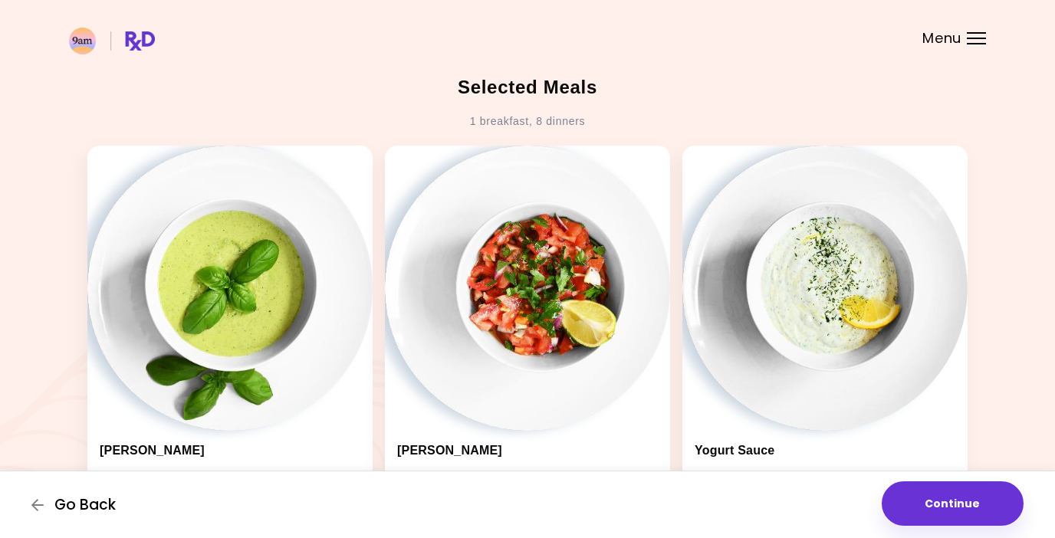
click at [63, 503] on span "Go Back" at bounding box center [84, 505] width 61 height 17
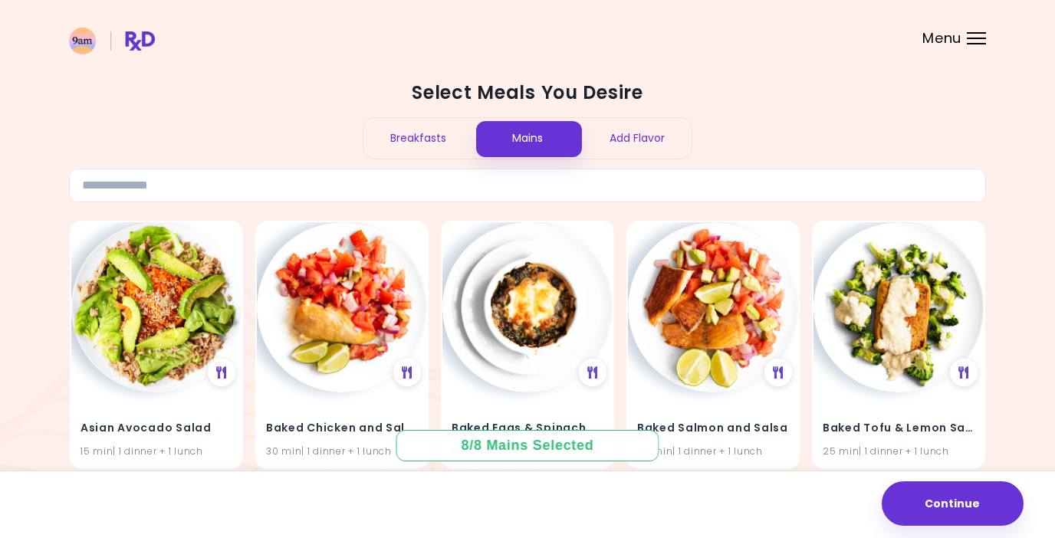
click at [433, 132] on div "Breakfasts" at bounding box center [418, 138] width 110 height 41
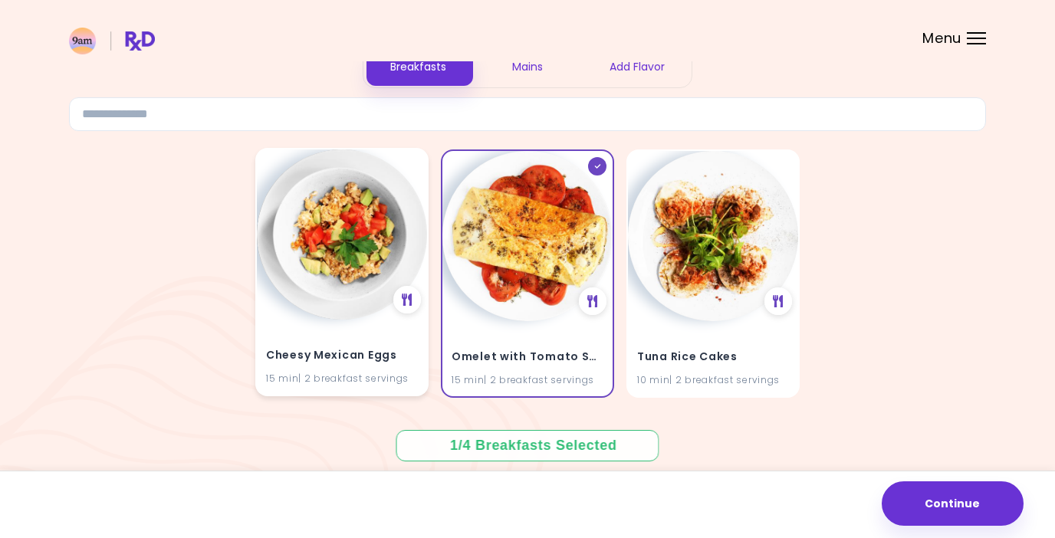
scroll to position [70, 0]
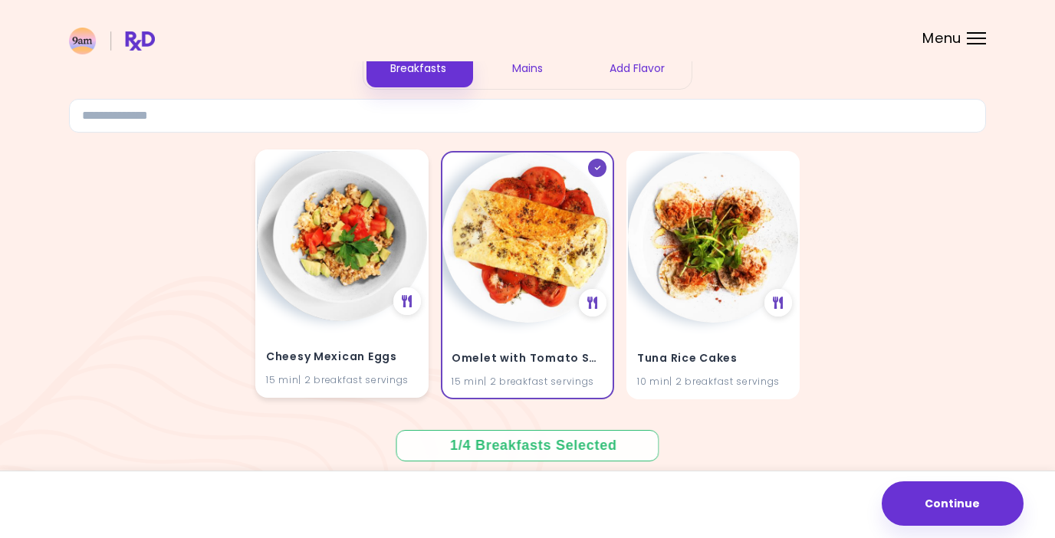
click at [345, 326] on div "Cheesy Mexican Eggs 15 min | 2 breakfast servings" at bounding box center [342, 358] width 170 height 75
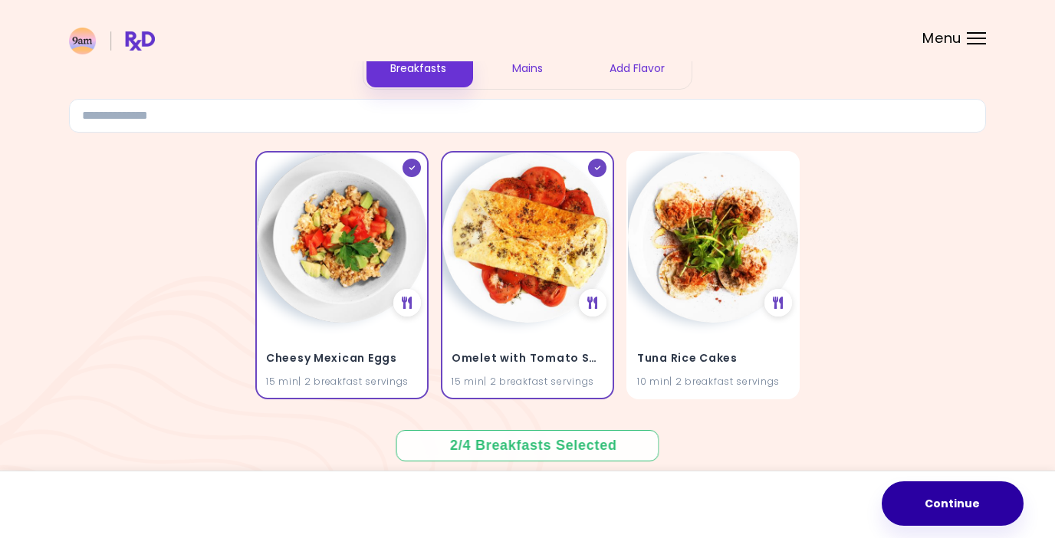
click at [935, 500] on button "Continue" at bounding box center [953, 503] width 142 height 44
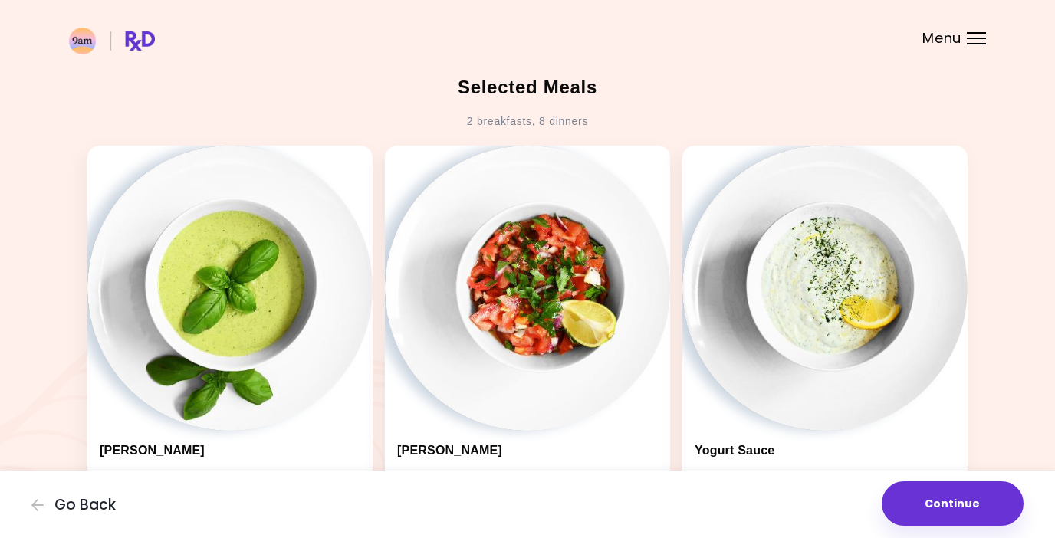
scroll to position [71, 0]
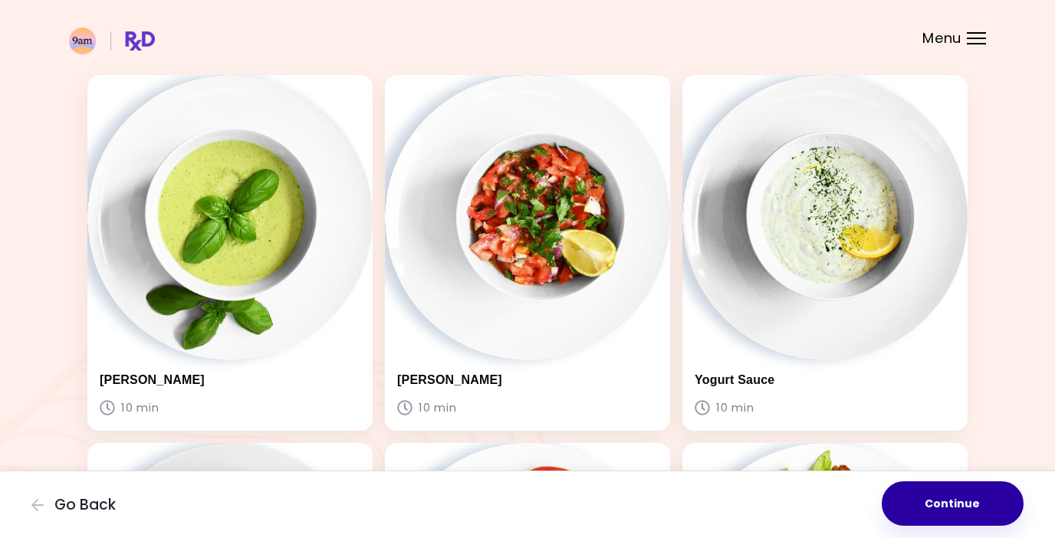
click at [935, 500] on button "Continue" at bounding box center [953, 503] width 142 height 44
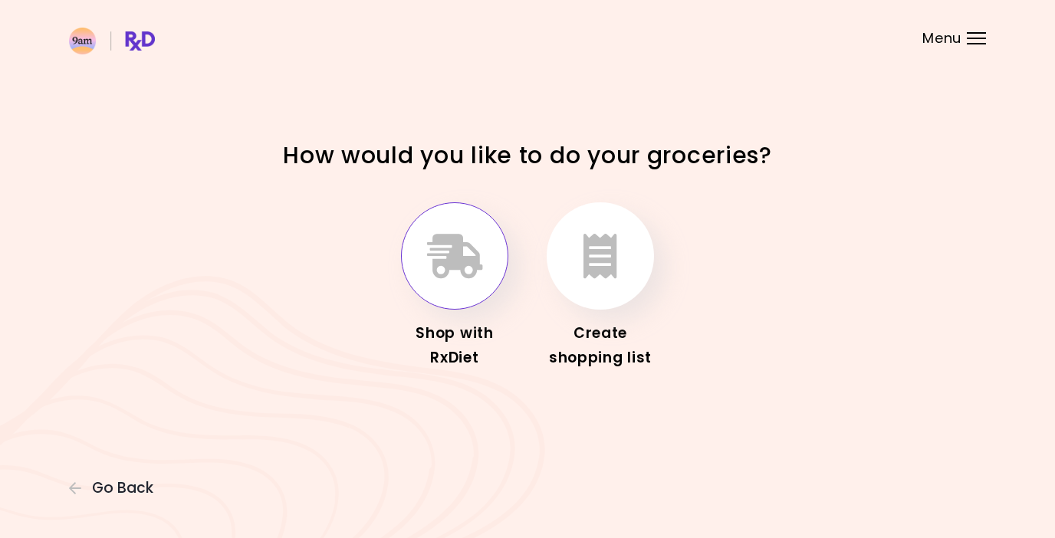
click at [464, 277] on icon "button" at bounding box center [455, 256] width 56 height 44
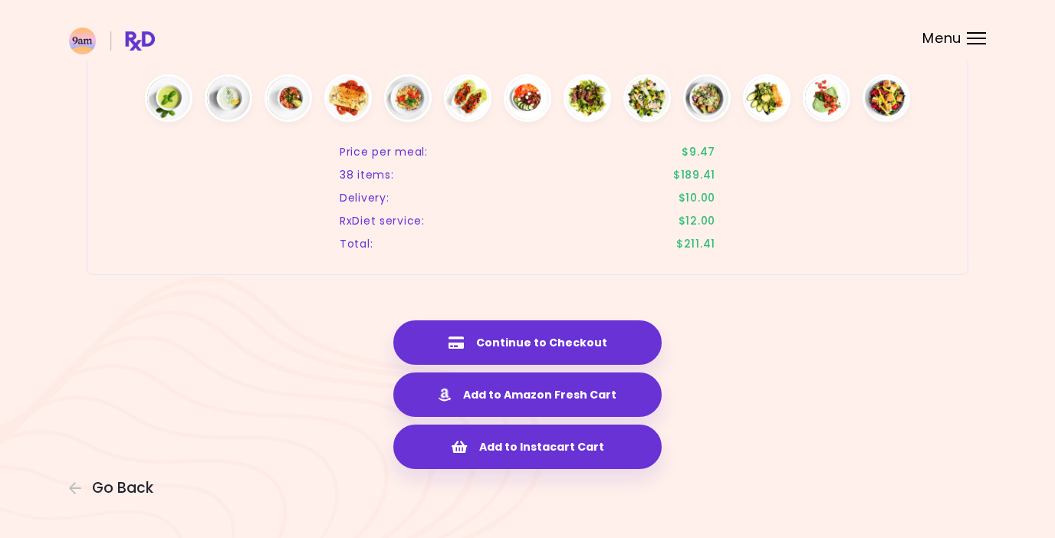
scroll to position [2646, 0]
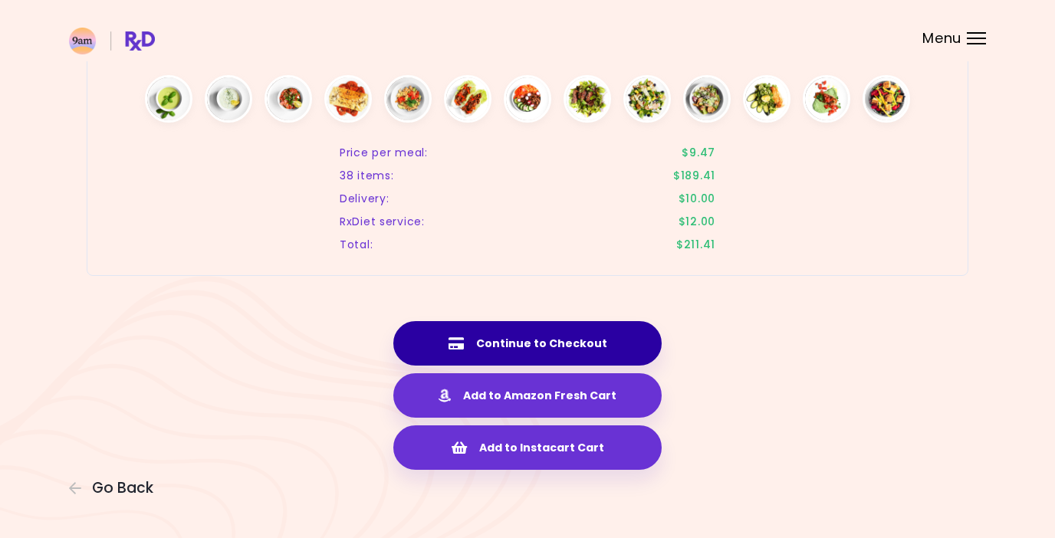
click at [607, 338] on button "Continue to Checkout" at bounding box center [527, 343] width 268 height 44
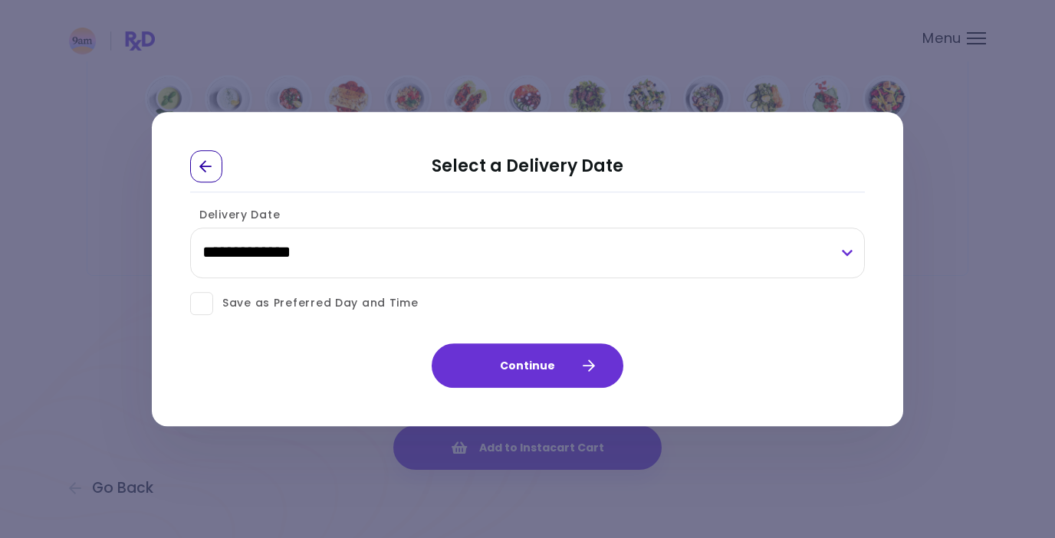
click at [210, 176] on div "Go Back" at bounding box center [206, 166] width 32 height 32
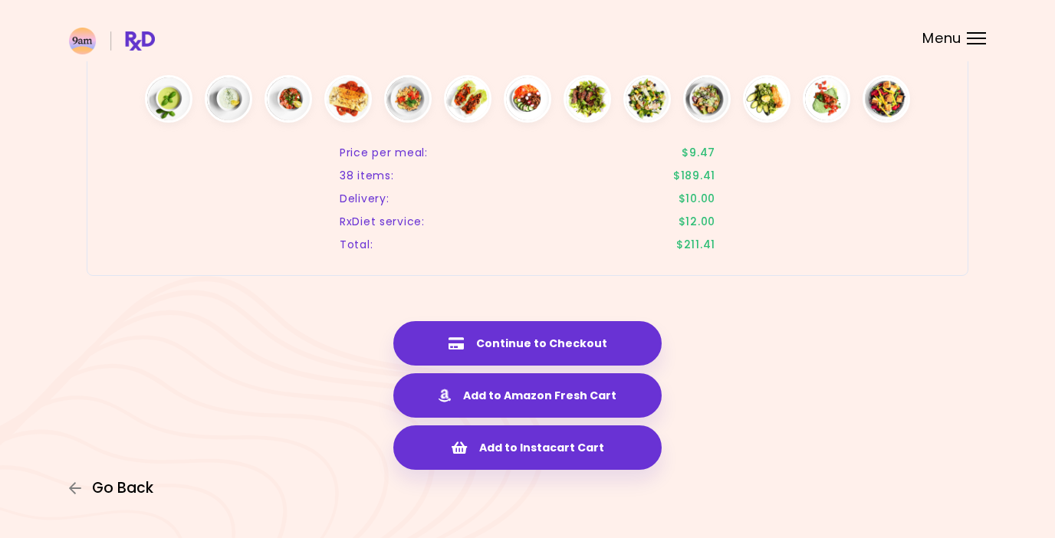
click at [133, 490] on span "Go Back" at bounding box center [122, 488] width 61 height 17
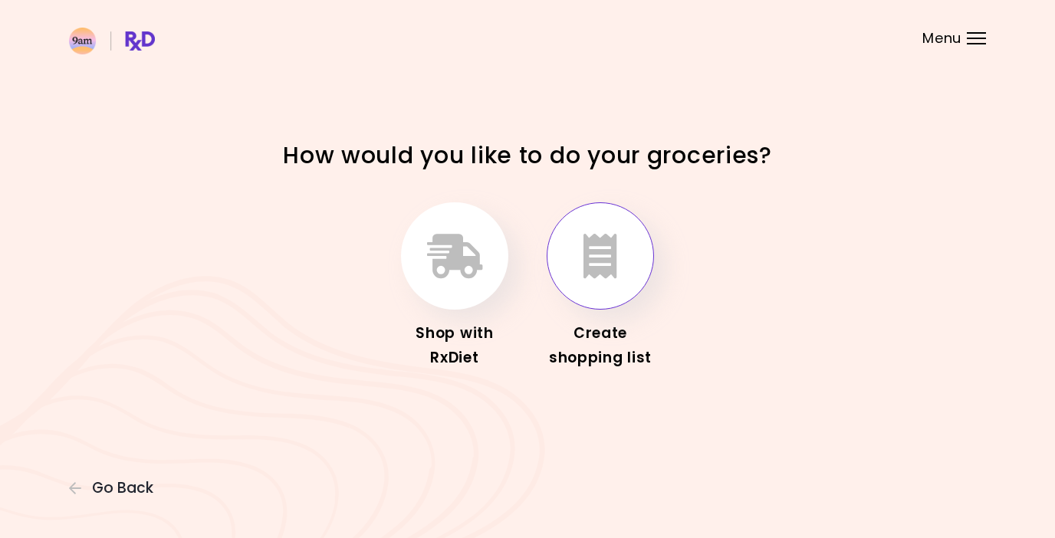
click at [614, 251] on icon "button" at bounding box center [600, 256] width 34 height 44
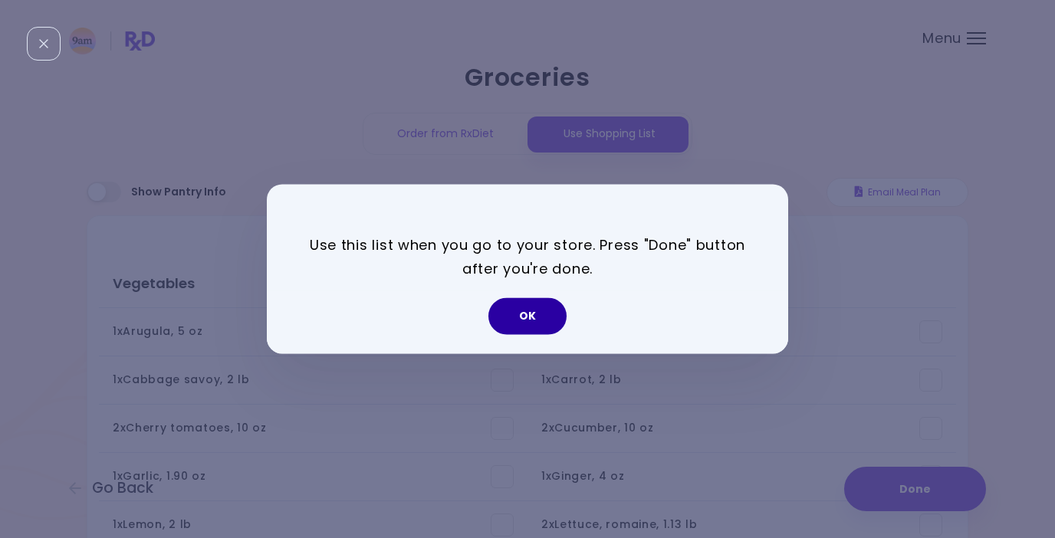
click at [538, 318] on button "OK" at bounding box center [527, 316] width 78 height 37
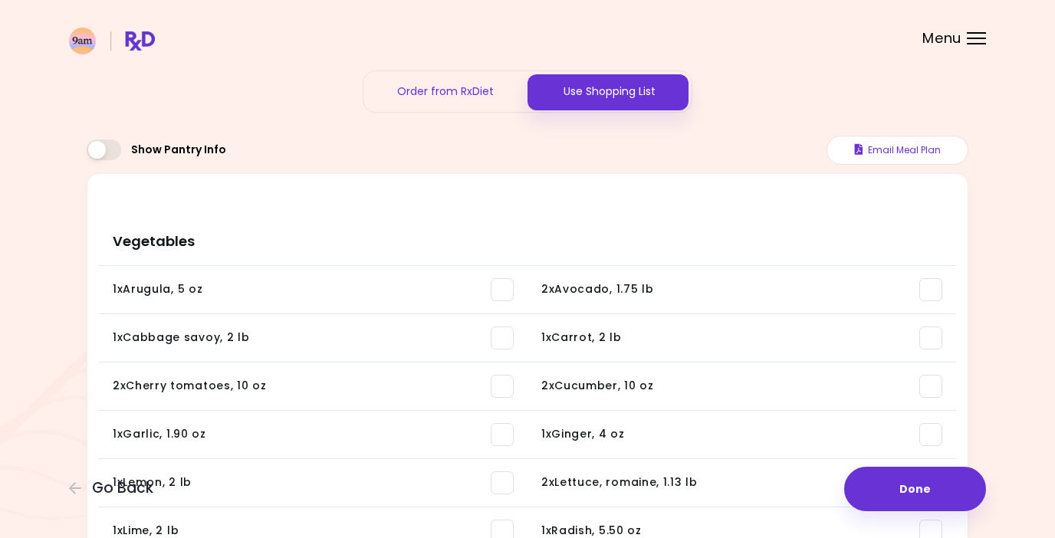
scroll to position [43, 0]
click at [100, 154] on span at bounding box center [104, 149] width 34 height 21
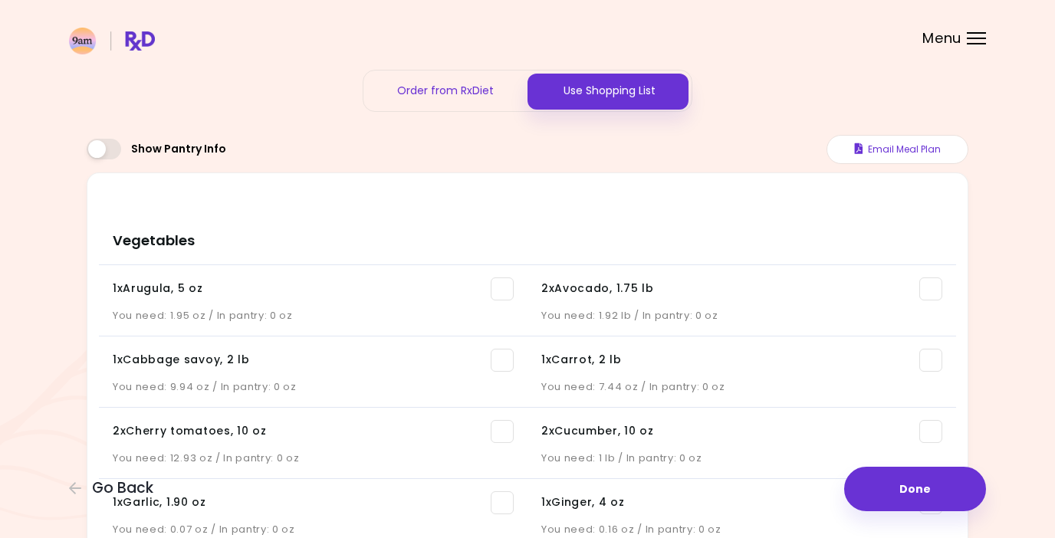
click at [100, 154] on span at bounding box center [104, 149] width 34 height 21
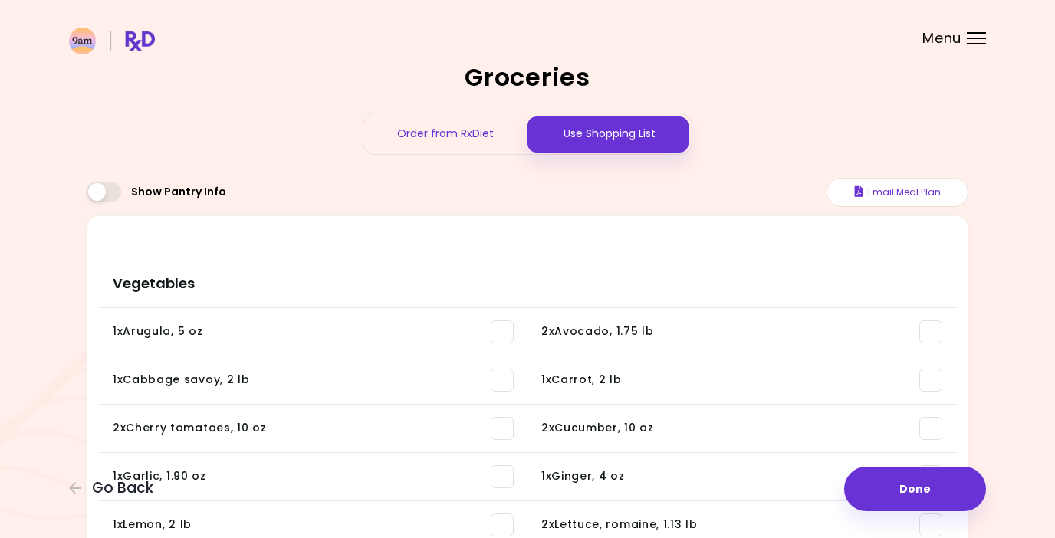
scroll to position [0, 0]
click at [920, 188] on button "Email Meal Plan" at bounding box center [897, 192] width 142 height 29
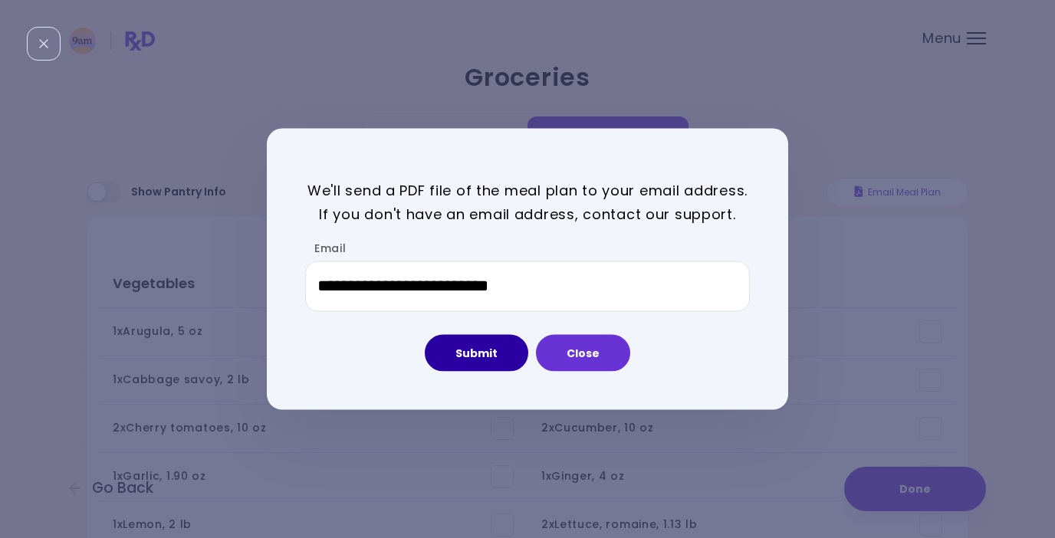
click at [478, 357] on button "Submit" at bounding box center [476, 352] width 103 height 37
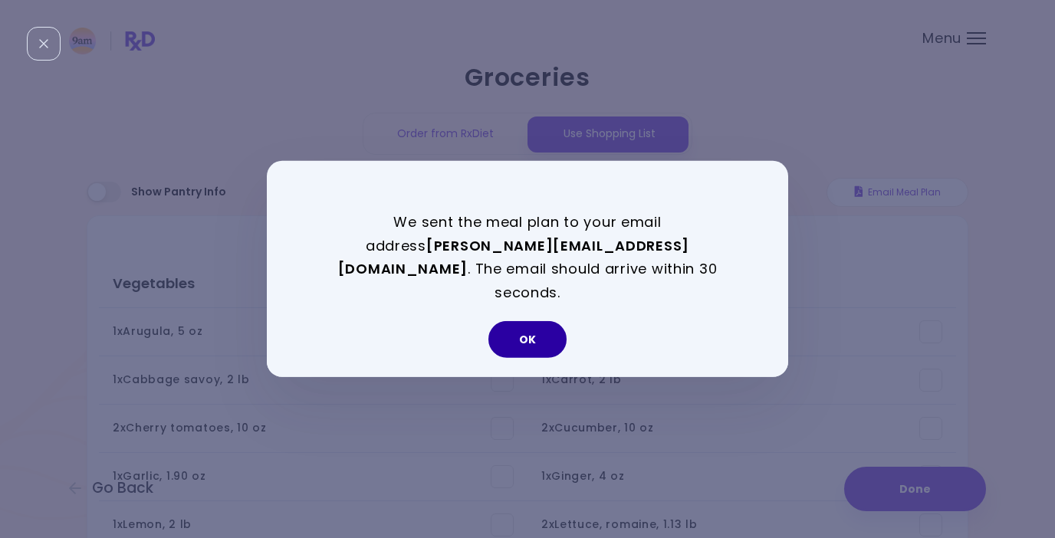
click at [543, 324] on button "OK" at bounding box center [527, 339] width 78 height 37
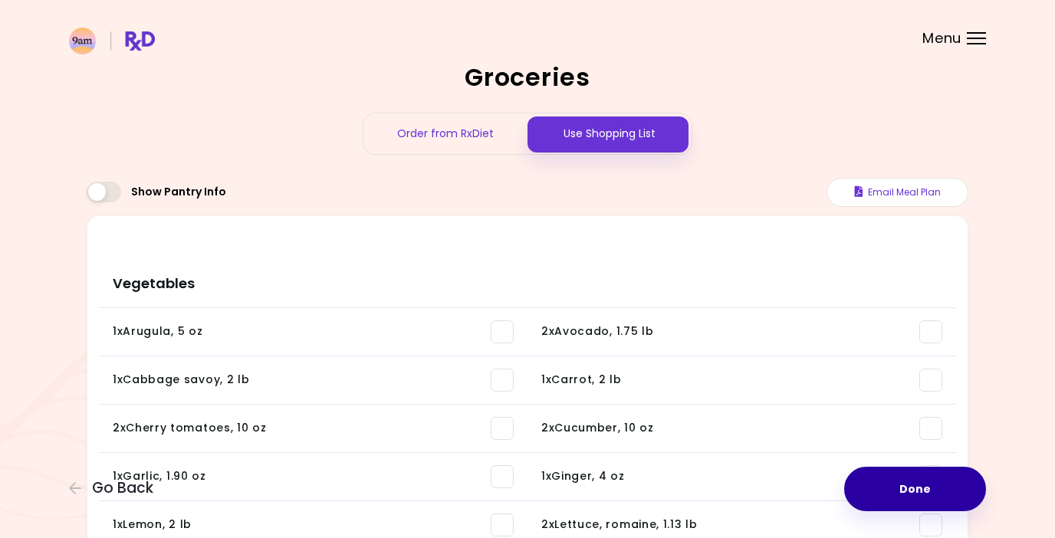
click at [920, 496] on button "Done" at bounding box center [915, 489] width 142 height 44
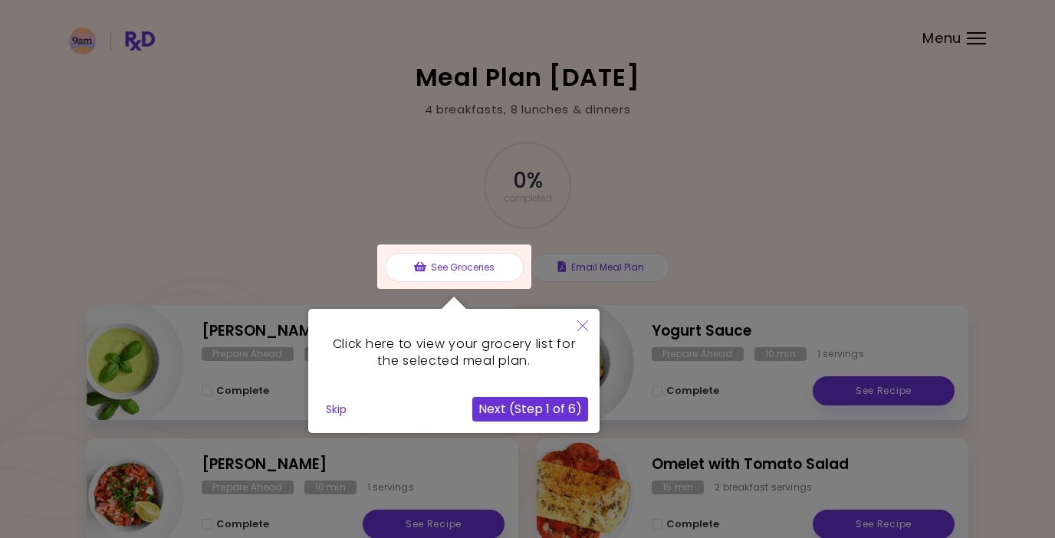
click at [539, 407] on button "Next (Step 1 of 6)" at bounding box center [530, 409] width 116 height 25
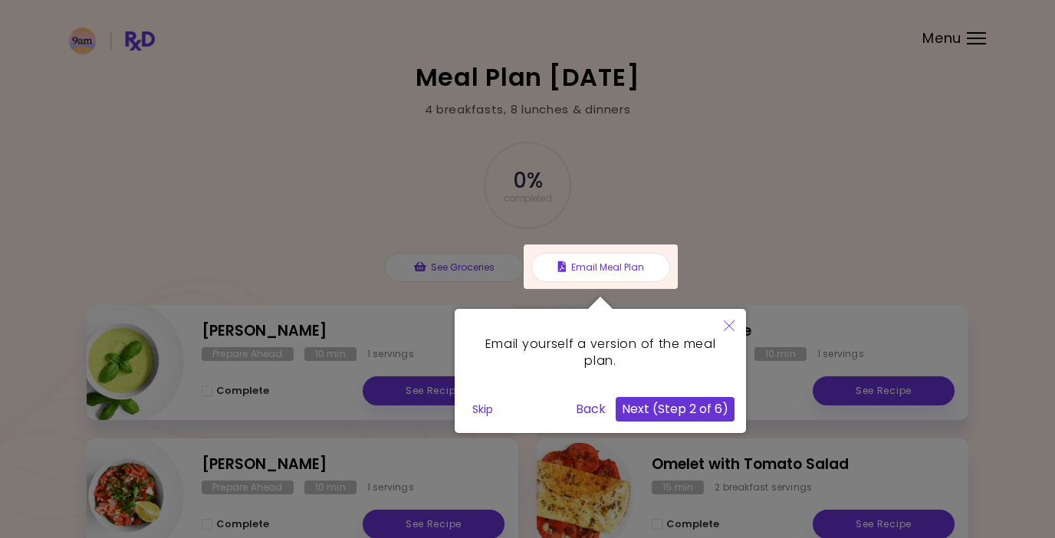
click at [682, 415] on button "Next (Step 2 of 6)" at bounding box center [675, 409] width 119 height 25
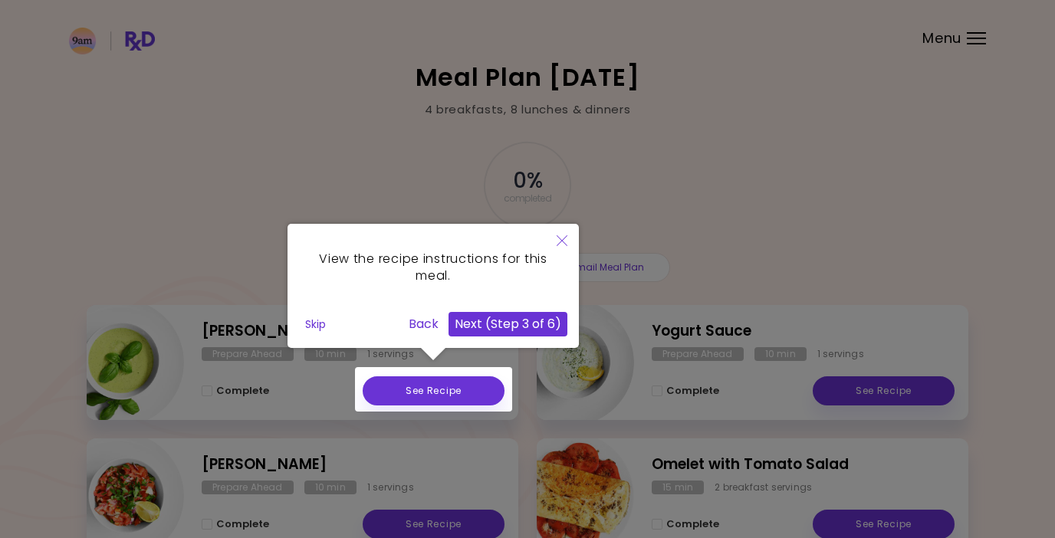
click at [486, 324] on button "Next (Step 3 of 6)" at bounding box center [507, 324] width 119 height 25
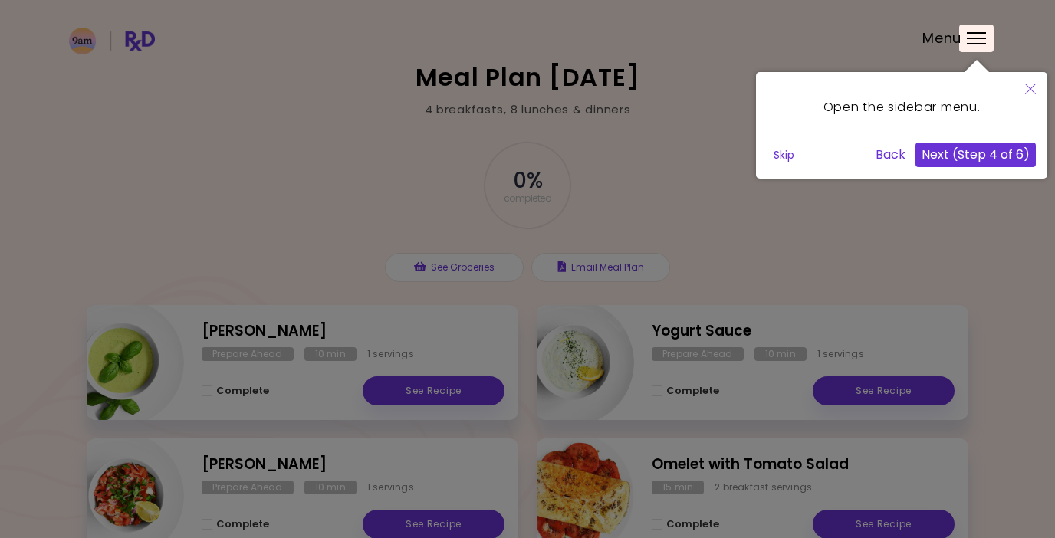
click at [1021, 147] on button "Next (Step 4 of 6)" at bounding box center [975, 155] width 120 height 25
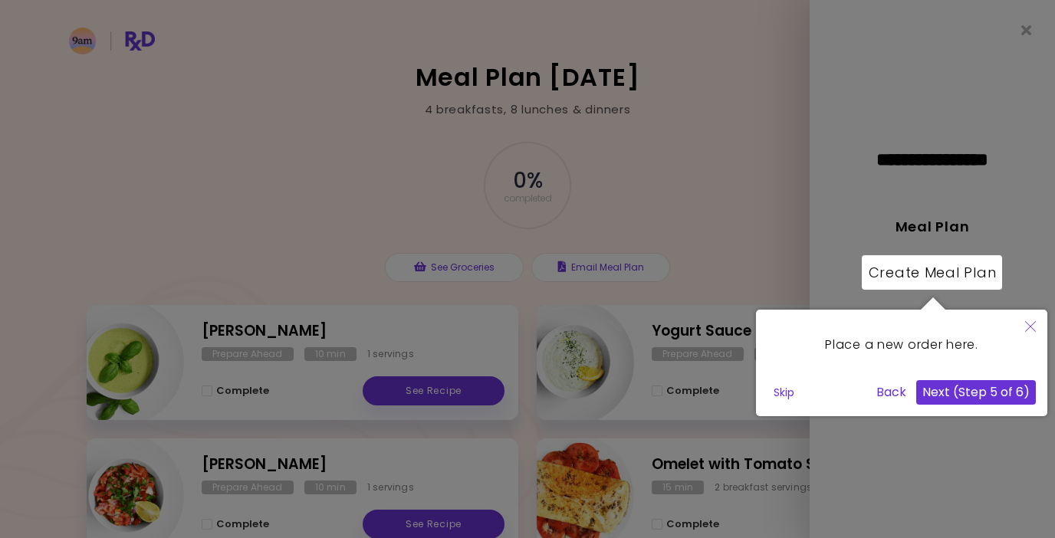
click at [971, 400] on button "Next (Step 5 of 6)" at bounding box center [976, 392] width 120 height 25
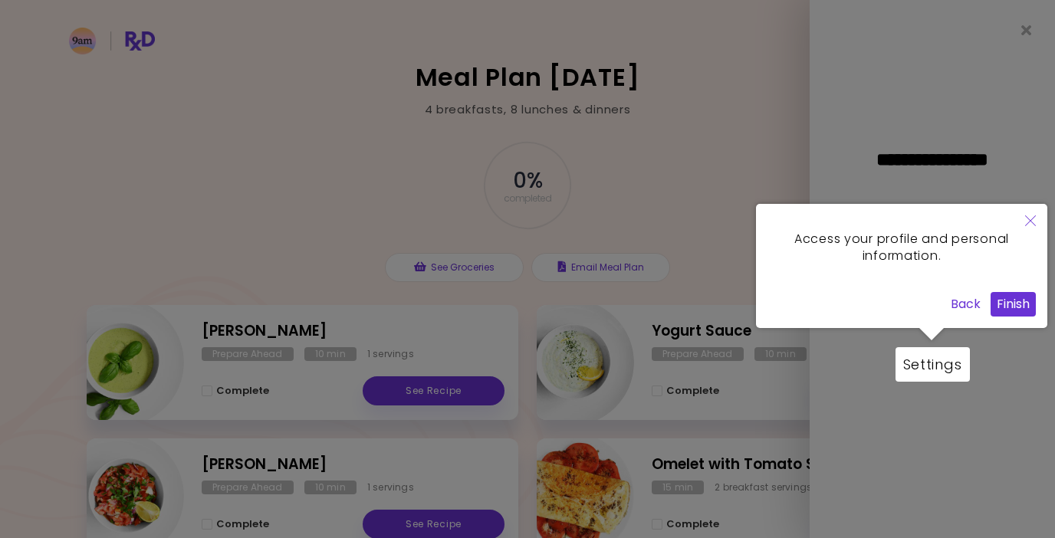
click at [1011, 307] on button "Finish" at bounding box center [1013, 304] width 45 height 25
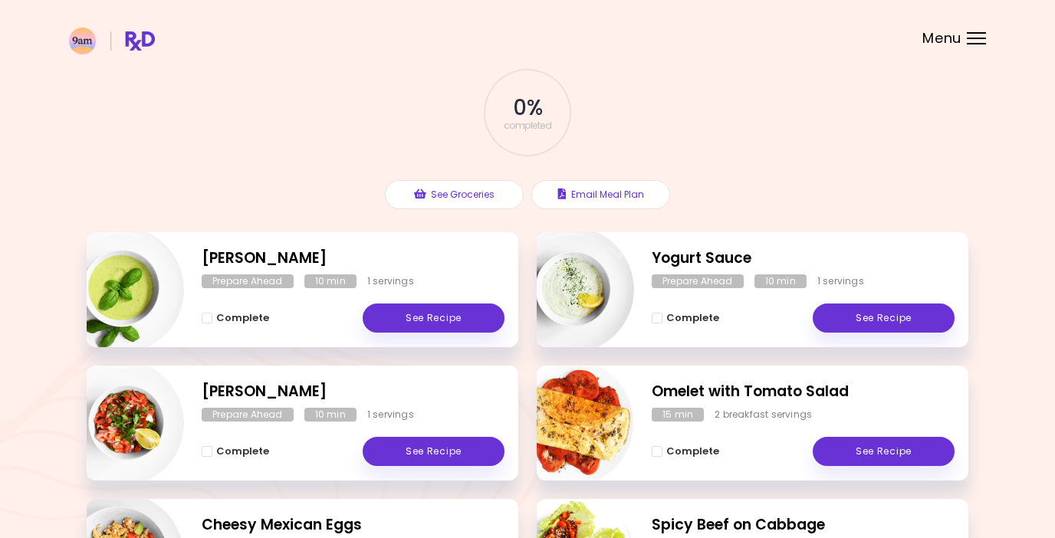
scroll to position [74, 0]
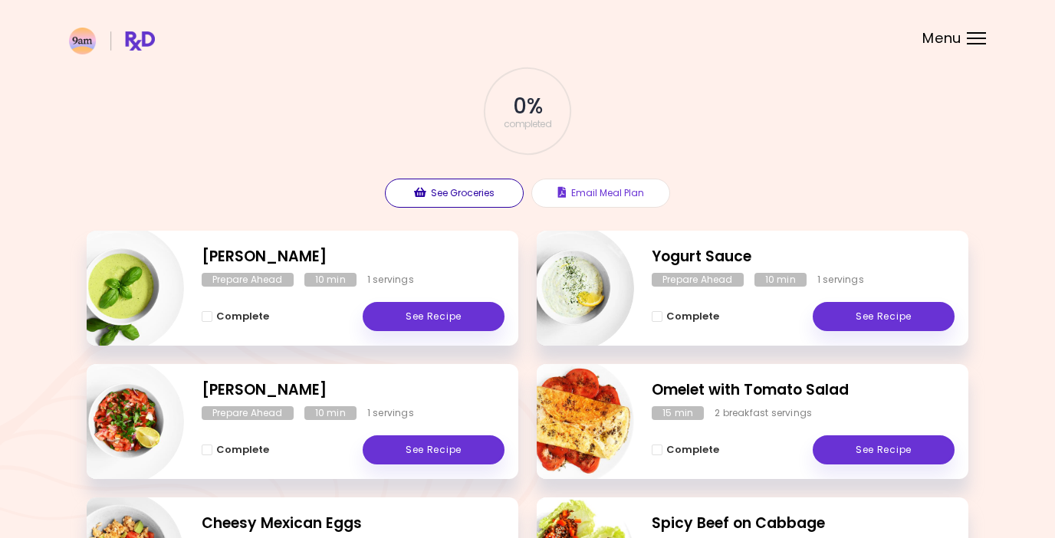
click at [471, 202] on button "See Groceries" at bounding box center [454, 193] width 139 height 29
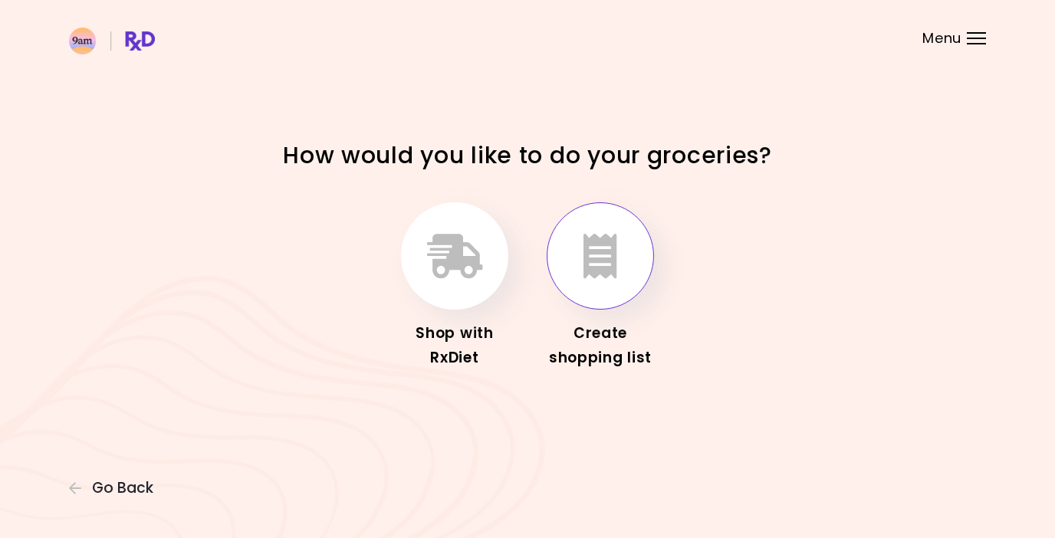
click at [619, 248] on button "button" at bounding box center [600, 255] width 107 height 107
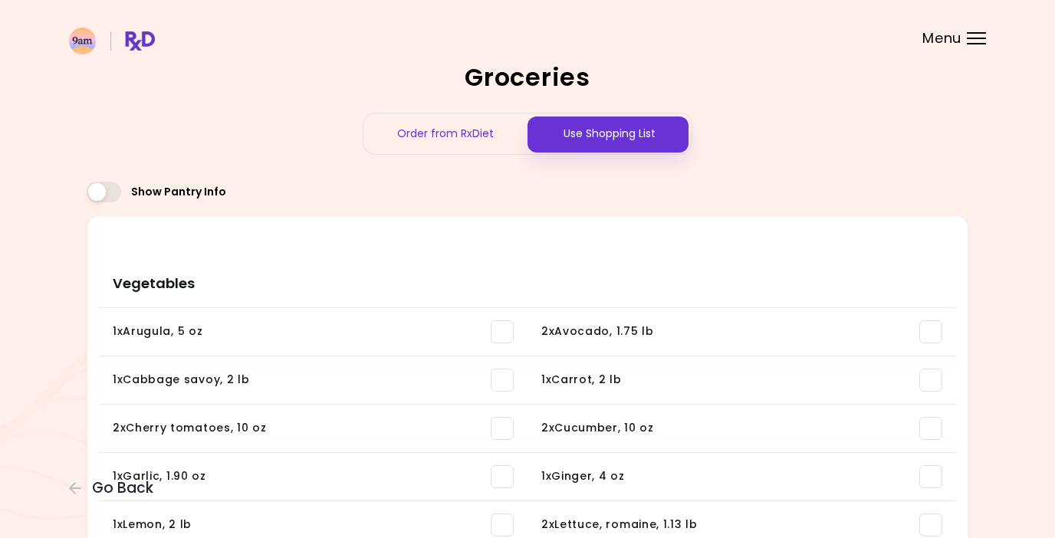
click at [960, 37] on span "Menu" at bounding box center [941, 38] width 39 height 14
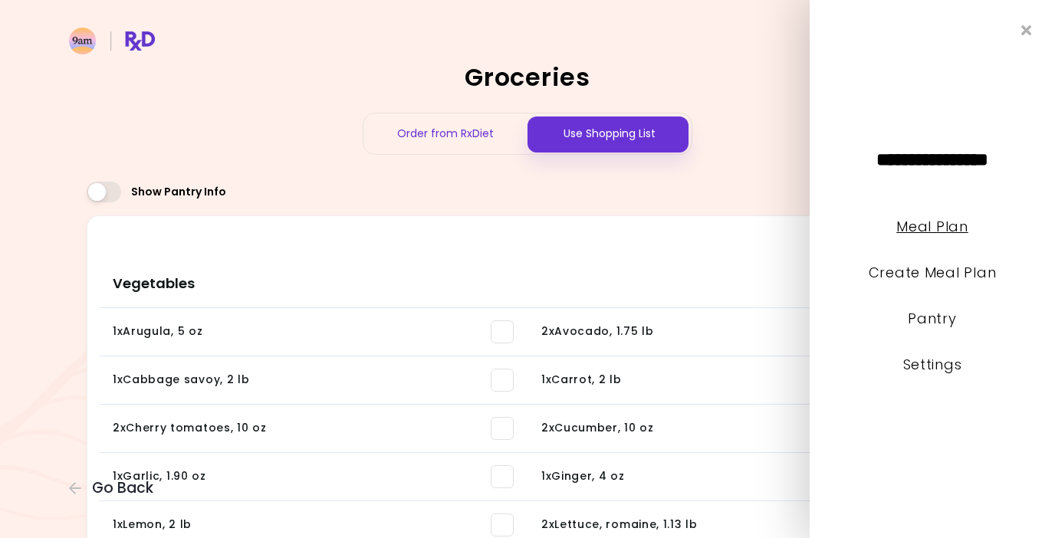
click at [925, 231] on link "Meal Plan" at bounding box center [931, 226] width 71 height 19
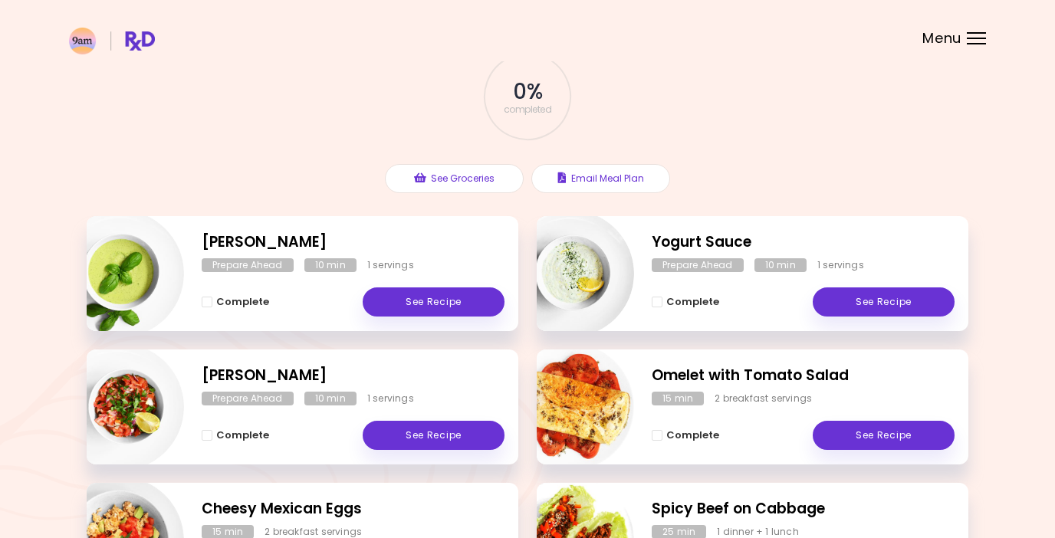
scroll to position [110, 0]
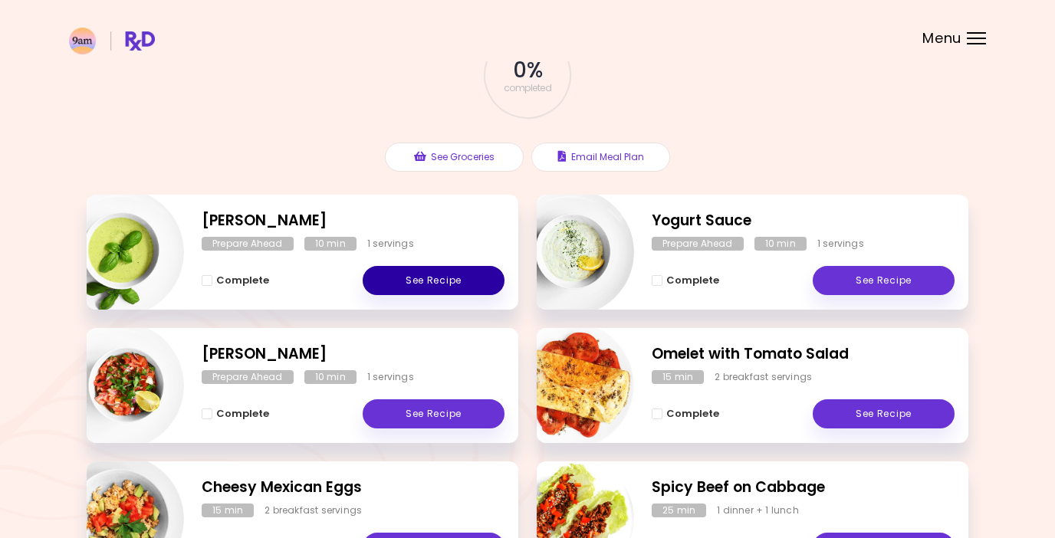
click at [440, 274] on link "See Recipe" at bounding box center [434, 280] width 142 height 29
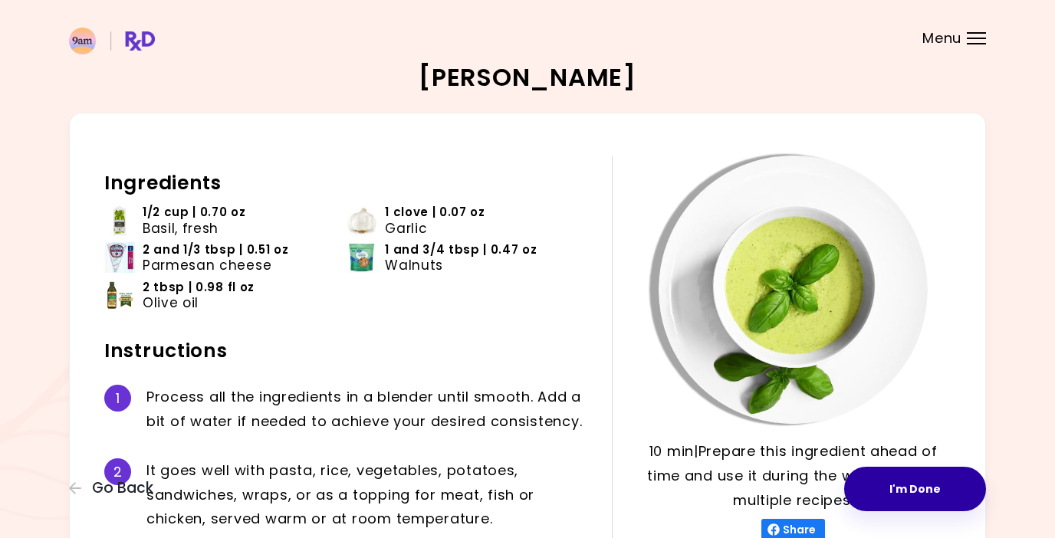
click at [914, 481] on button "I'm Done" at bounding box center [915, 489] width 142 height 44
